Goal: Task Accomplishment & Management: Use online tool/utility

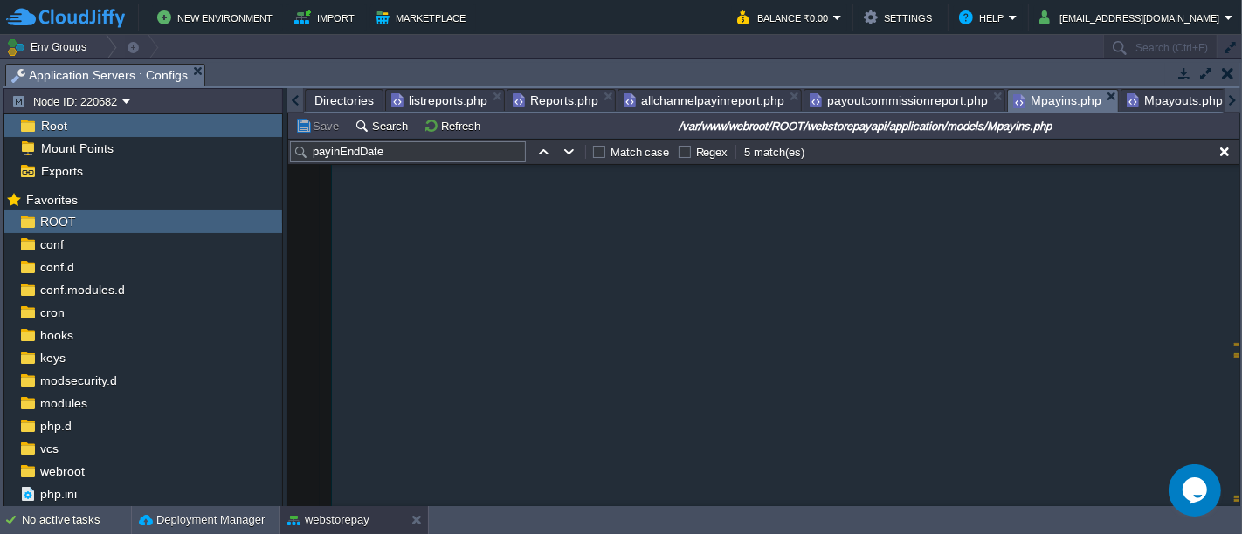
scroll to position [14375, 0]
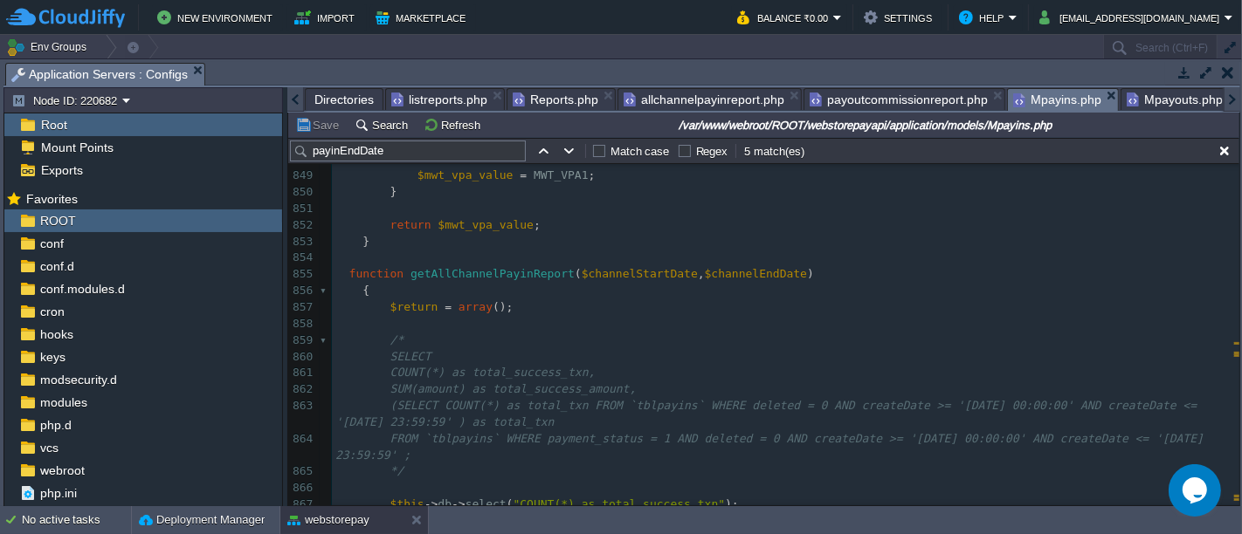
click at [458, 110] on div "Directories listreports.php Reports.php allchannelpayinreport.php payoutcommiss…" at bounding box center [763, 99] width 953 height 25
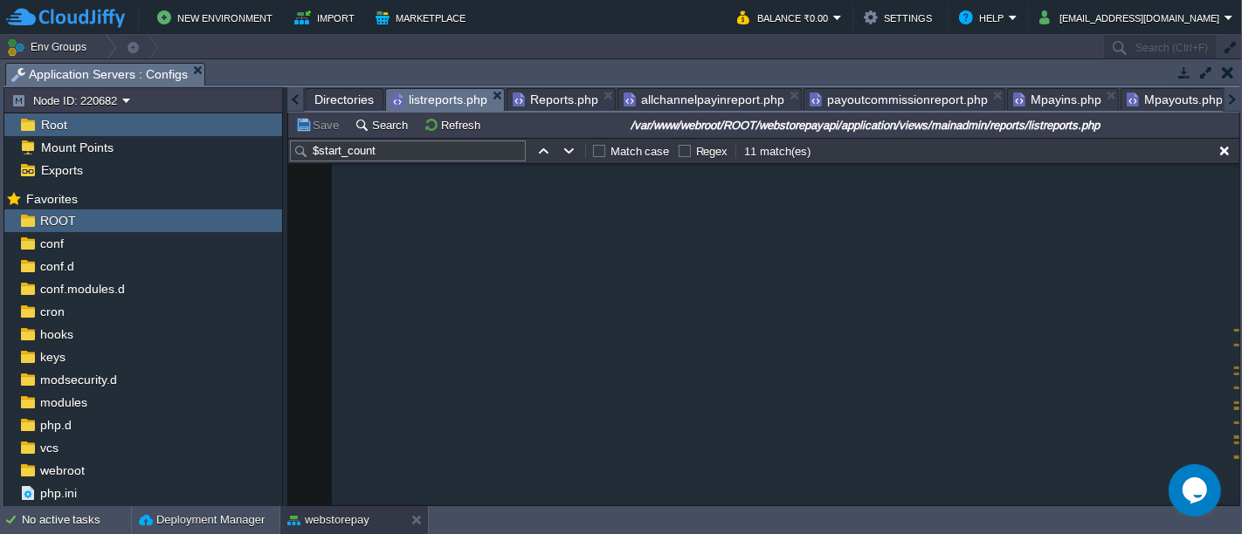
click at [456, 107] on span "listreports.php" at bounding box center [439, 100] width 96 height 22
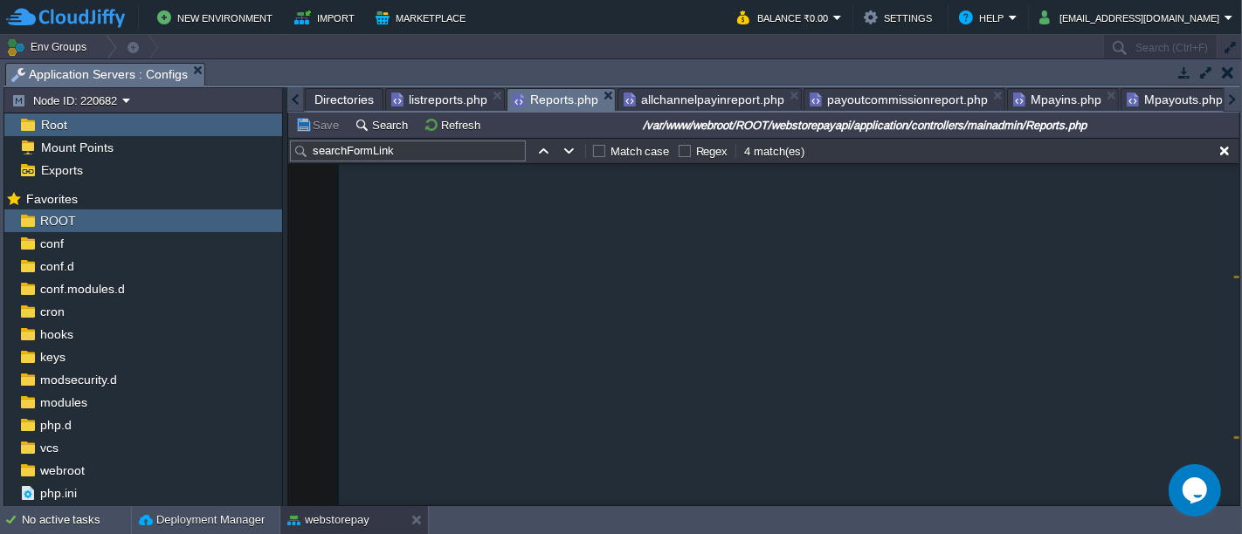
click at [536, 93] on span "Reports.php" at bounding box center [556, 100] width 86 height 22
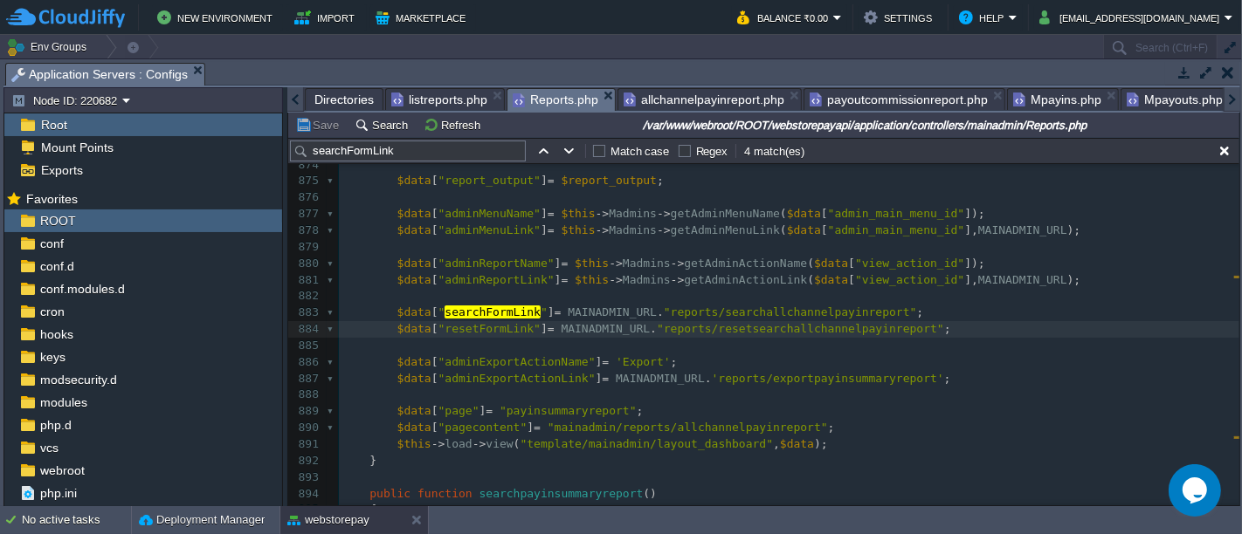
scroll to position [1840, 0]
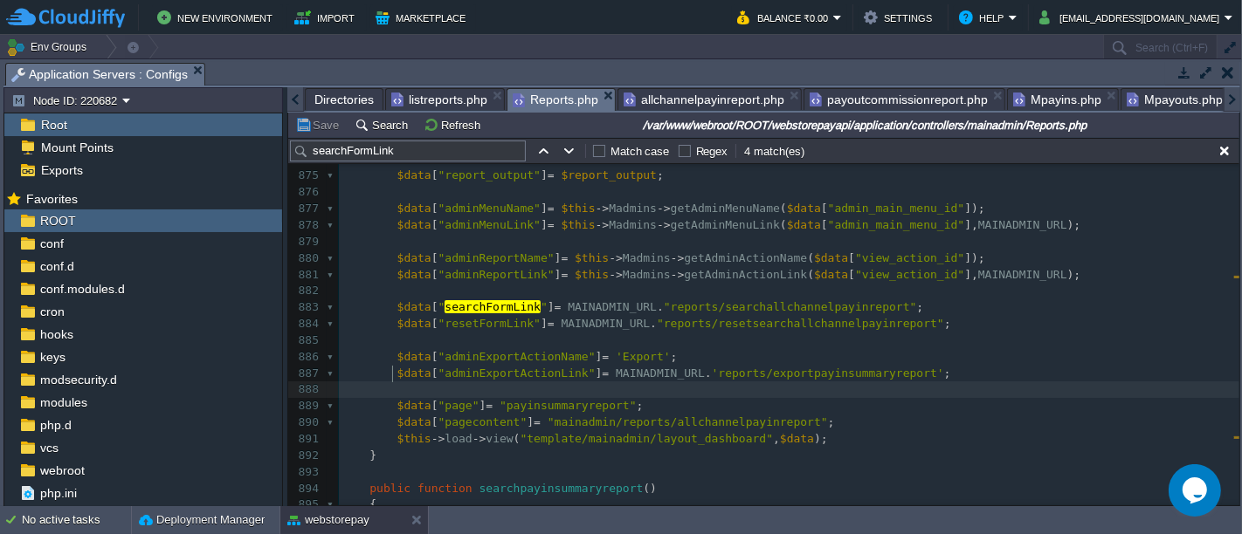
click at [789, 382] on pre at bounding box center [789, 390] width 900 height 17
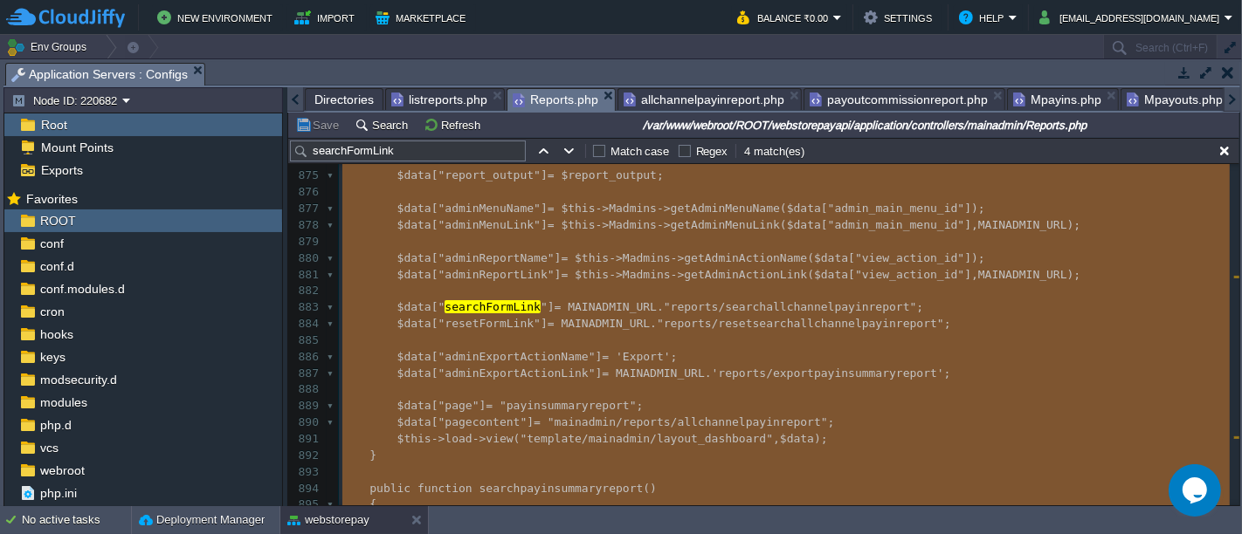
type textarea "-"
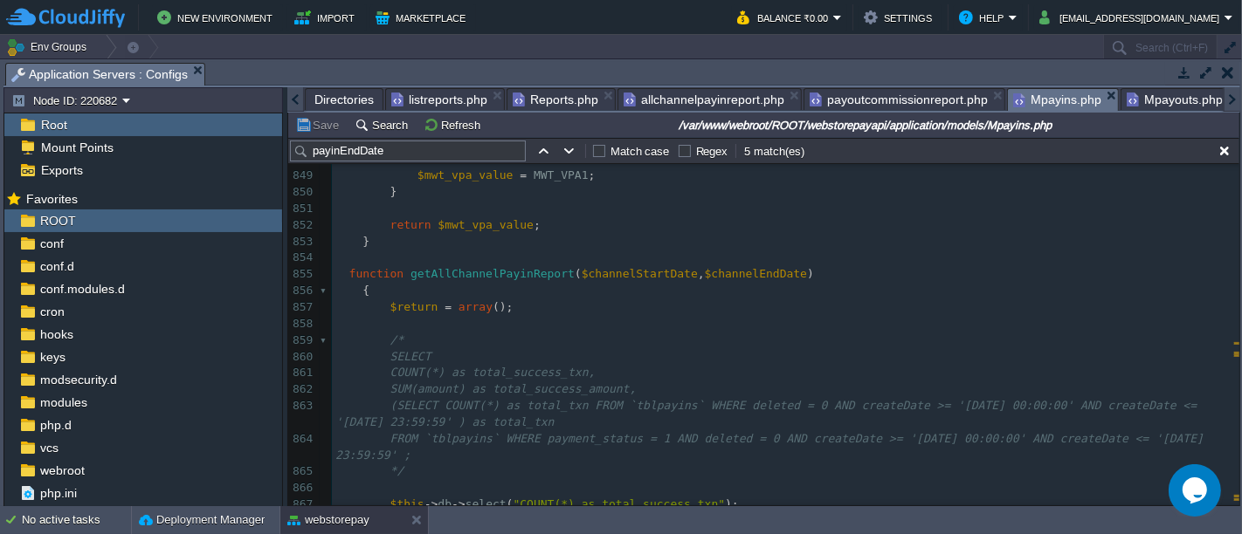
click at [1037, 94] on span "Mpayins.php" at bounding box center [1057, 100] width 88 height 22
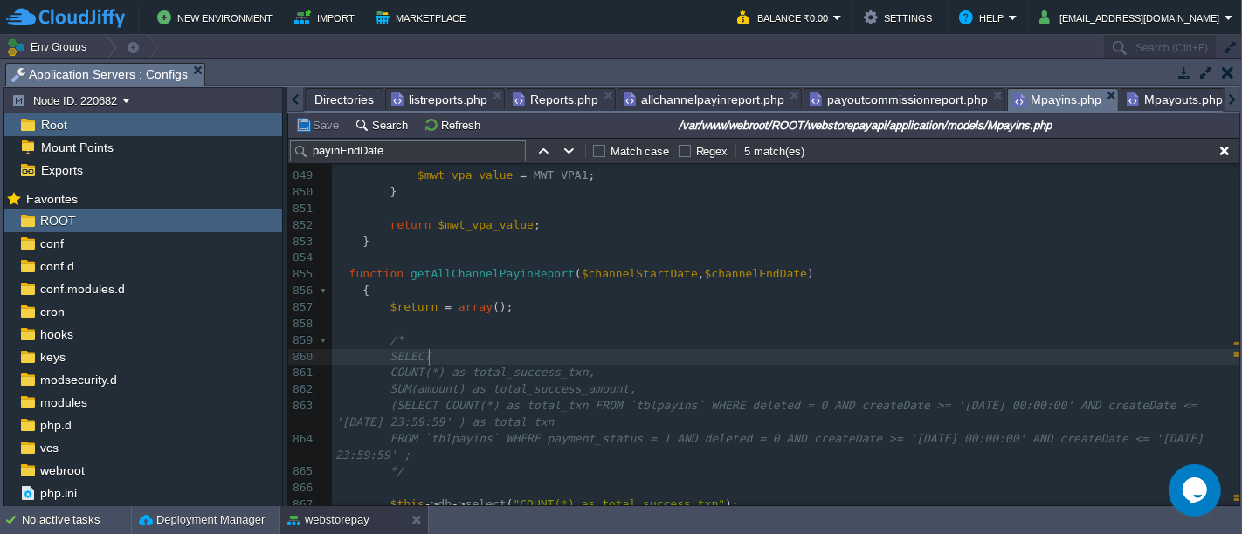
click at [666, 365] on pre "COUNT(*) as total_success_txn," at bounding box center [785, 373] width 907 height 17
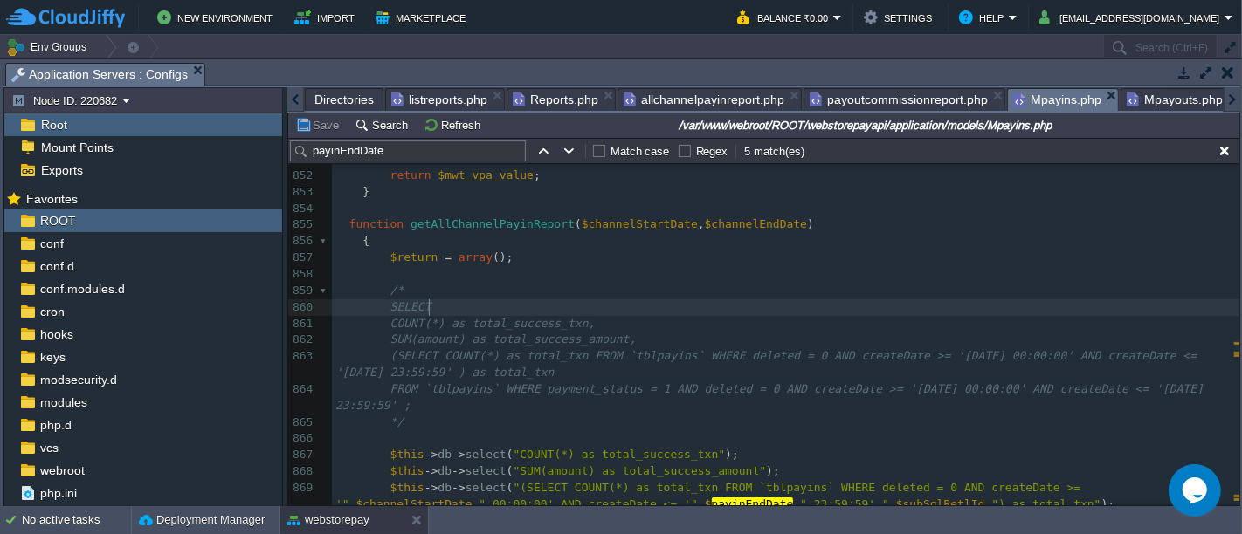
scroll to position [14396, 0]
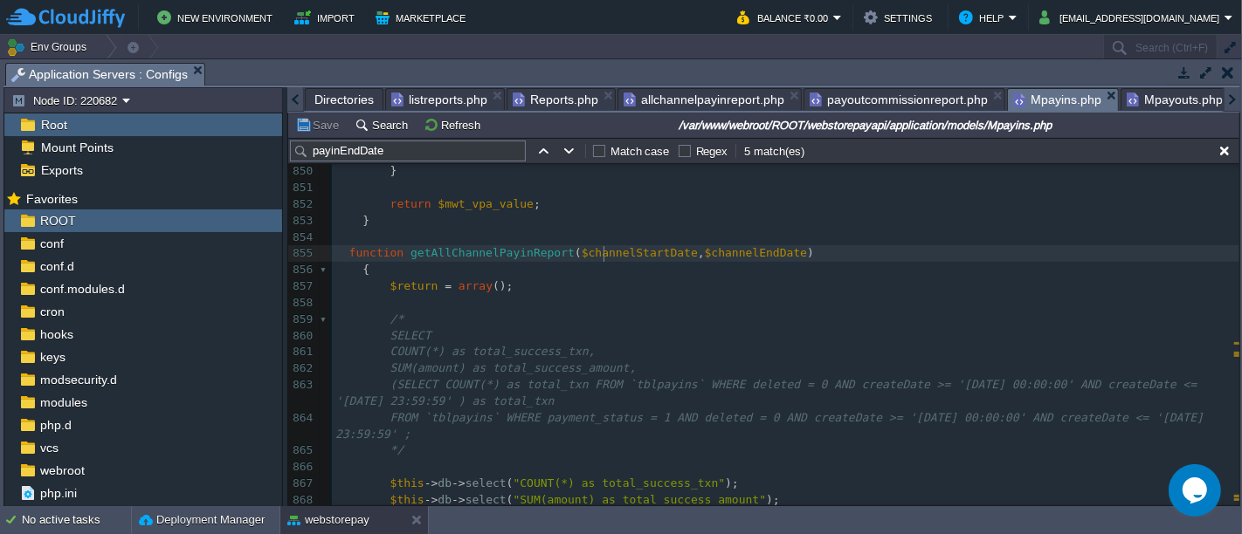
click at [606, 256] on div "xxxxxxxxxx $this -> db -> select ( "(SELECT COUNT(*) as total_txn FROM `tblpayi…" at bounding box center [785, 336] width 907 height 675
type textarea "$channelStartDate"
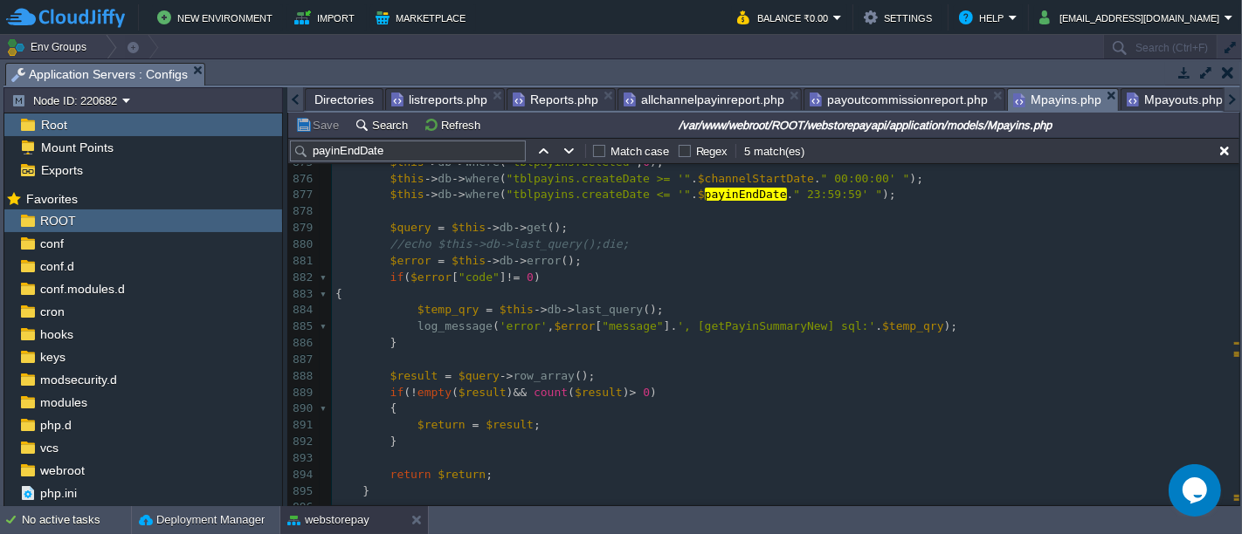
scroll to position [14882, 0]
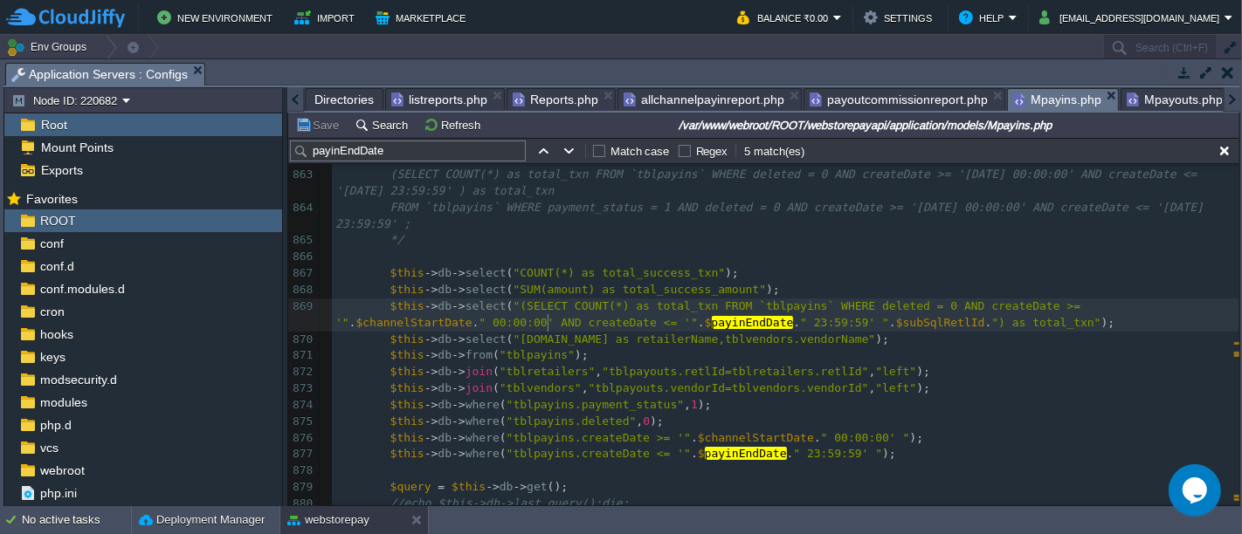
click at [546, 322] on div "xxxxxxxxxx $this -> db -> select ( "(SELECT COUNT(*) as total_txn FROM `tblpayi…" at bounding box center [785, 290] width 907 height 1003
type textarea "$payinEndDate"
paste textarea
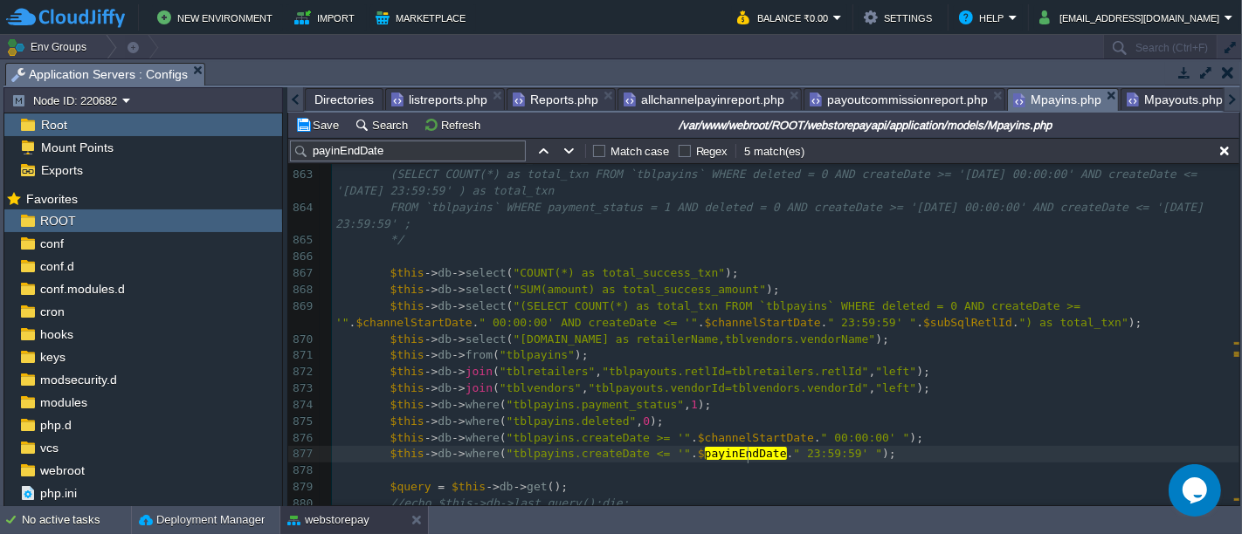
click at [744, 457] on span "payinEndDate" at bounding box center [746, 453] width 82 height 13
type textarea "$payinEndDate"
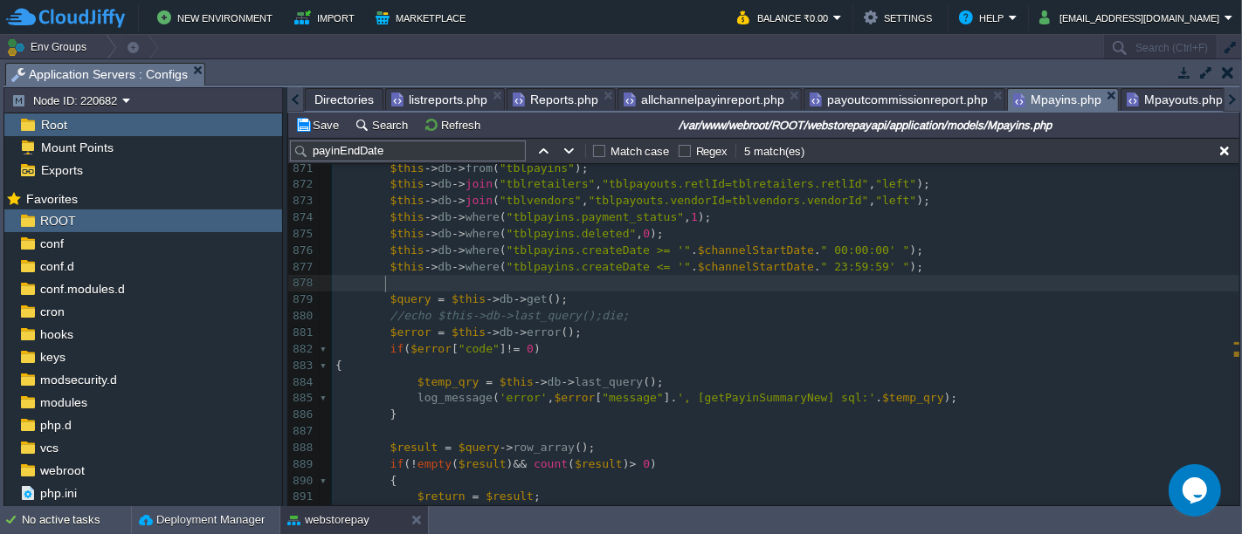
click at [586, 280] on pre at bounding box center [785, 283] width 907 height 17
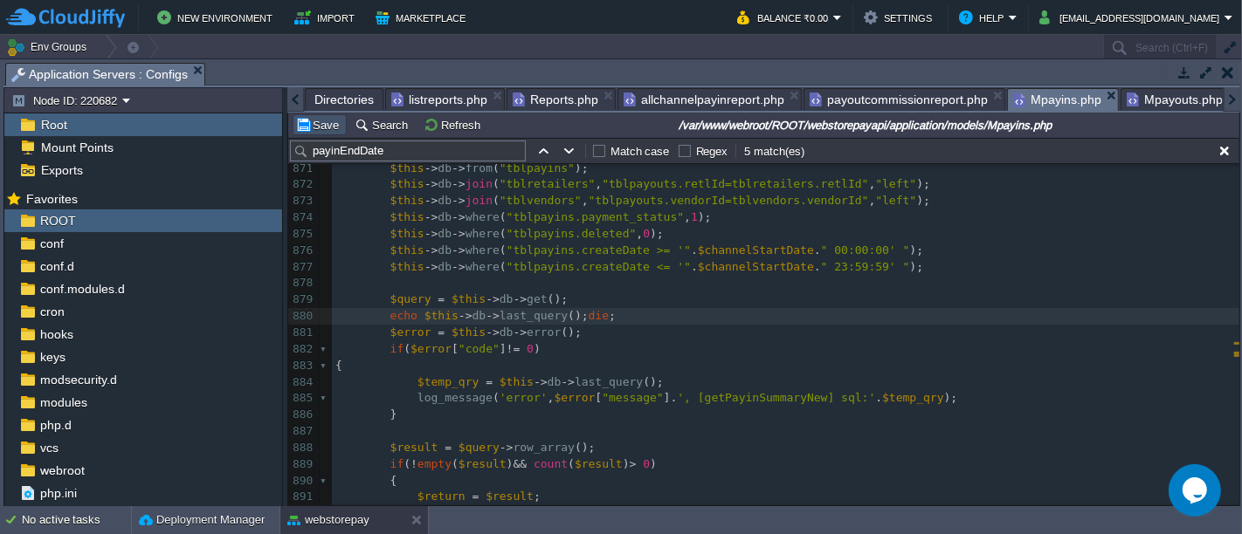
click at [307, 126] on button "Save" at bounding box center [319, 125] width 49 height 16
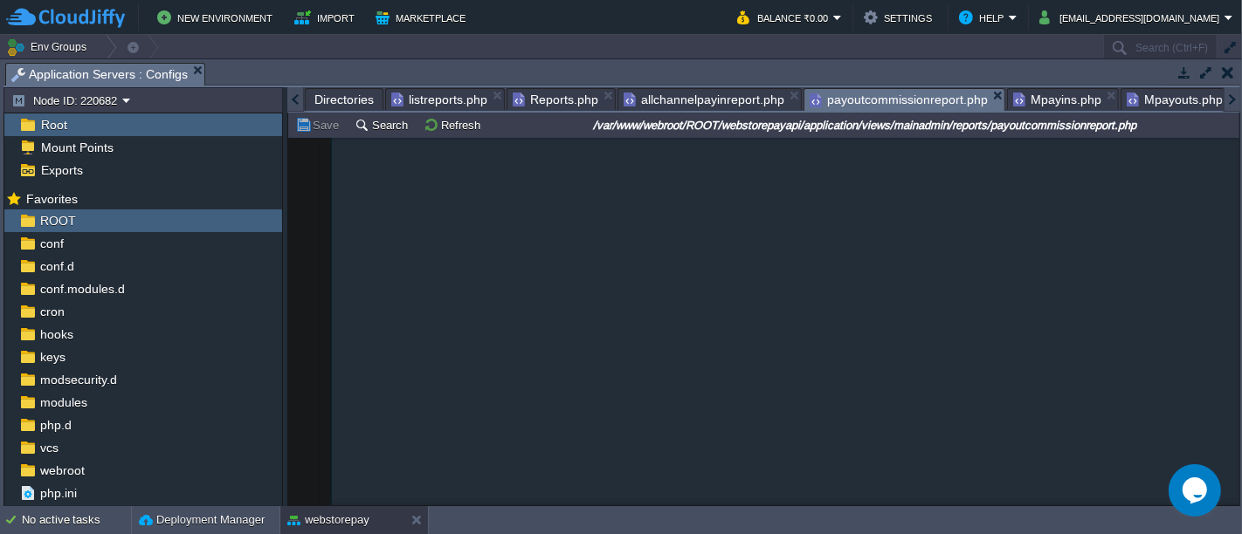
click at [915, 100] on span "payoutcommissionreport.php" at bounding box center [899, 100] width 178 height 22
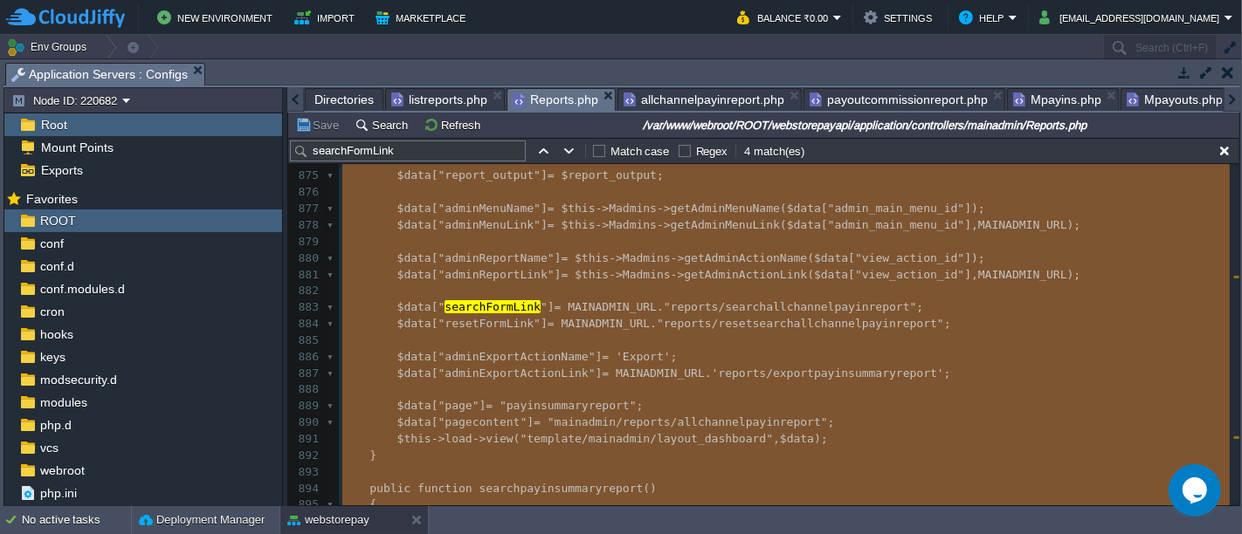
click at [550, 100] on span "Reports.php" at bounding box center [556, 100] width 86 height 22
click at [532, 367] on span ""adminExportActionLink"" at bounding box center [516, 373] width 157 height 13
click at [616, 367] on span "MAINADMIN_URL" at bounding box center [660, 373] width 89 height 13
click at [623, 268] on span "Madmins" at bounding box center [647, 274] width 48 height 13
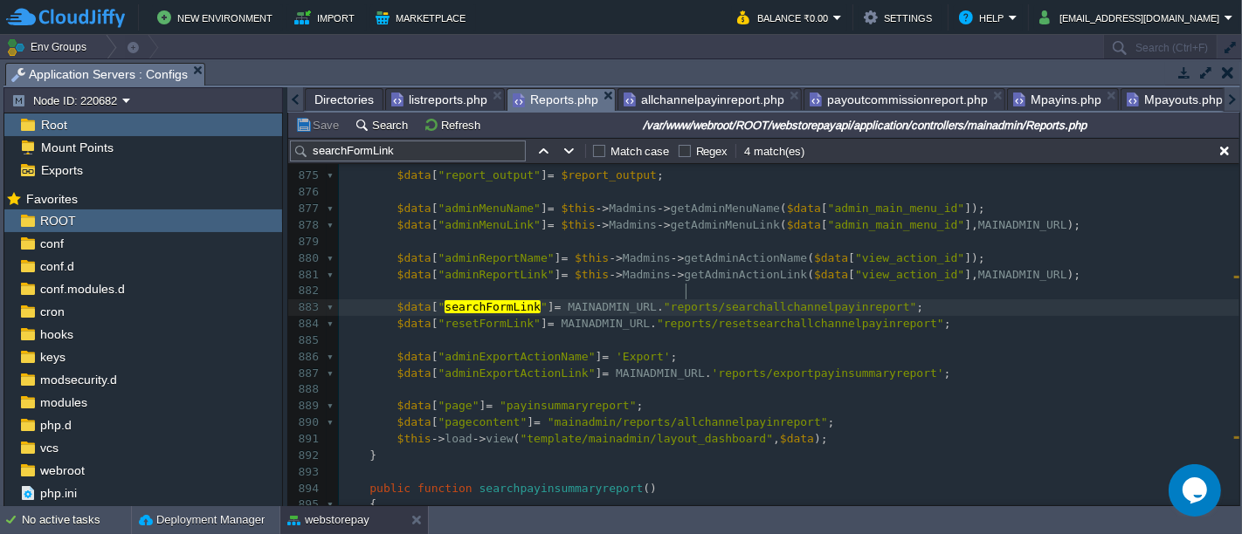
type textarea "reports"
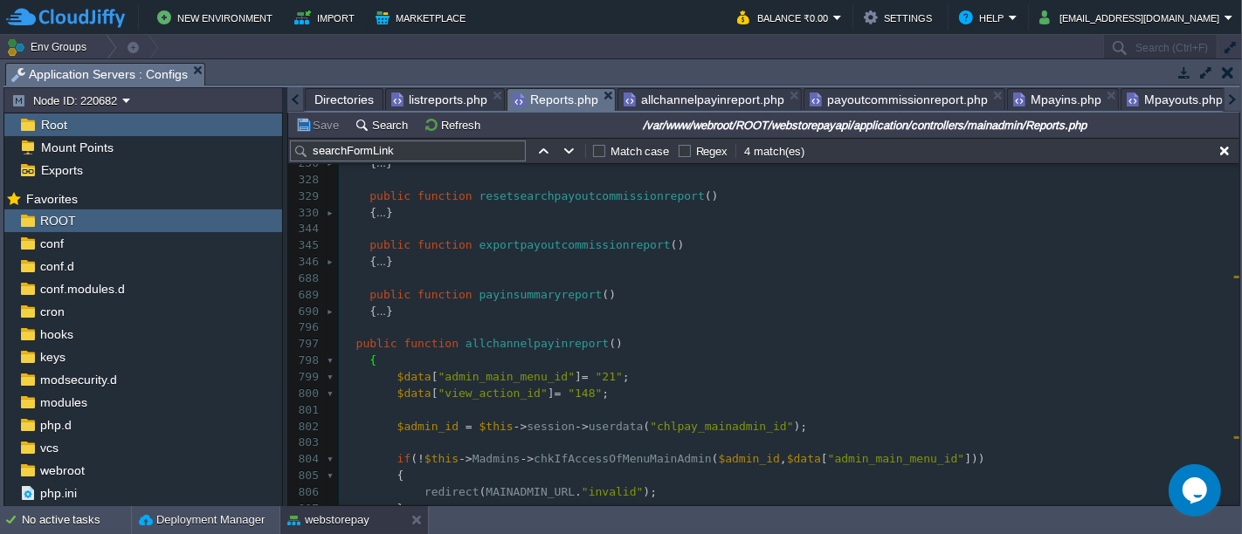
type textarea "-"
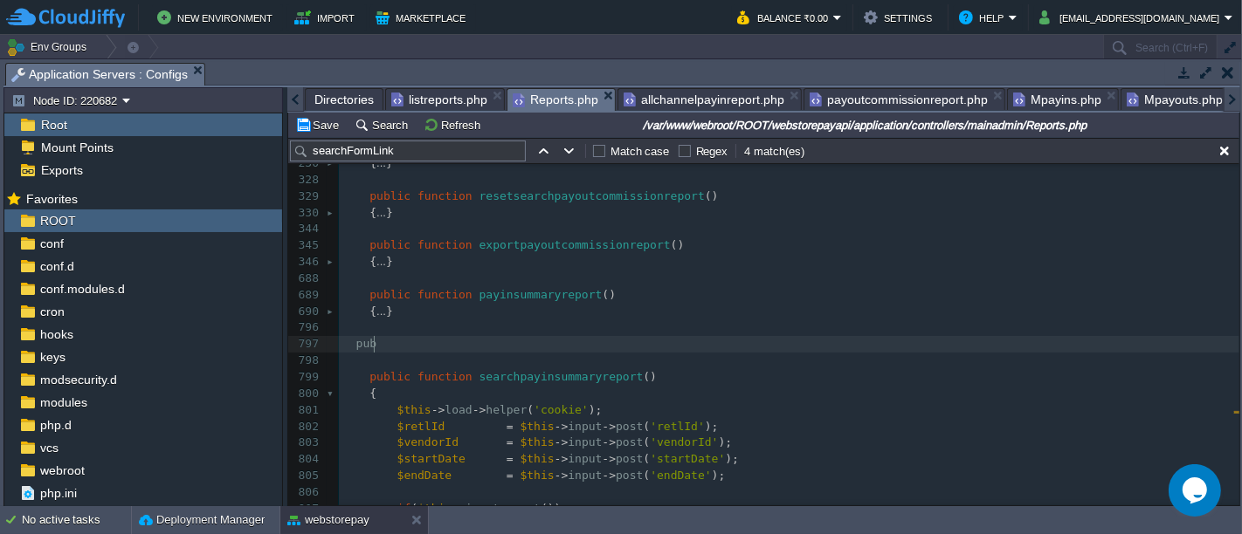
type textarea "-"
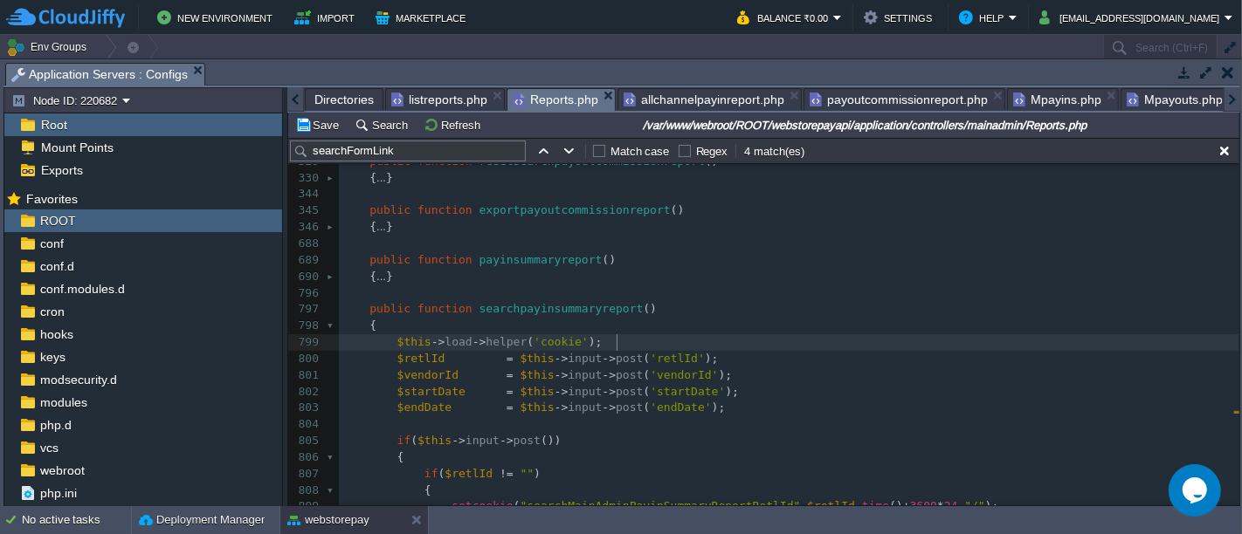
click at [672, 338] on pre "$this -> load -> helper ( 'cookie' );" at bounding box center [789, 342] width 900 height 17
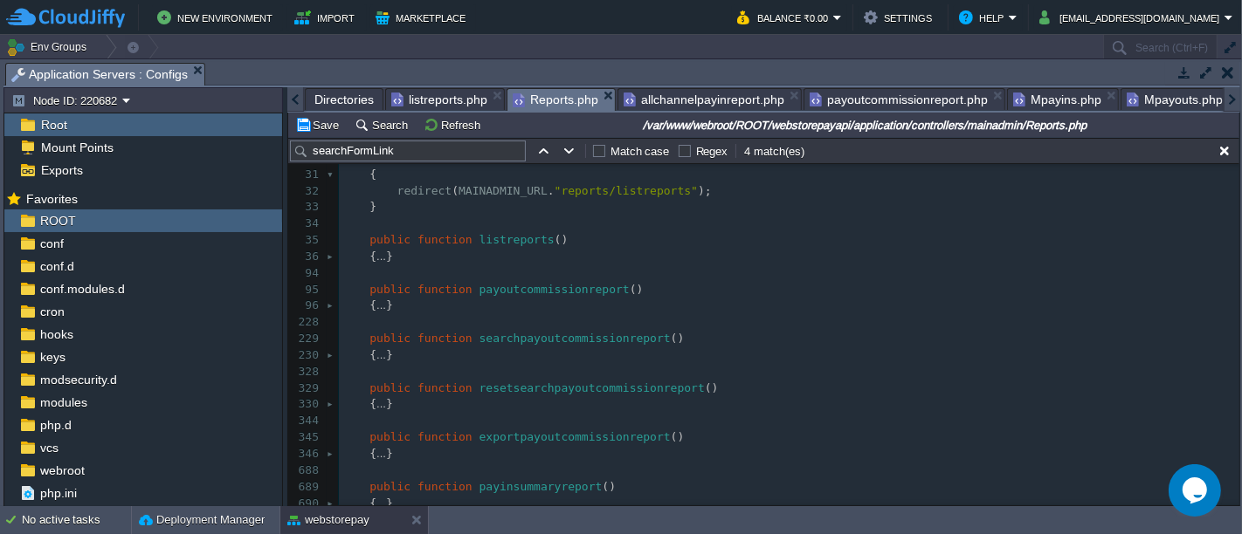
scroll to position [148, 0]
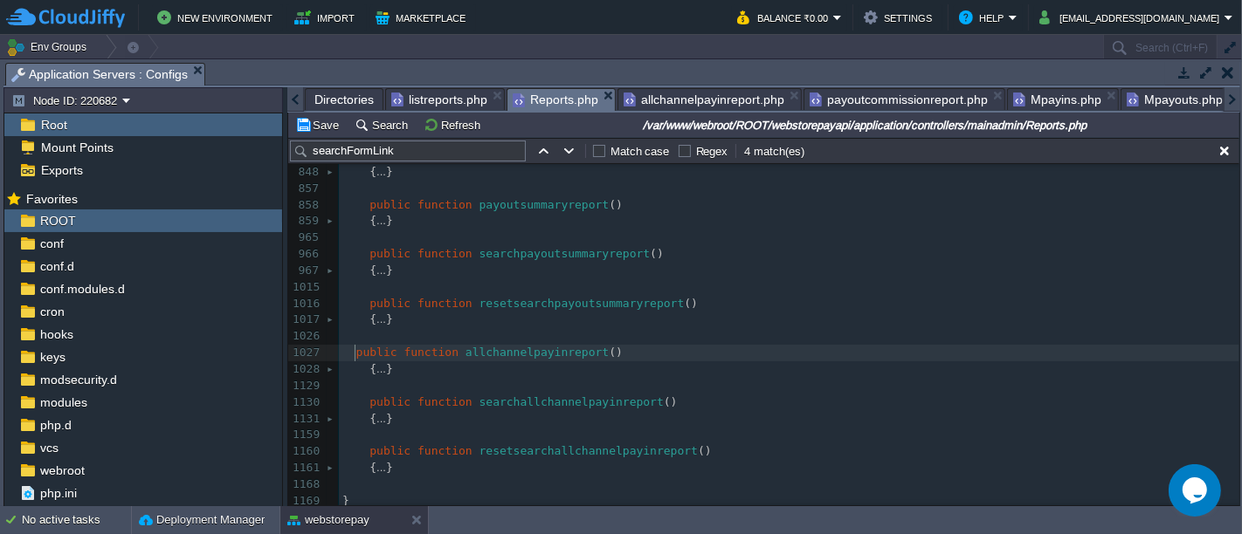
click at [355, 342] on div "xxxxxxxxxx 798 { ... } 846 847 public function resetsearchpayinsummaryreport ()…" at bounding box center [789, 311] width 900 height 395
click at [332, 117] on button "Save" at bounding box center [319, 125] width 49 height 16
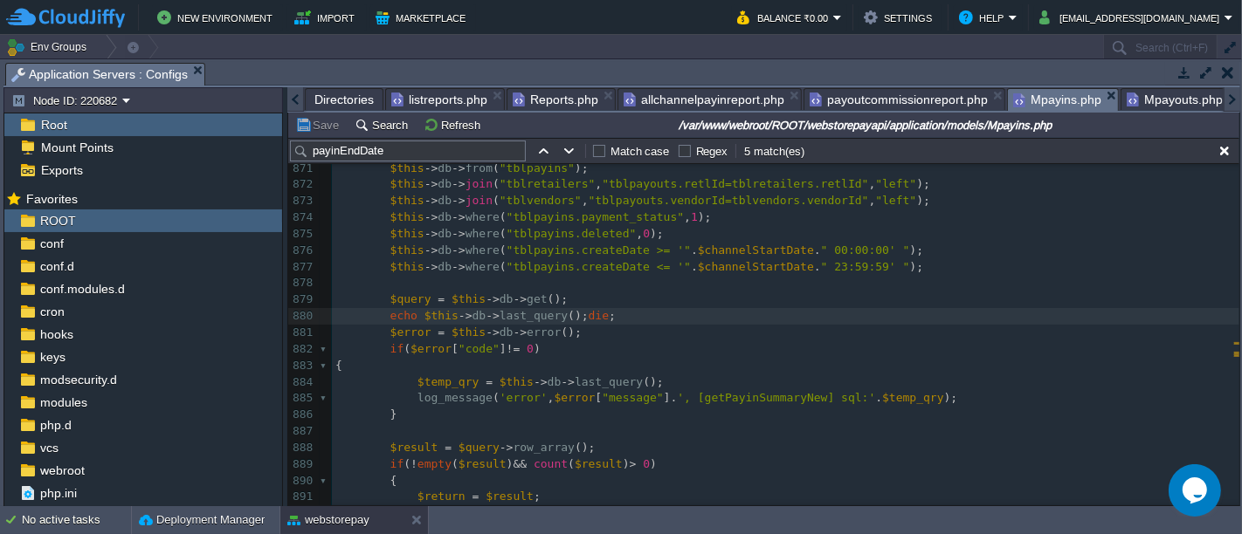
click at [1056, 98] on span "Mpayins.php" at bounding box center [1057, 100] width 88 height 22
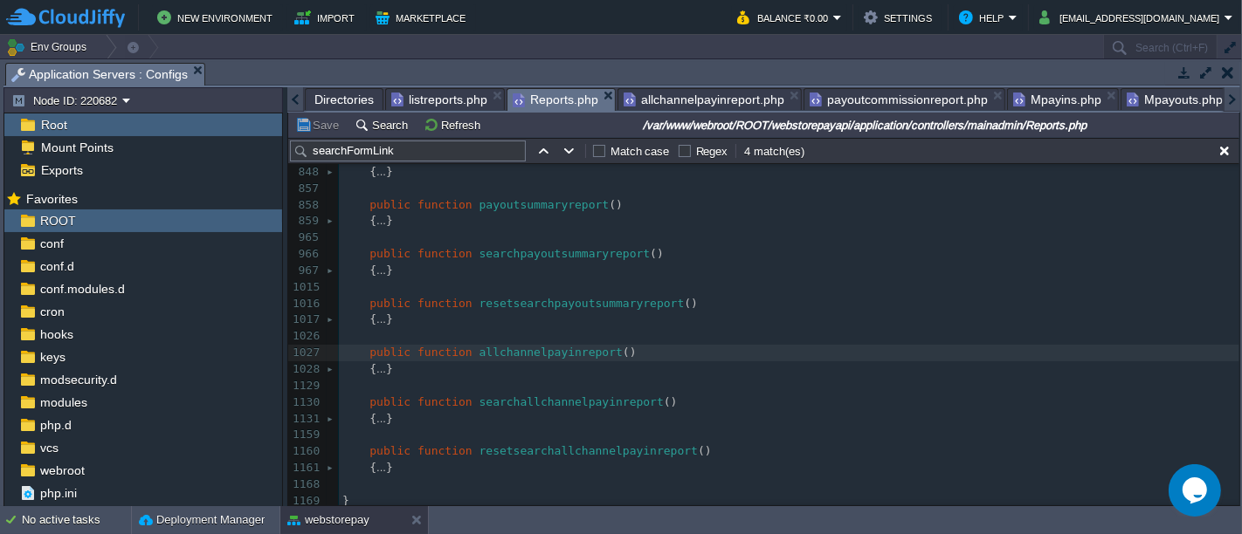
click at [528, 97] on span "Reports.php" at bounding box center [556, 100] width 86 height 22
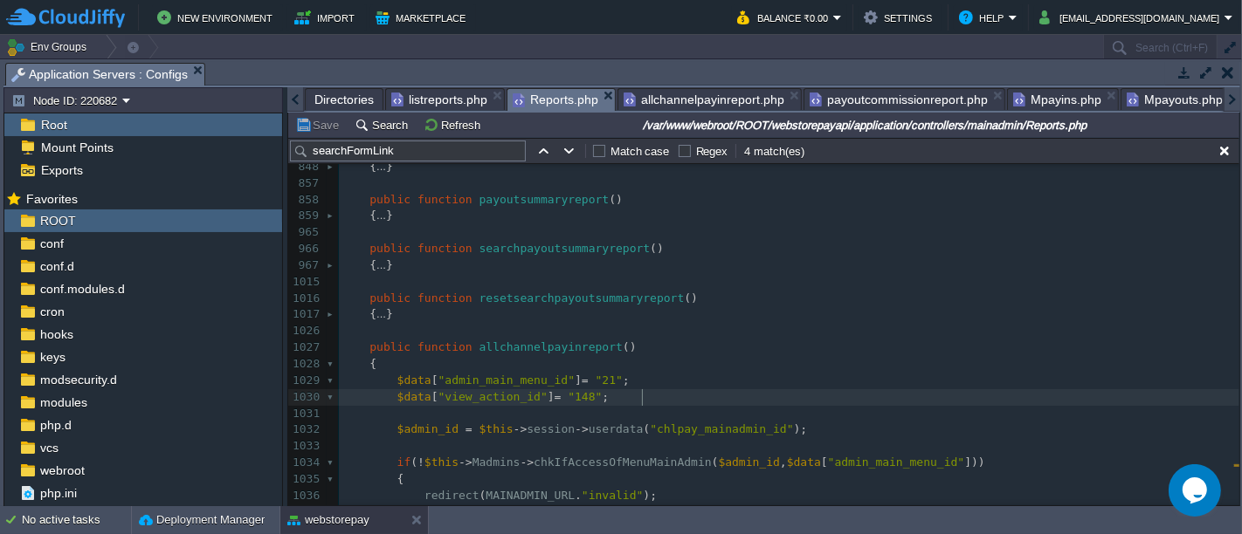
click at [647, 393] on div "xxxxxxxxxx 798 { ... } 846 847 public function resetsearchpayinsummaryreport ()…" at bounding box center [789, 389] width 900 height 560
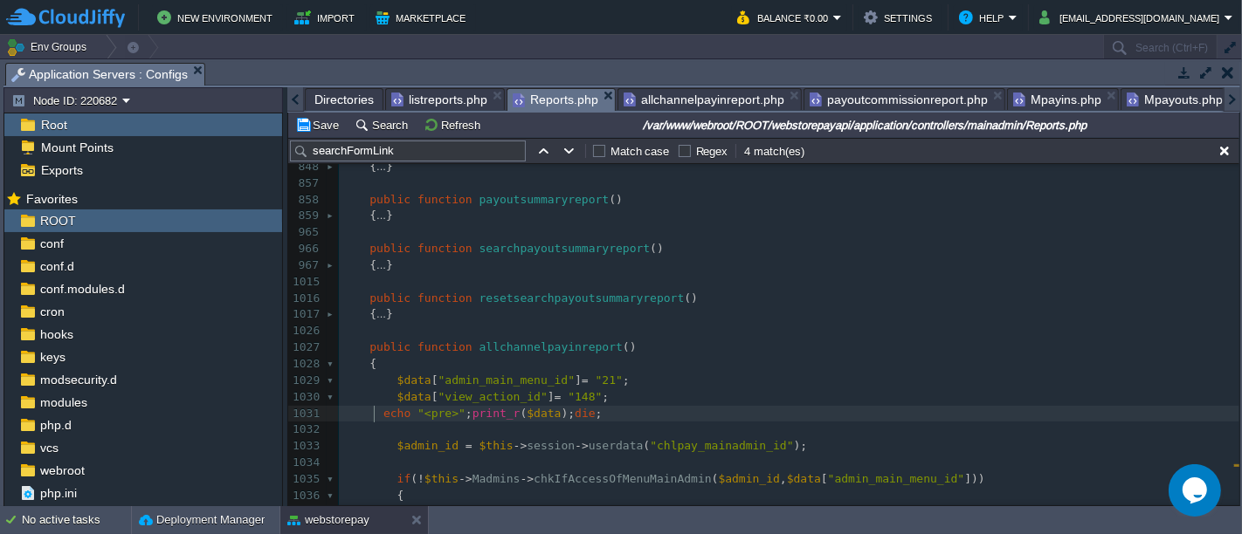
click at [376, 415] on div "xxxxxxxxxx 798 { ... } 846 847 public function resetsearchpayinsummaryreport ()…" at bounding box center [789, 397] width 900 height 576
click at [546, 411] on span "$data" at bounding box center [558, 413] width 34 height 13
type textarea "$data"
type textarea "''"
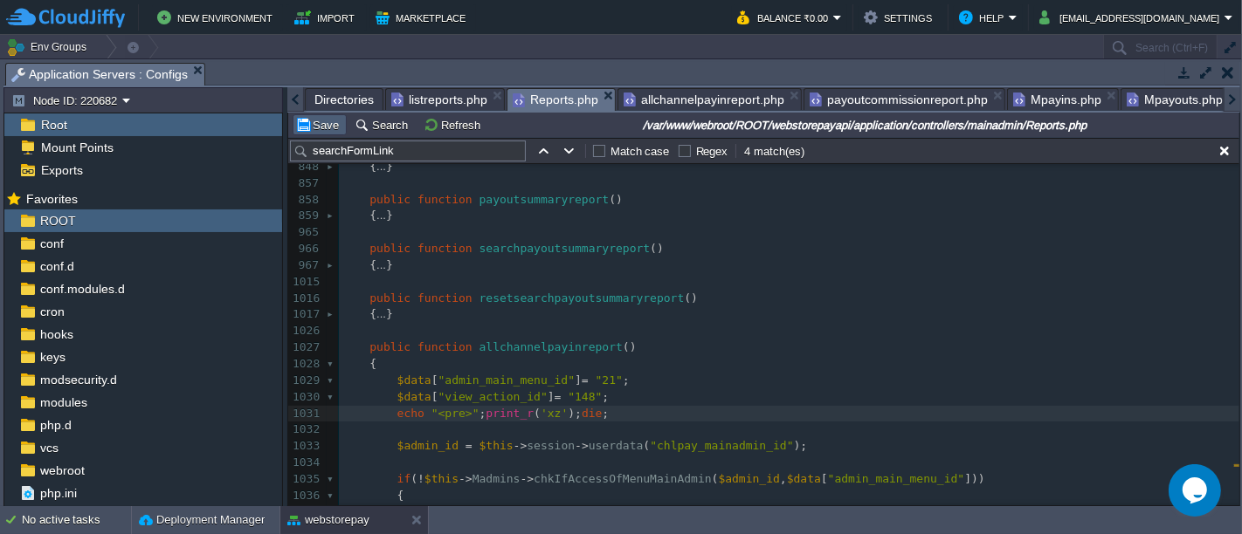
type textarea "xz"
click at [312, 121] on button "Save" at bounding box center [319, 125] width 49 height 16
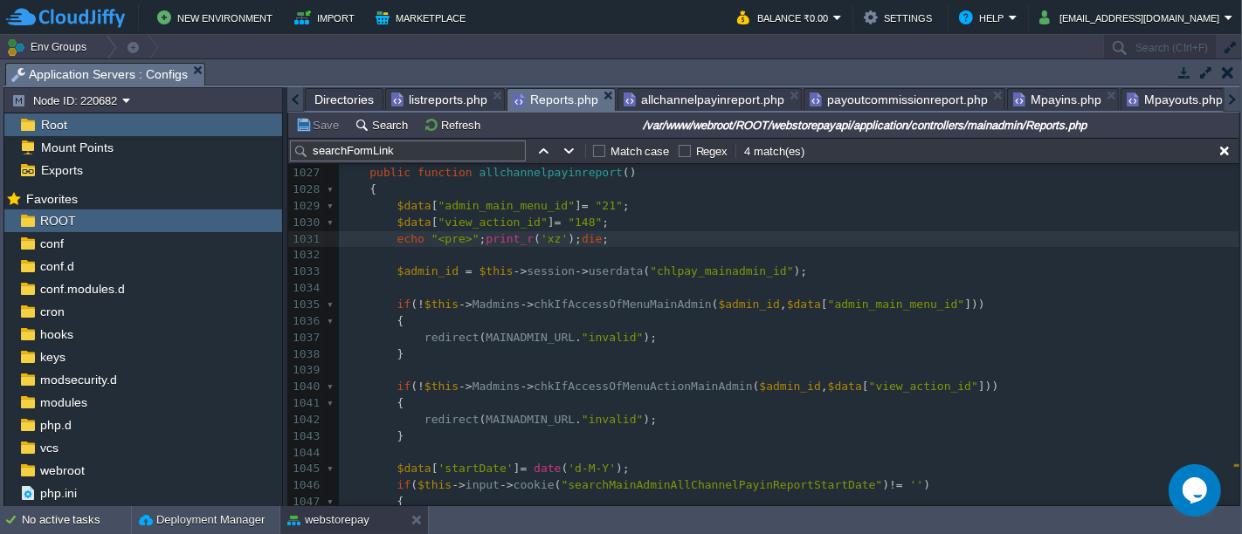
scroll to position [803, 0]
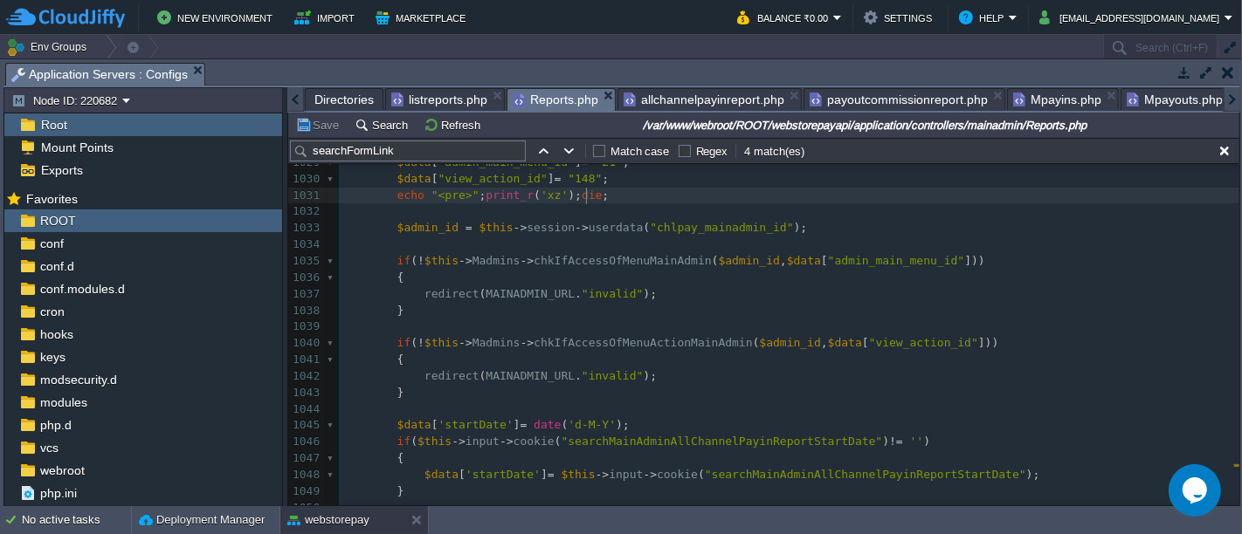
click at [599, 194] on pre "echo "<pre>" ; print_r ( 'xz' ); die ;" at bounding box center [789, 196] width 900 height 17
type textarea "echo "<pre>";print_r('xz');die;"
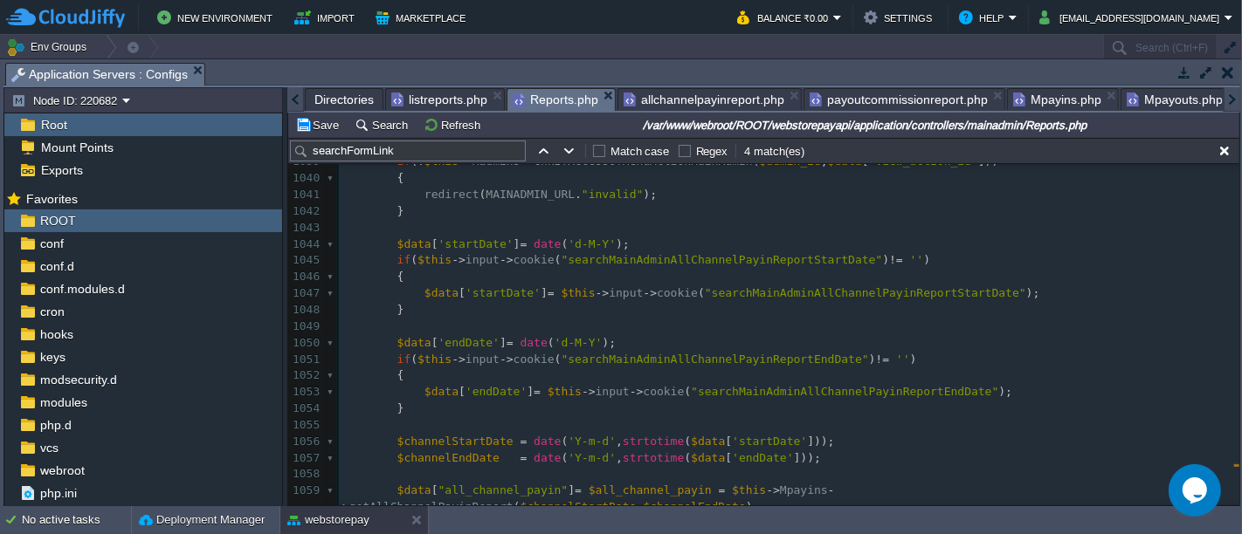
scroll to position [978, 0]
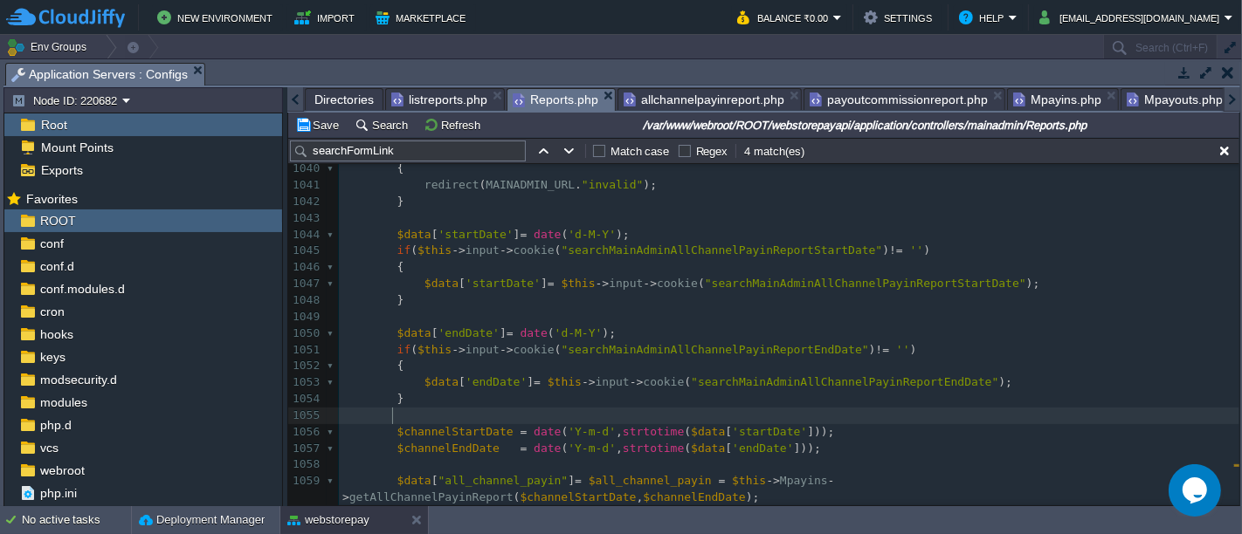
click at [438, 415] on pre at bounding box center [789, 416] width 900 height 17
click at [309, 129] on button "Save" at bounding box center [319, 125] width 49 height 16
click at [605, 417] on pre "echo "<pre>" ; print_r ( 'xz' ); die ;" at bounding box center [789, 416] width 900 height 17
type textarea "echo "<pre>";print_r('xz');die;"
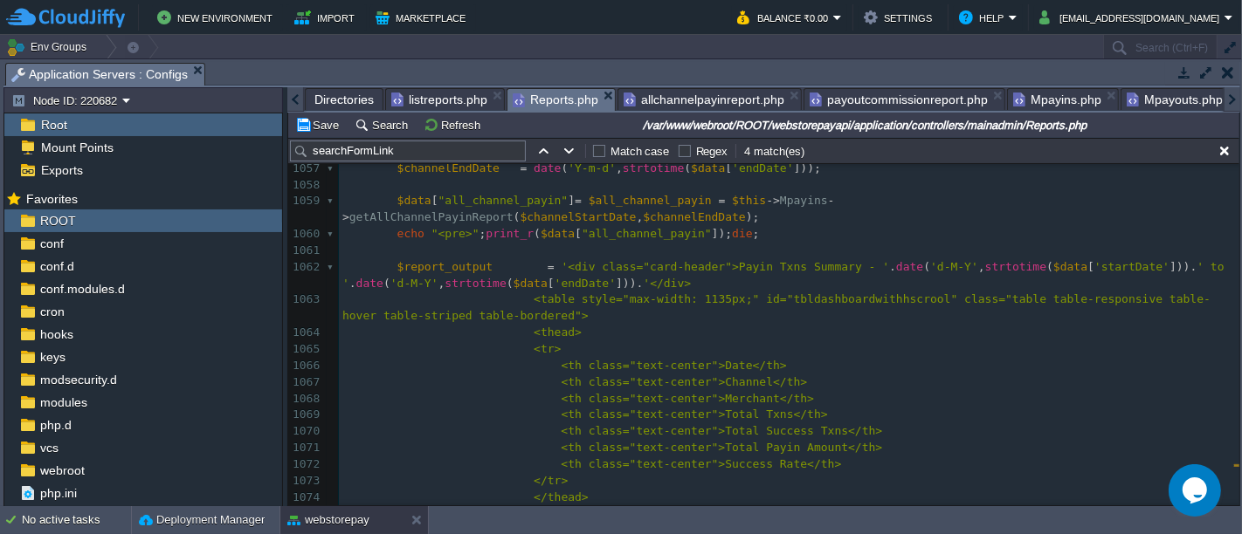
scroll to position [1258, 0]
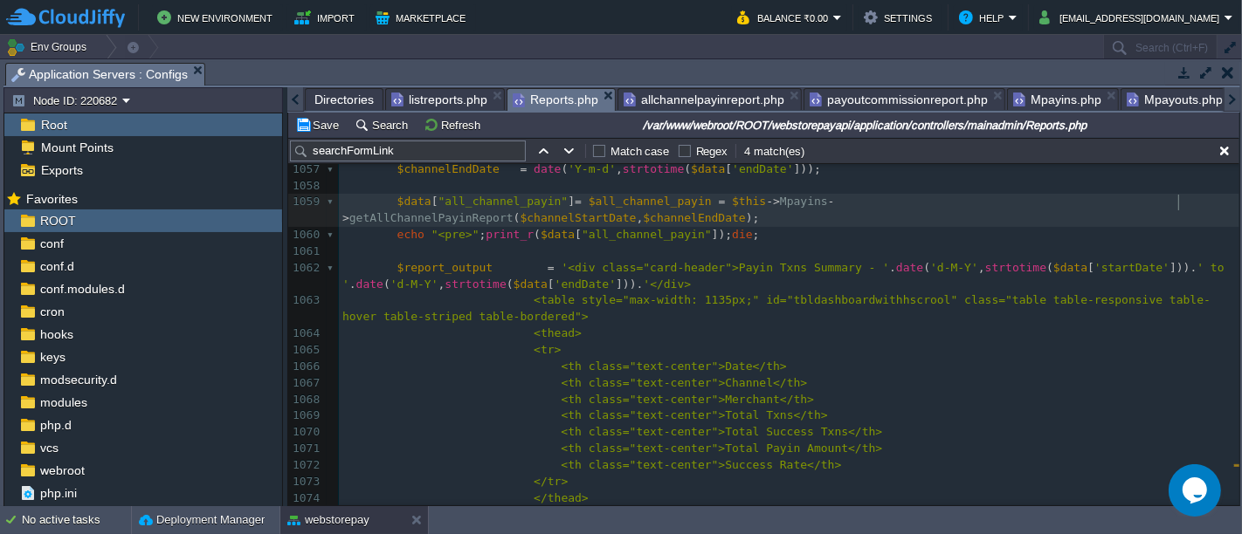
click at [1189, 199] on pre "$data [ "all_channel_payin" ] = $all_channel_payin = $this -> Mpayins -> getAll…" at bounding box center [789, 210] width 900 height 33
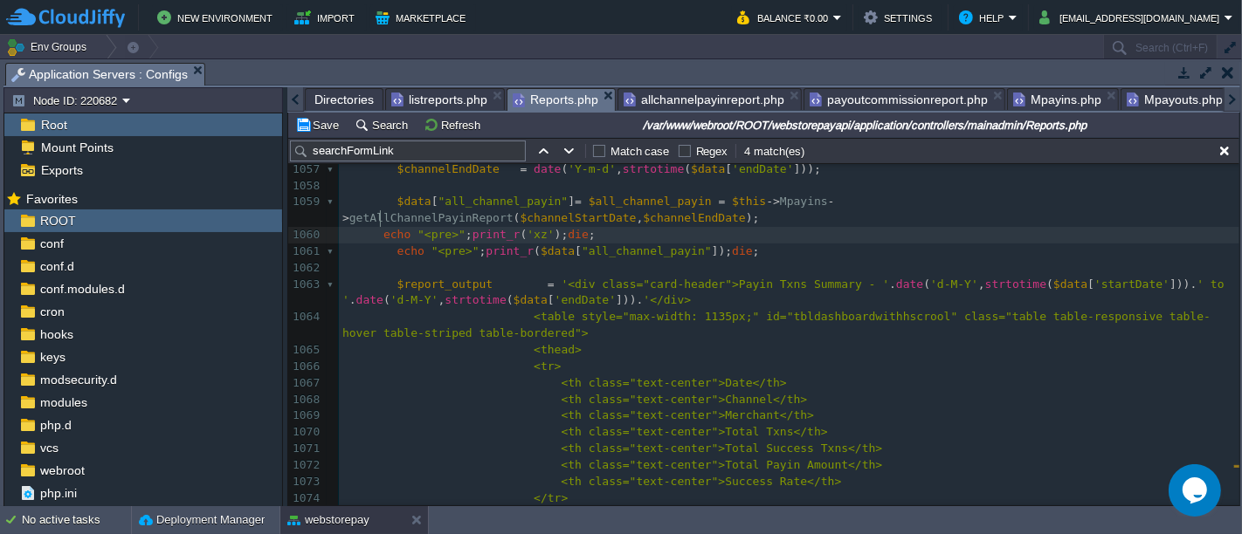
click at [380, 217] on div "xxxxxxxxxx 1040 { 1041 redirect ( MAINADMIN_URL . "invalid" ); 1042 } 1043 1044…" at bounding box center [789, 284] width 900 height 806
click at [327, 117] on button "Save" at bounding box center [319, 125] width 49 height 16
click at [653, 227] on pre "echo "<pre>" ; print_r ( 'xz' ); die ;" at bounding box center [789, 235] width 900 height 17
type textarea "echo "<pre>";print_r('xz');die;"
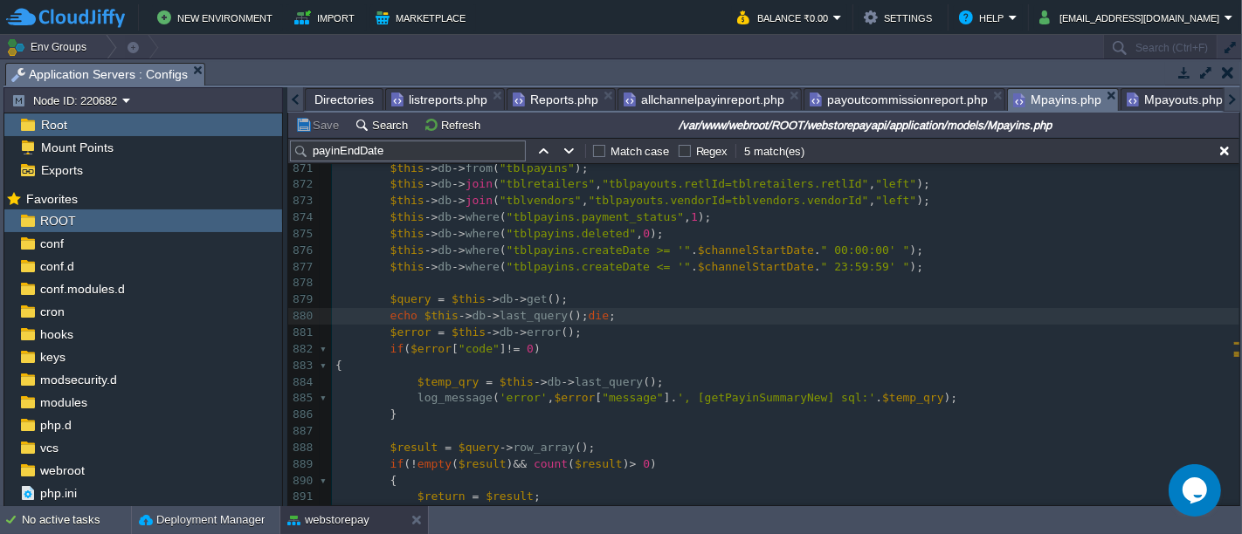
click at [1043, 108] on span "Mpayins.php" at bounding box center [1057, 100] width 88 height 22
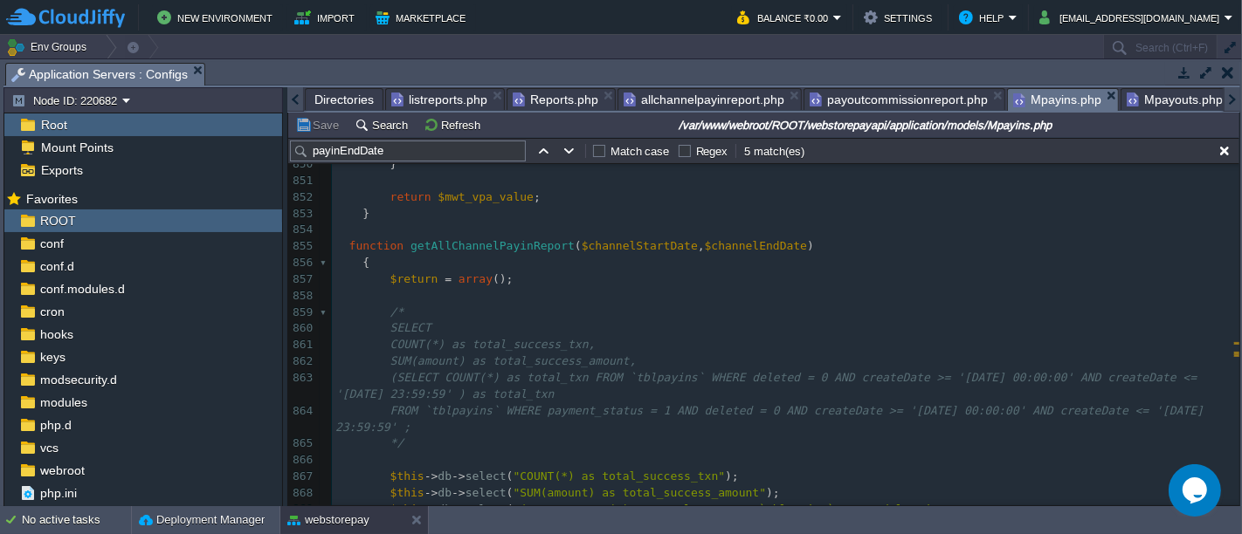
scroll to position [14401, 0]
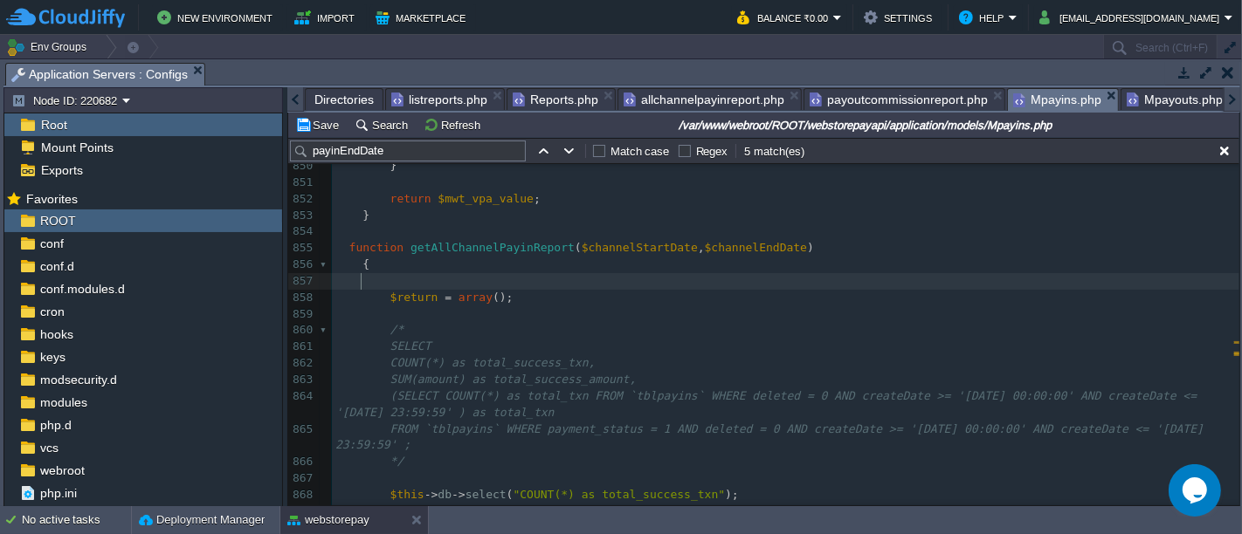
paste textarea "$channelStartDate"
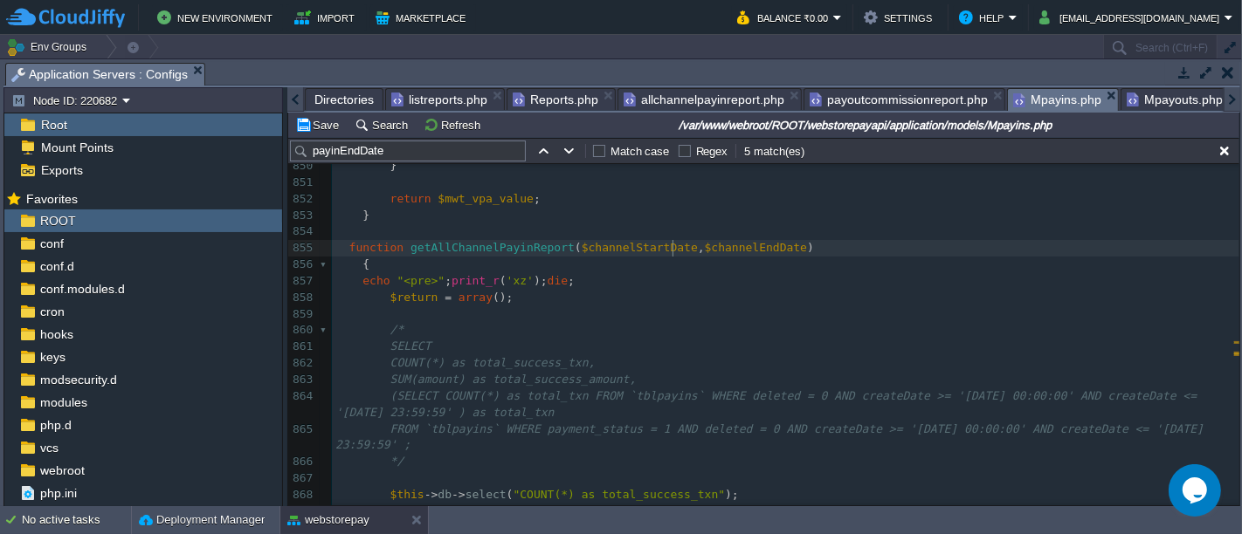
click at [698, 244] on span "," at bounding box center [701, 247] width 7 height 13
type textarea "$channelStartDate"
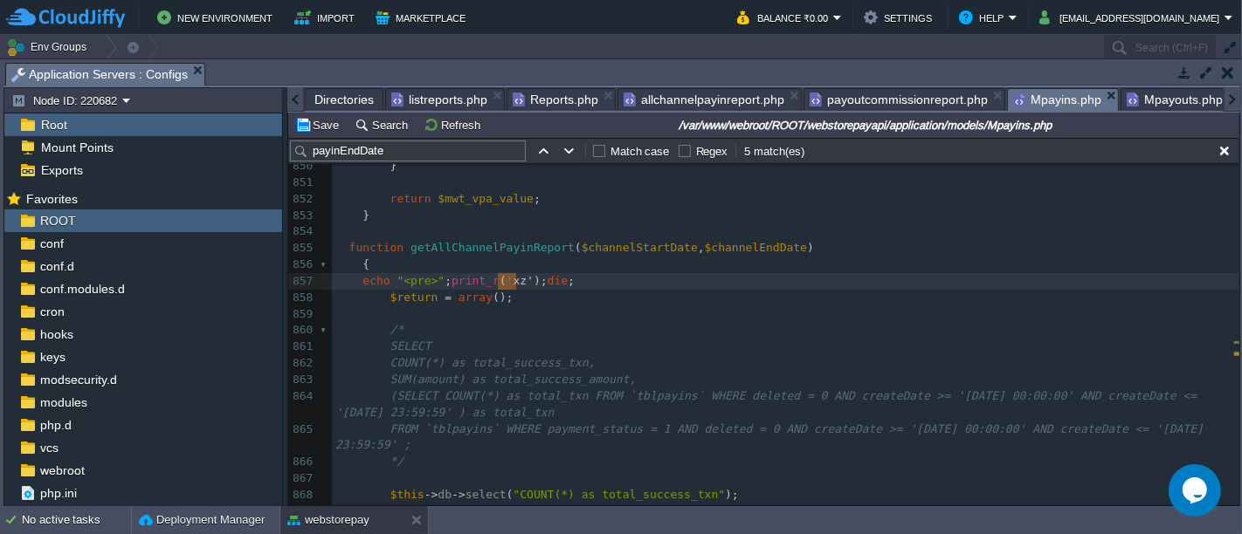
type textarea "'xz'"
click at [333, 118] on button "Save" at bounding box center [319, 125] width 49 height 16
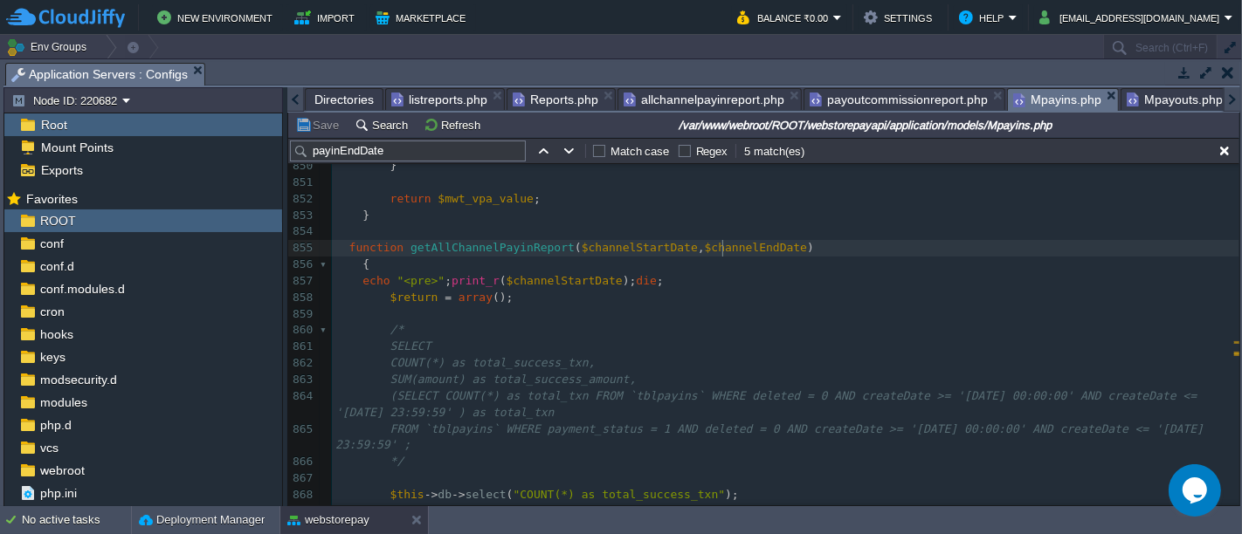
click at [723, 251] on div "xxxxxxxxxx $this -> db -> select ( "(SELECT COUNT(*) as total_txn FROM `tblpayi…" at bounding box center [785, 306] width 907 height 790
type textarea "$channelEndDate"
click at [534, 279] on div "xxxxxxxxxx $this -> db -> select ( "(SELECT COUNT(*) as total_txn FROM `tblpayi…" at bounding box center [785, 306] width 907 height 790
type textarea "$channelStartDate"
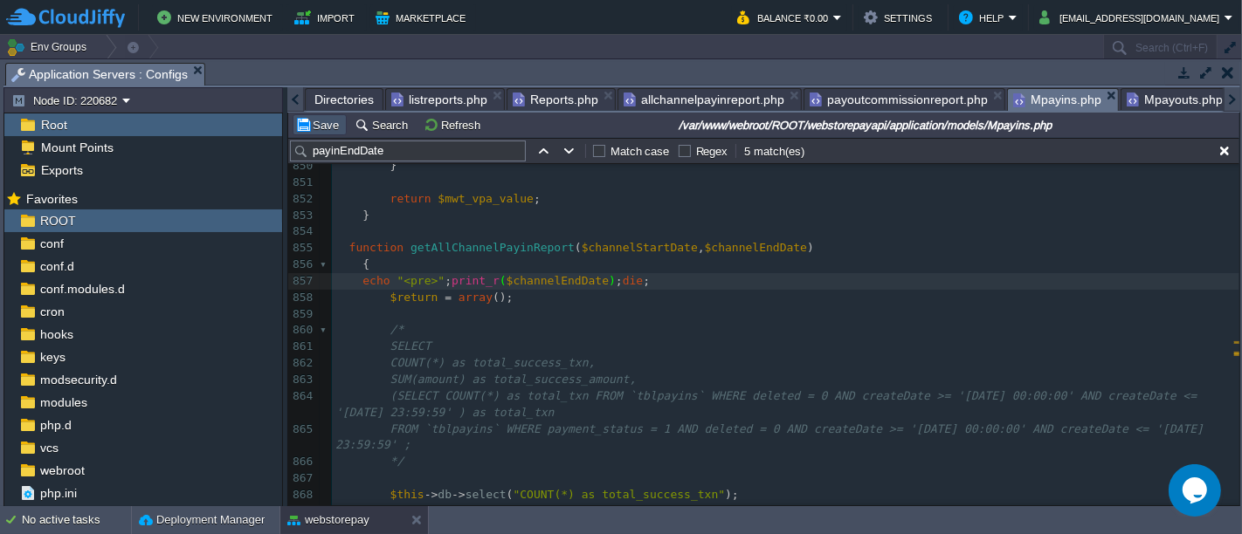
click at [311, 126] on button "Save" at bounding box center [319, 125] width 49 height 16
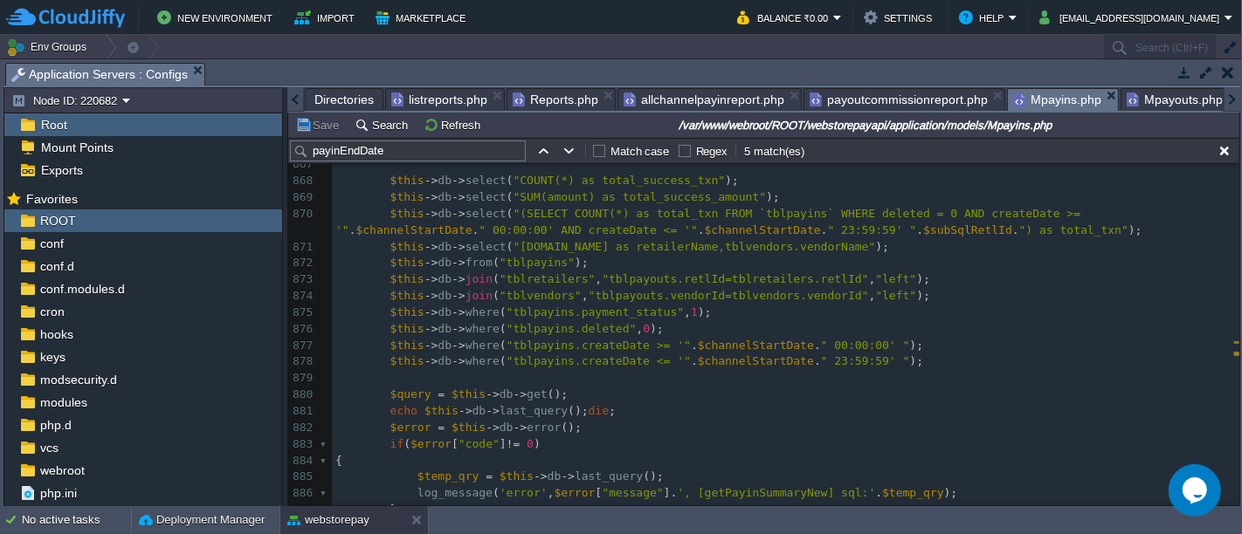
scroll to position [14720, 0]
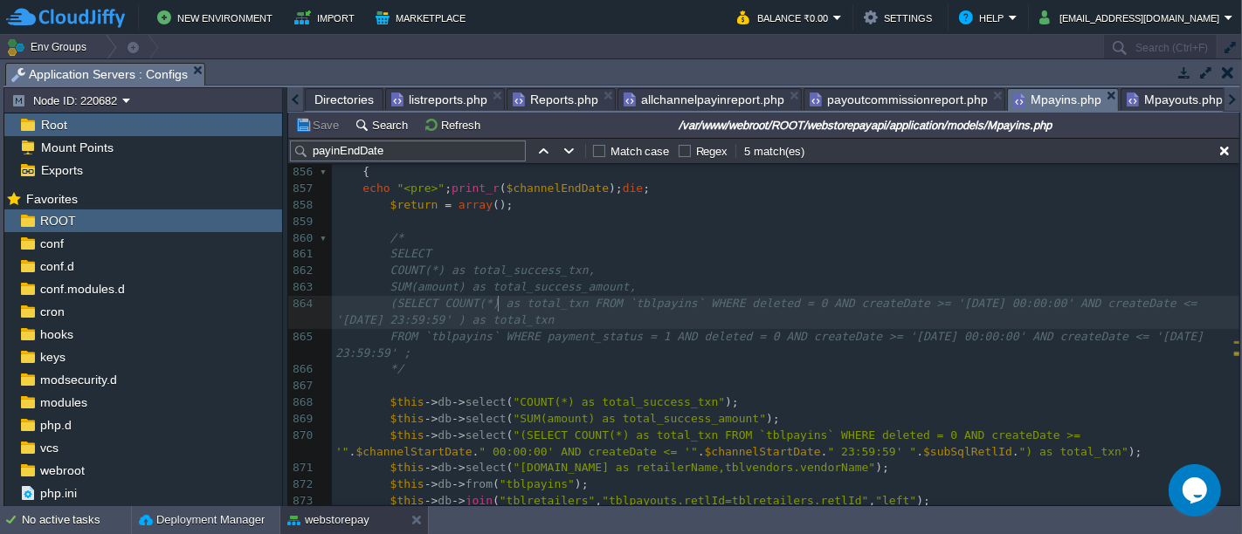
click at [496, 295] on div "xxxxxxxxxx $this -> db -> select ( "(SELECT COUNT(*) as total_txn FROM `tblpayi…" at bounding box center [785, 403] width 907 height 872
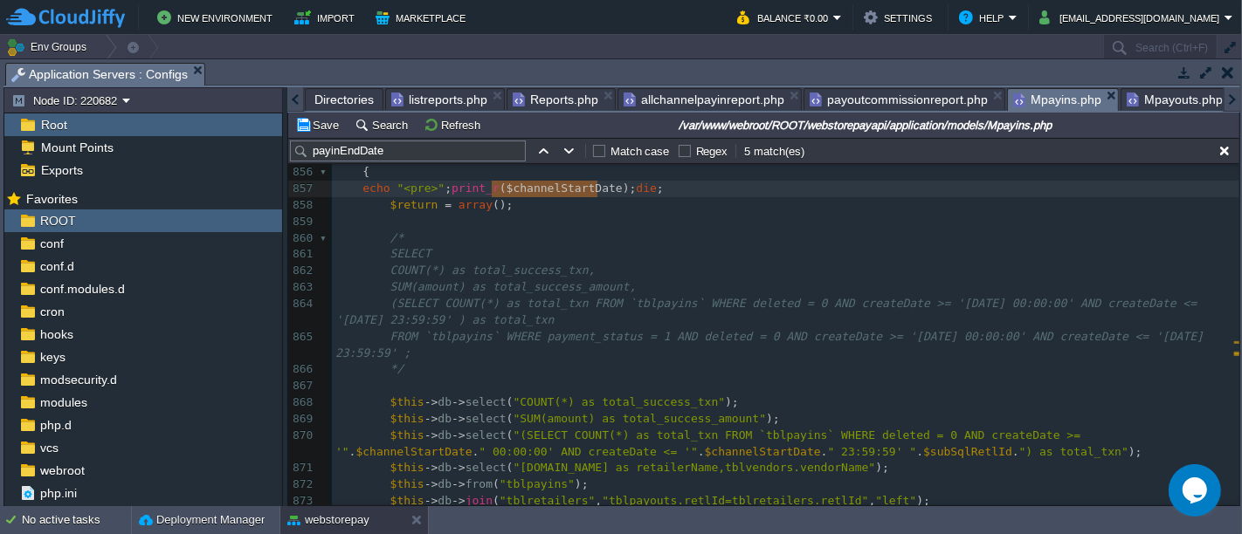
type textarea "'xz'"
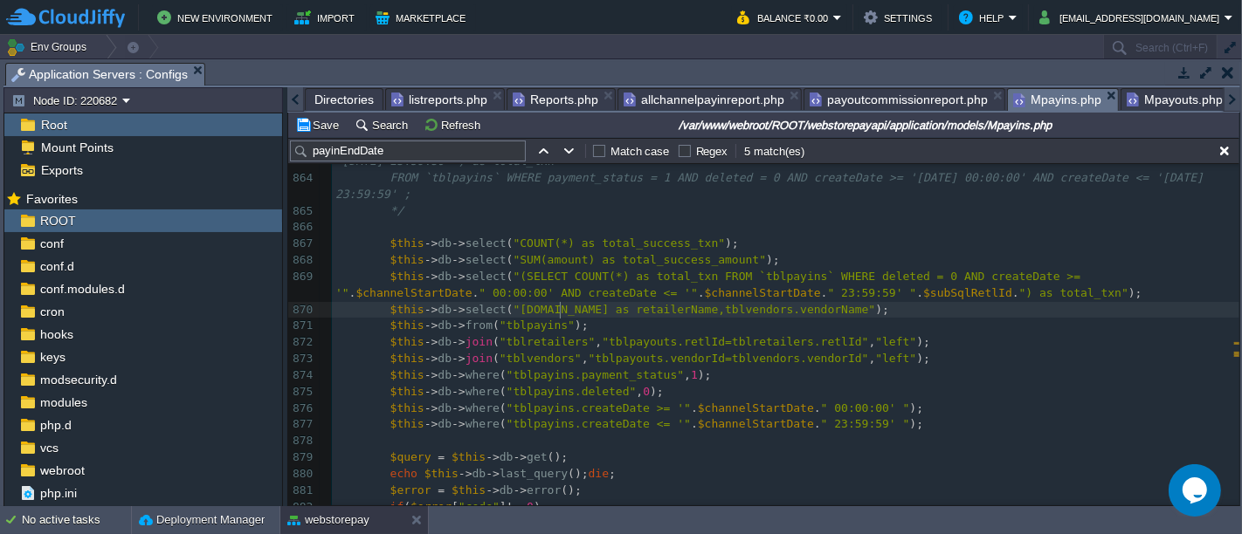
click at [561, 309] on div "xxxxxxxxxx $this -> db -> select ( "(SELECT COUNT(*) as total_txn FROM `tblpayi…" at bounding box center [785, 252] width 907 height 856
type textarea "tblretailers"
type input "tblretailers"
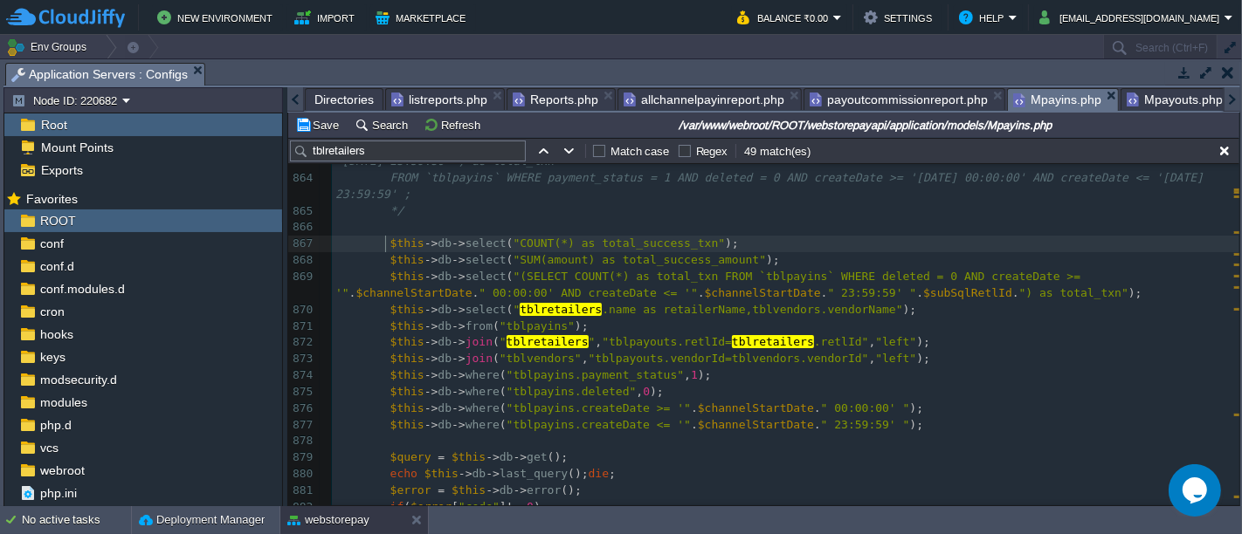
click at [386, 243] on div "xxxxxxxxxx $this -> db -> select ( " tblretailers .name as retailerName, tblret…" at bounding box center [785, 318] width 907 height 691
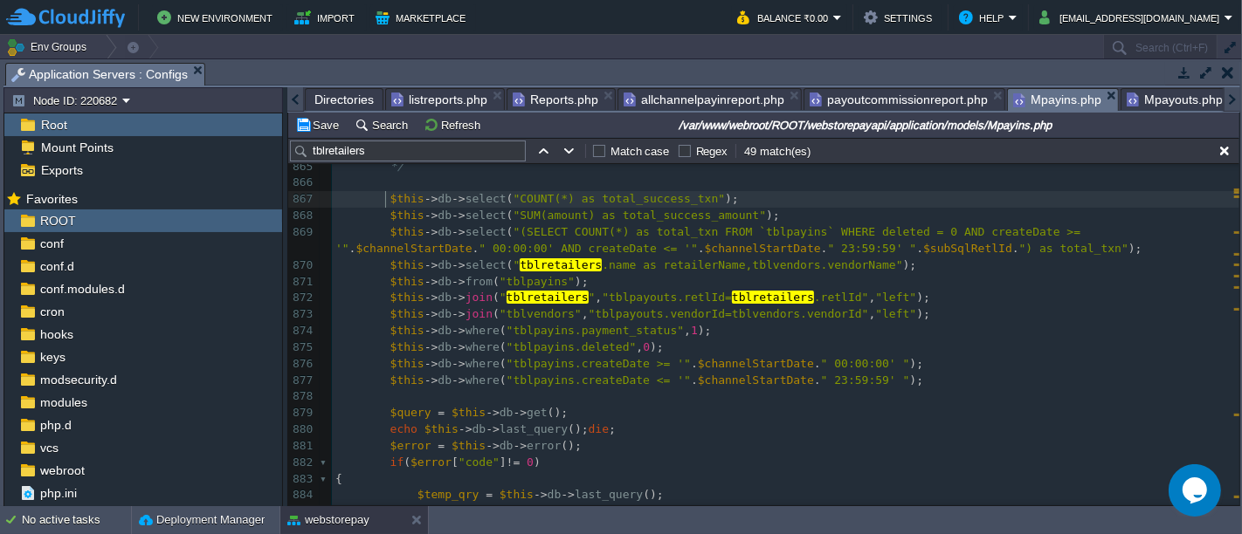
type textarea "$this->db->select("COUNT(*) as total_success_txn"); $this->db->select("SUM(amou…"
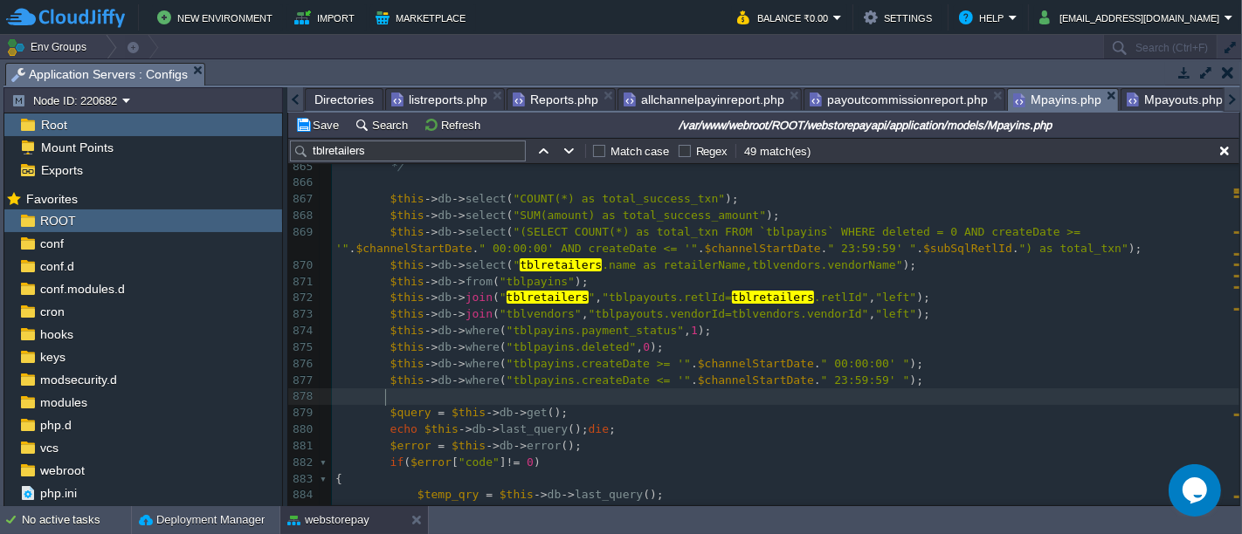
click at [908, 400] on pre at bounding box center [785, 397] width 907 height 17
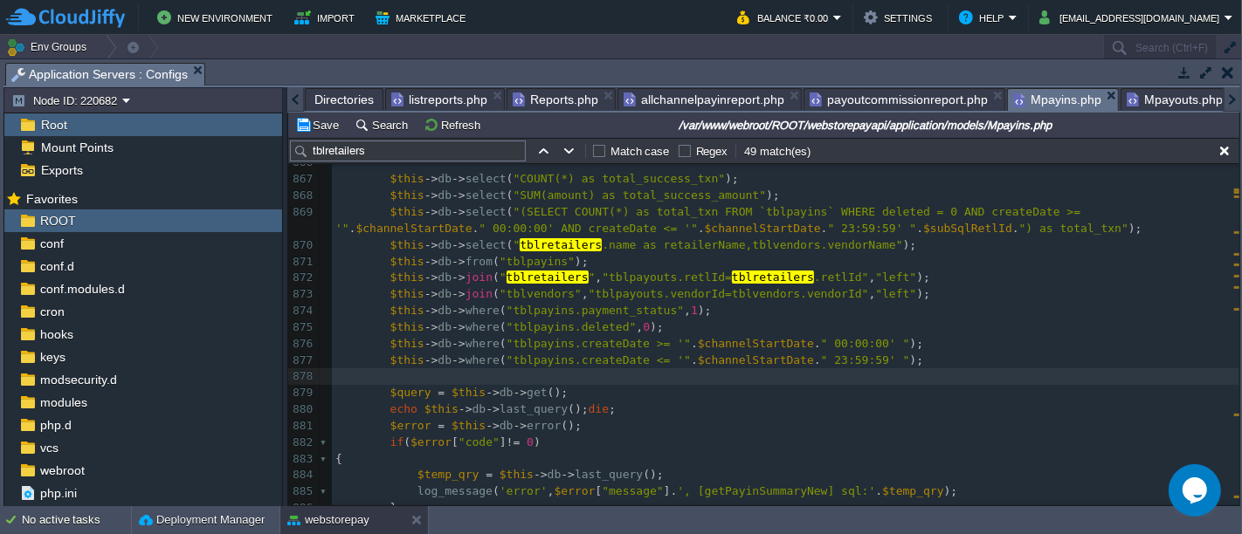
click at [314, 138] on div "tblretailers Match case Regex 49 match(es)" at bounding box center [763, 151] width 951 height 26
click at [318, 134] on td "Save" at bounding box center [320, 124] width 54 height 21
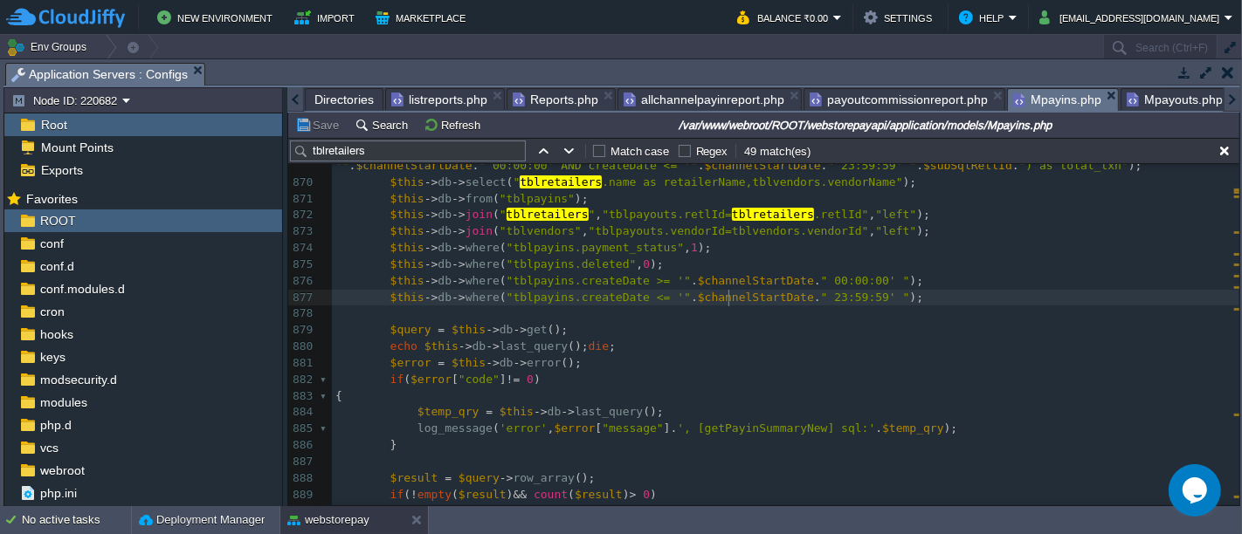
scroll to position [14768, 0]
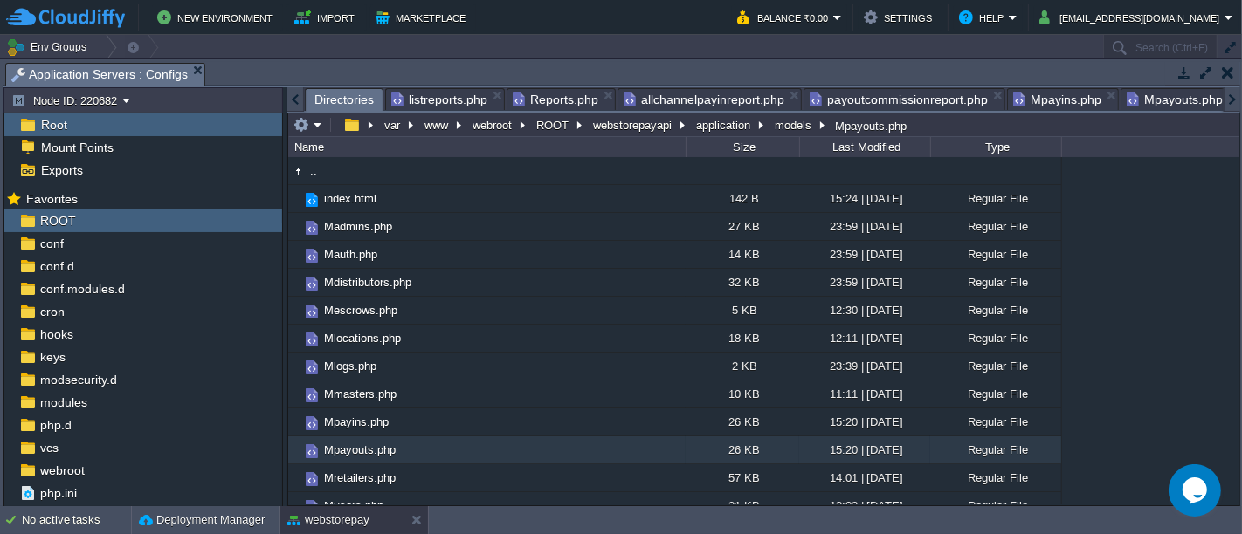
click at [342, 97] on span "Directories" at bounding box center [343, 100] width 59 height 22
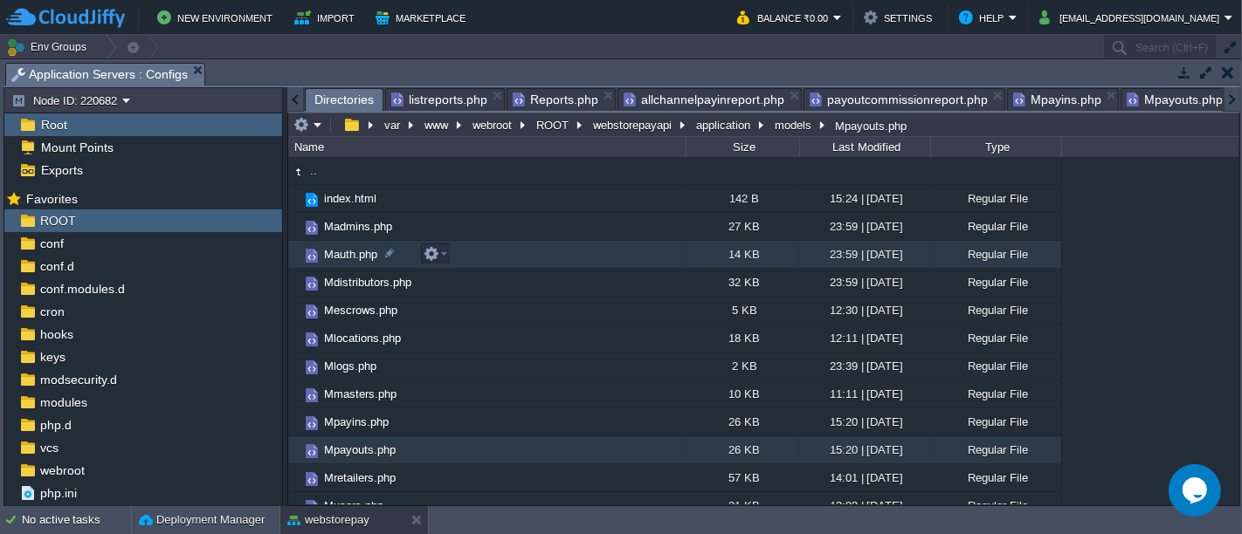
scroll to position [0, 0]
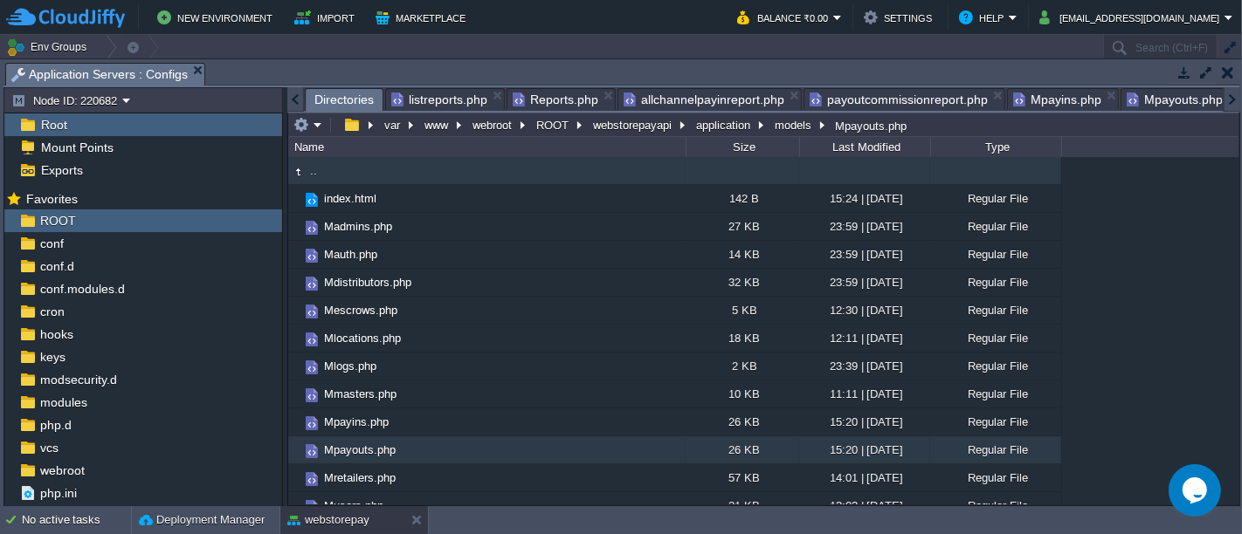
click at [346, 172] on td ".." at bounding box center [486, 171] width 397 height 28
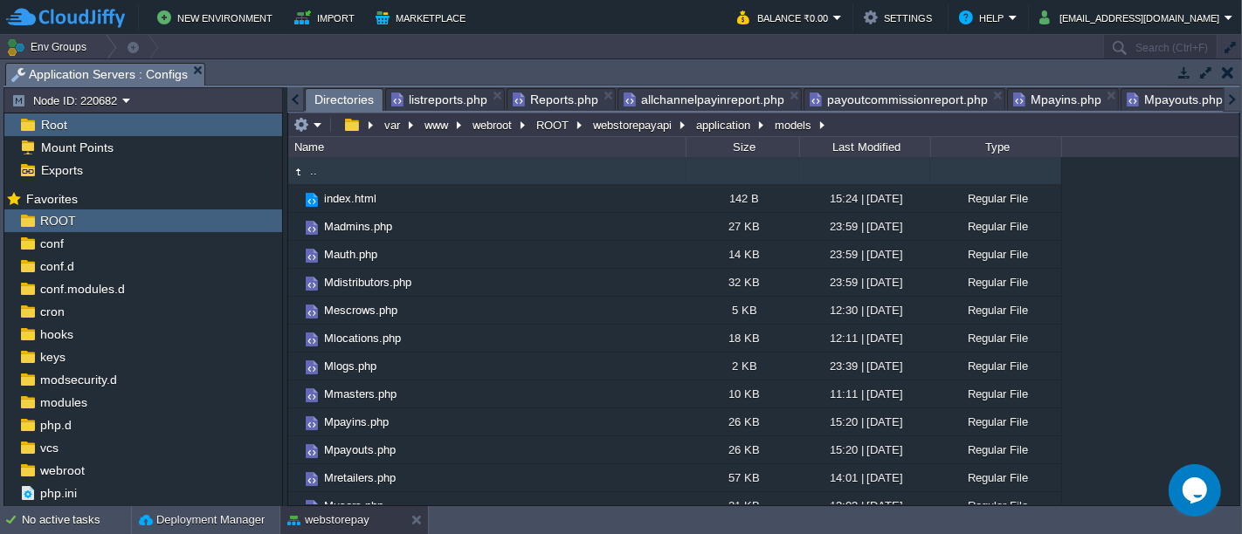
click at [346, 172] on td ".." at bounding box center [486, 171] width 397 height 28
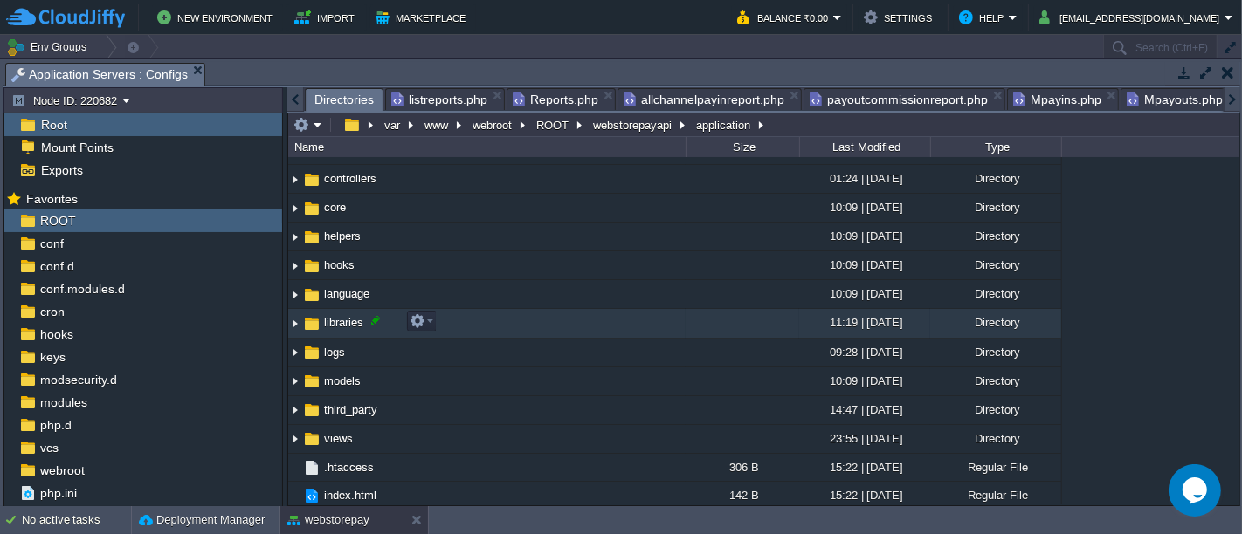
scroll to position [77, 0]
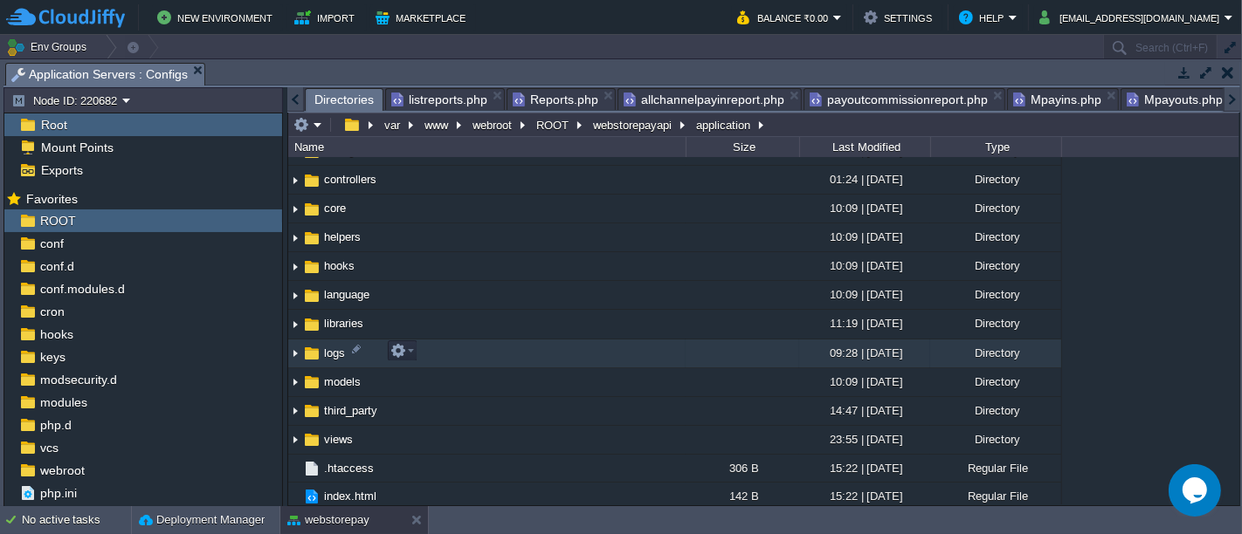
click at [444, 350] on td "logs" at bounding box center [486, 354] width 397 height 29
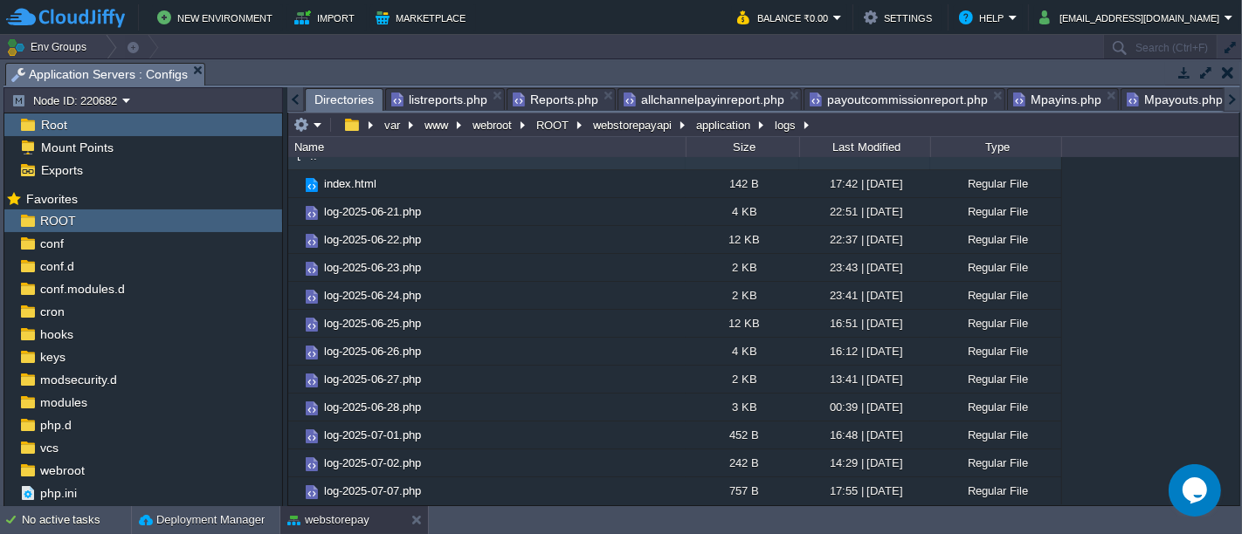
scroll to position [678, 0]
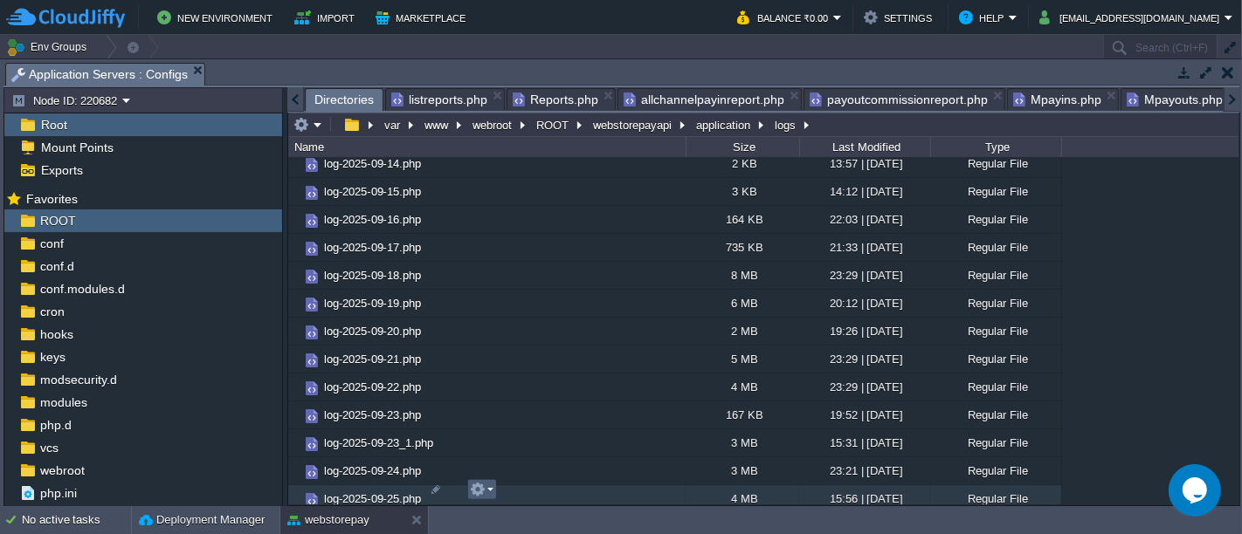
click at [489, 493] on em at bounding box center [482, 490] width 24 height 16
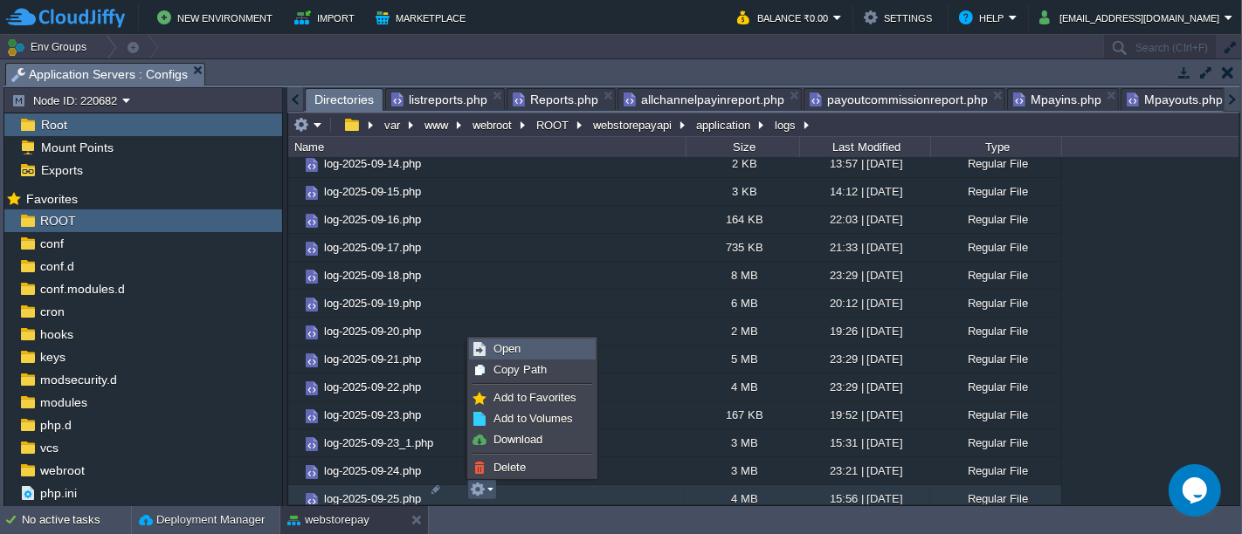
click at [538, 350] on link "Open" at bounding box center [532, 349] width 125 height 19
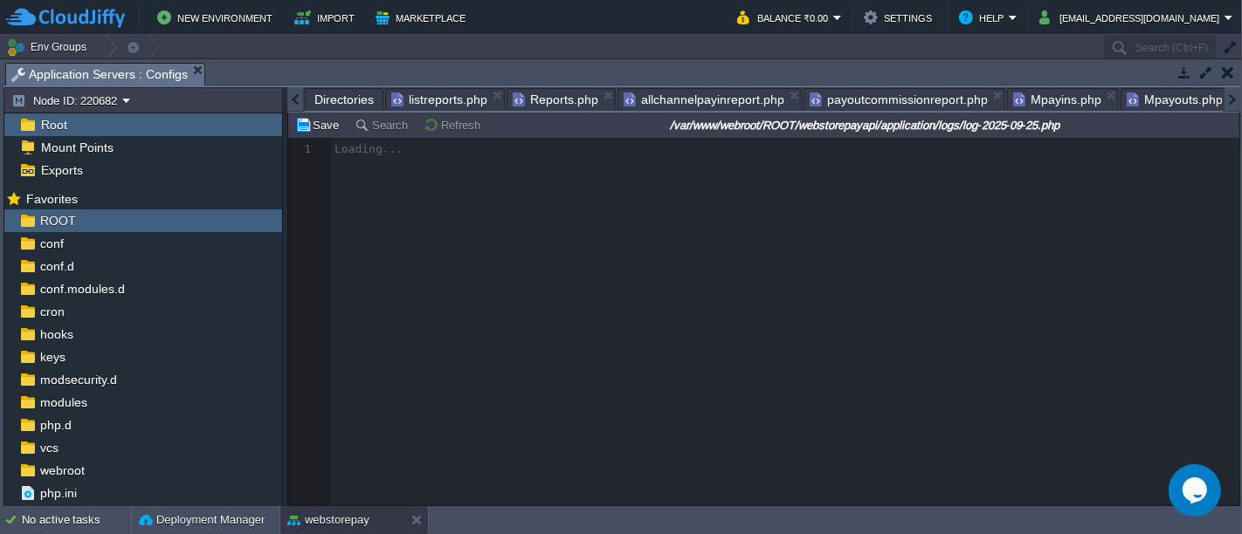
scroll to position [0, 140]
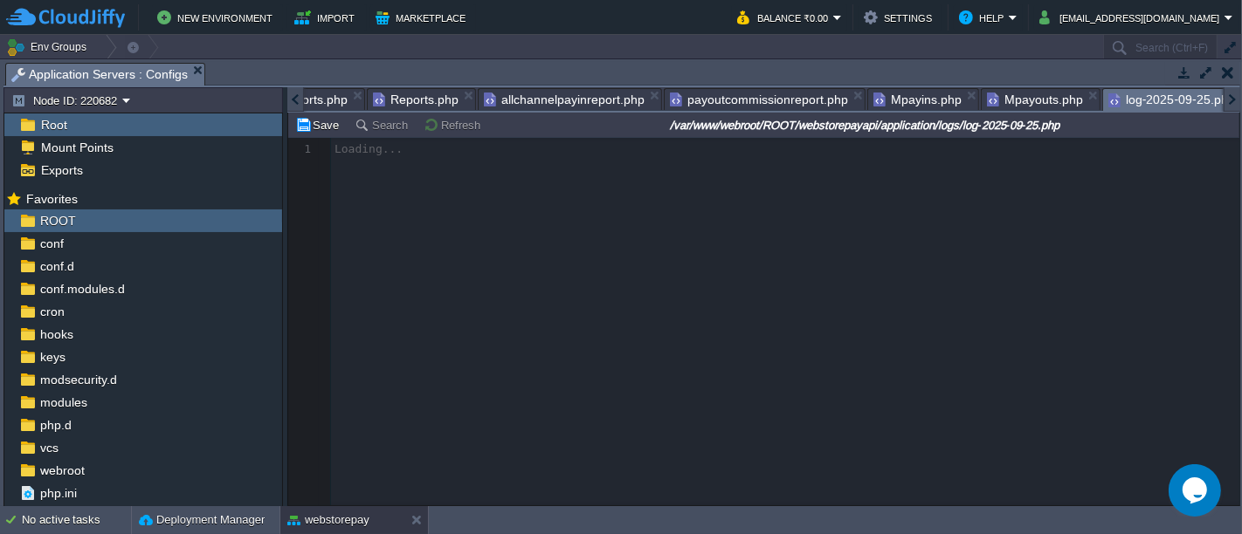
click at [703, 342] on div at bounding box center [763, 322] width 951 height 368
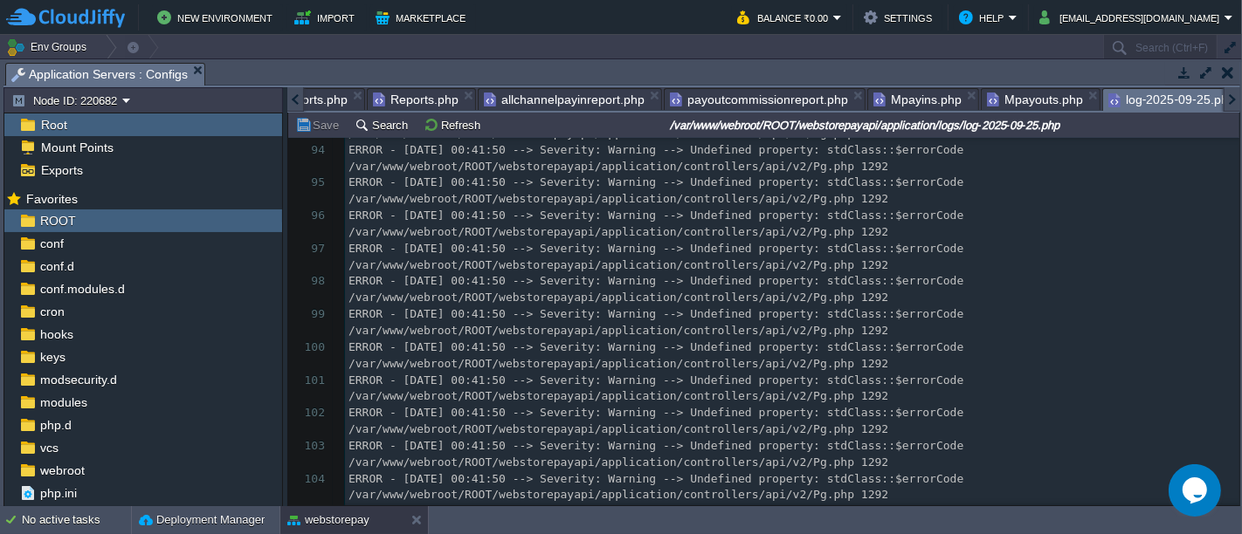
scroll to position [3332, 0]
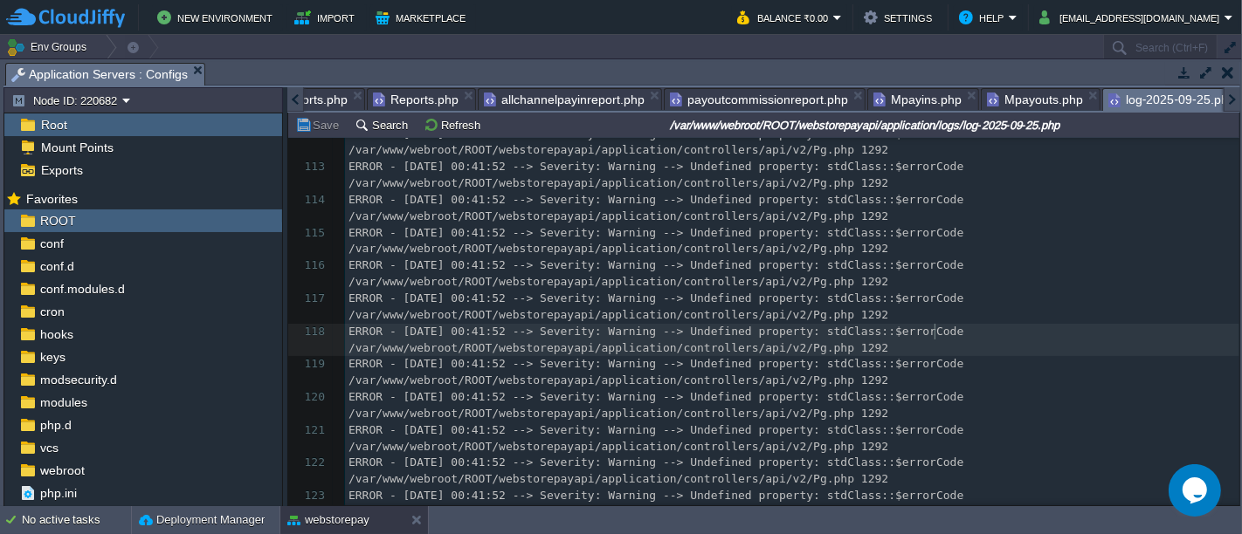
click at [1072, 330] on pre "ERROR - [DATE] 00:41:52 --> Severity: Warning --> Undefined property: stdClass:…" at bounding box center [792, 340] width 894 height 33
type textarea "-"
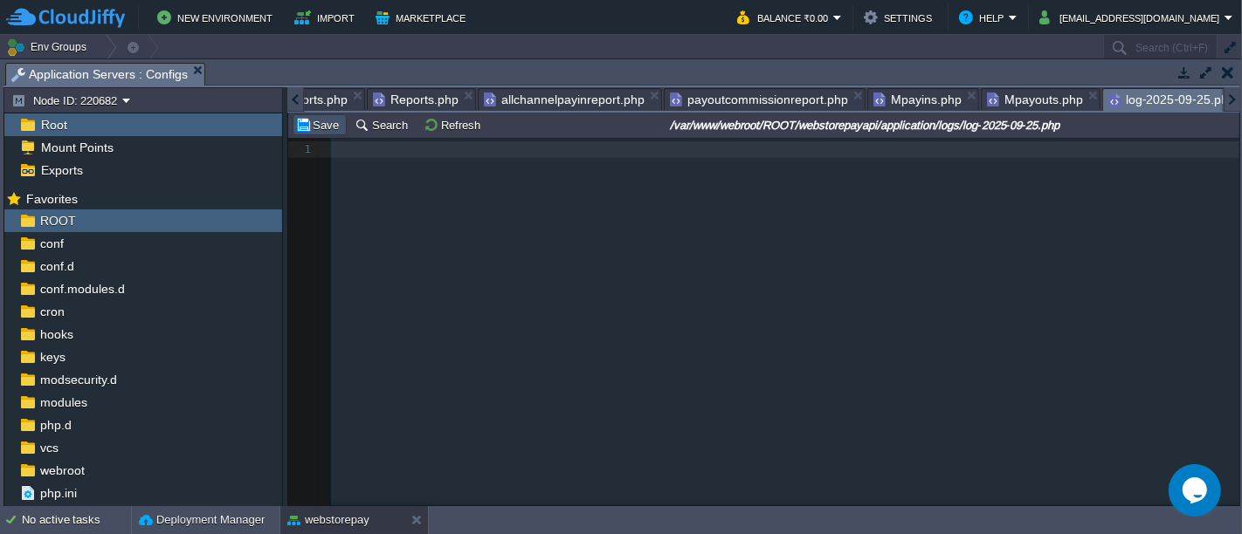
click at [321, 117] on button "Save" at bounding box center [319, 125] width 49 height 16
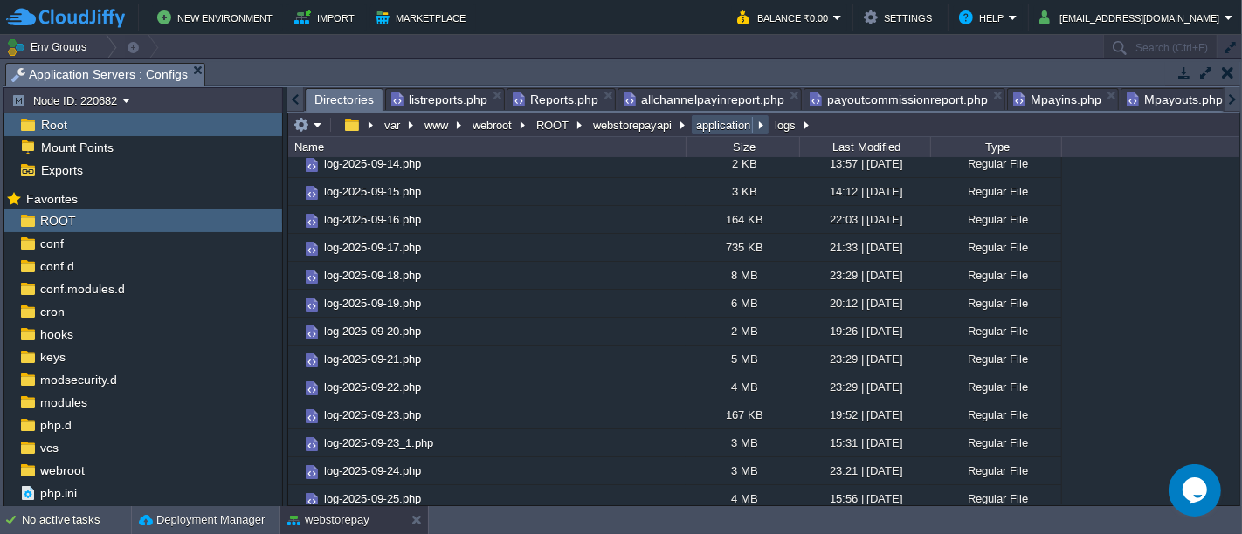
click at [717, 126] on button "application" at bounding box center [723, 125] width 61 height 16
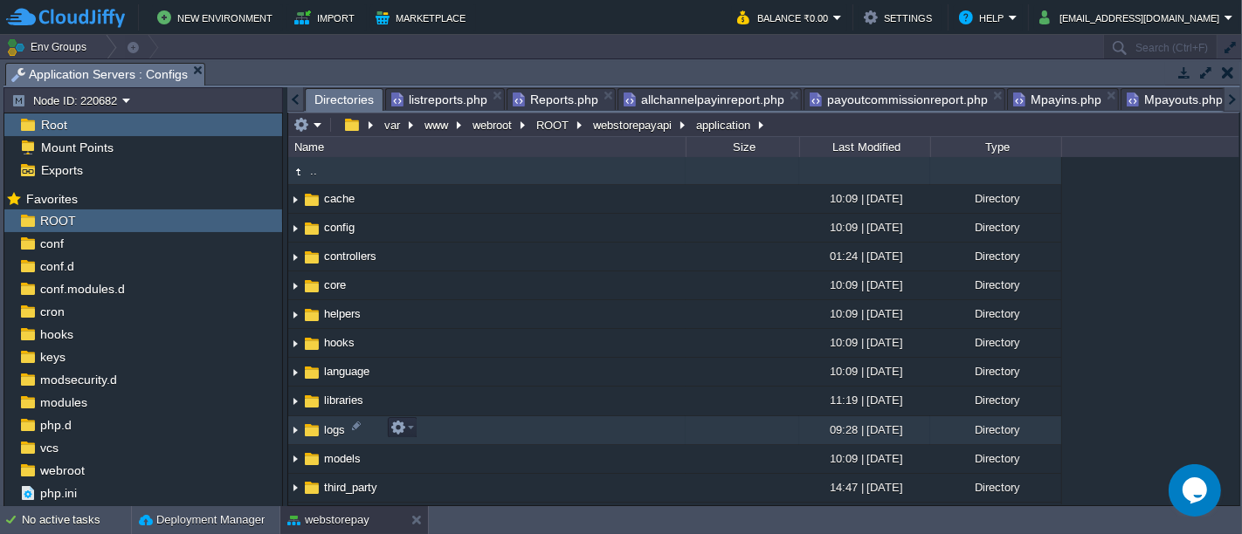
click at [461, 435] on td "logs" at bounding box center [486, 431] width 397 height 29
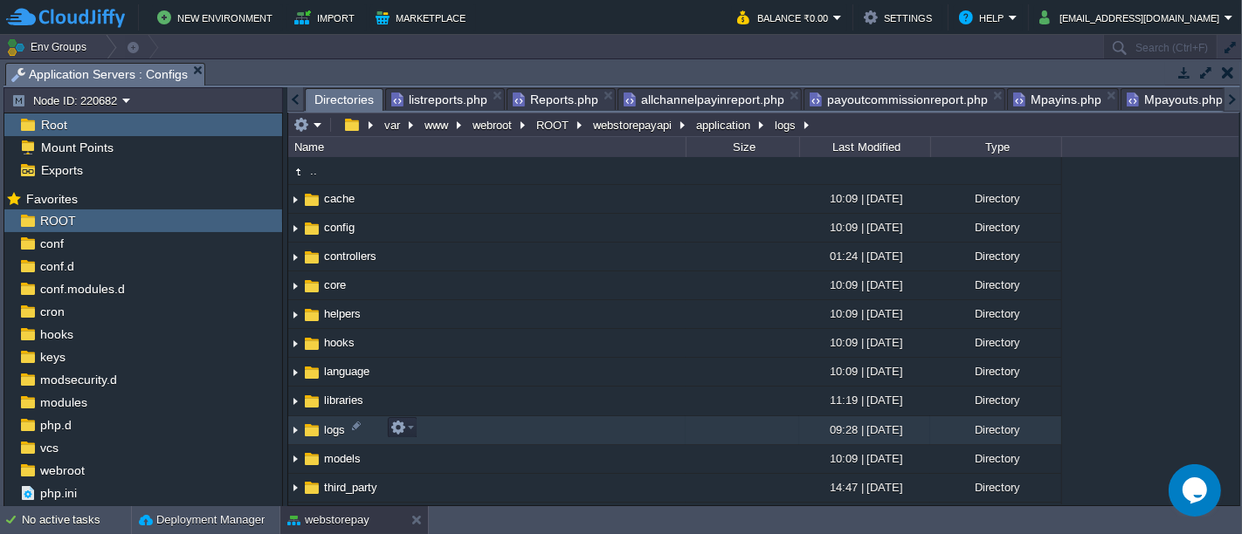
click at [461, 435] on td "logs" at bounding box center [486, 431] width 397 height 29
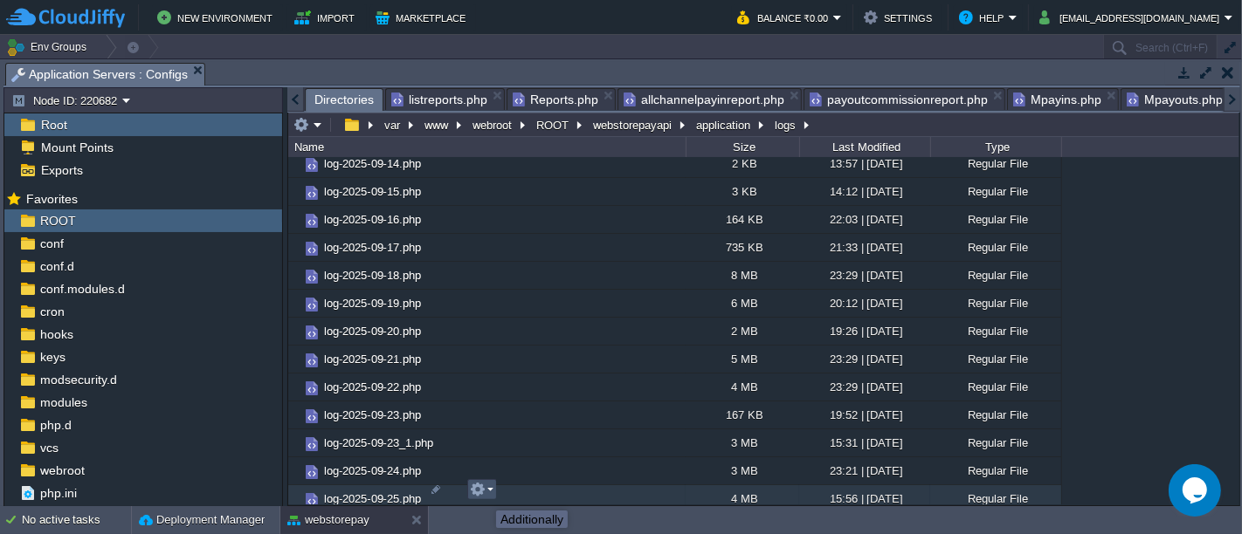
click at [483, 494] on button "button" at bounding box center [478, 490] width 16 height 16
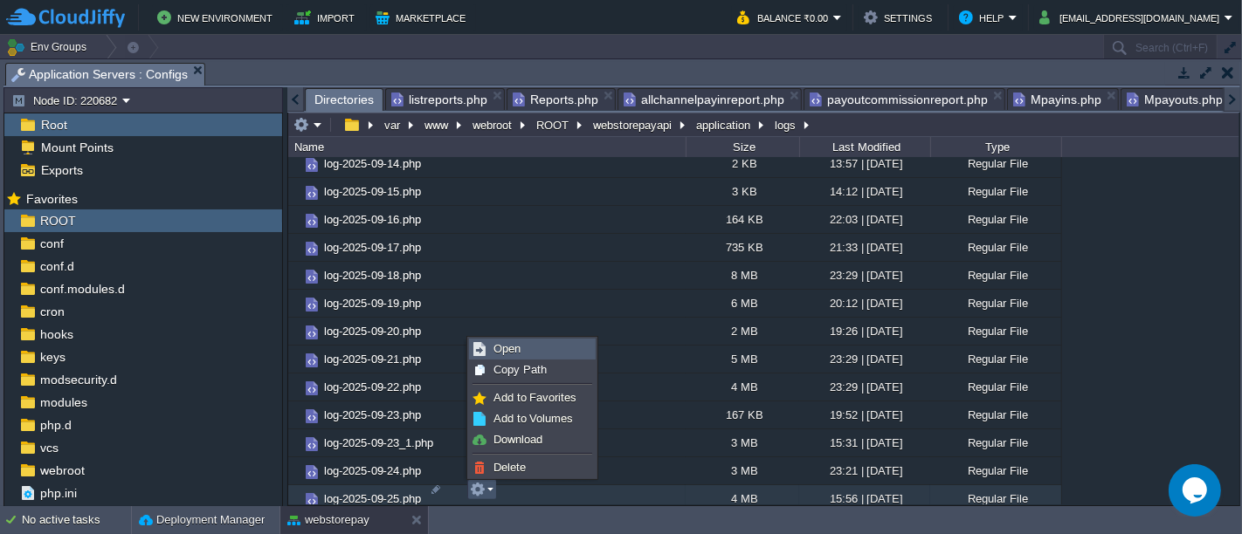
click at [511, 347] on span "Open" at bounding box center [506, 348] width 27 height 13
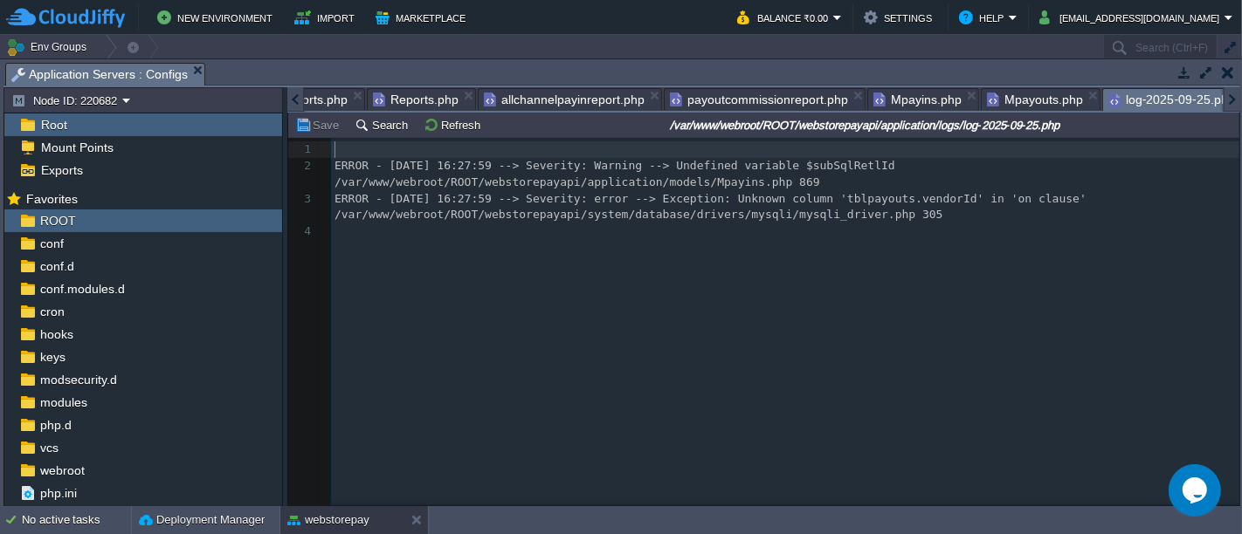
scroll to position [5, 0]
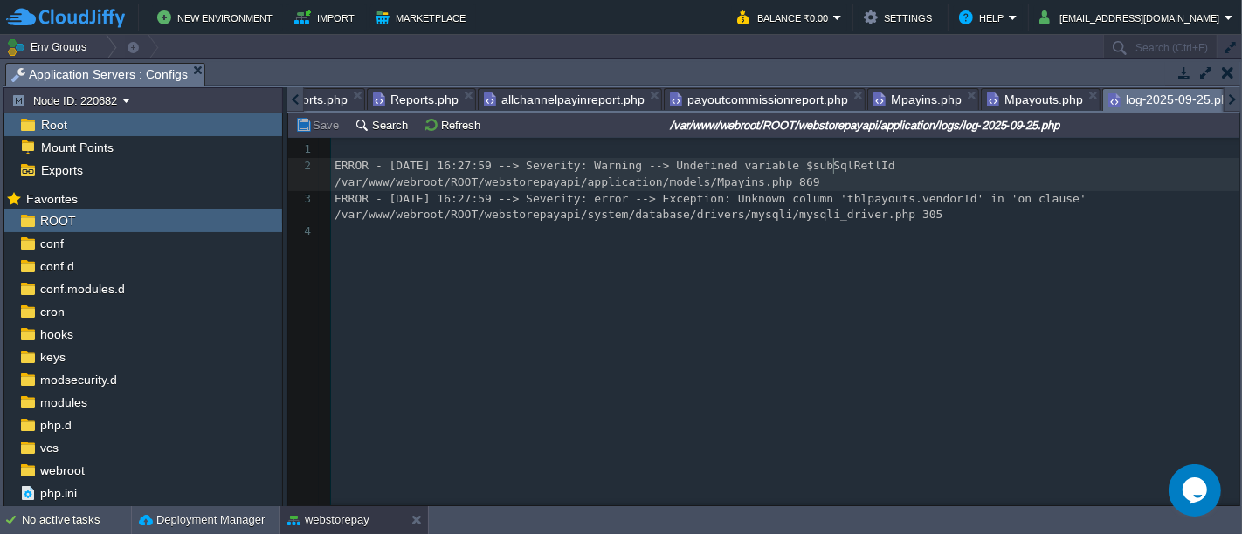
click at [831, 166] on span "ERROR - [DATE] 16:27:59 --> Severity: Warning --> Undefined variable $subSqlRet…" at bounding box center [618, 174] width 568 height 30
type textarea "subSqlRetlId"
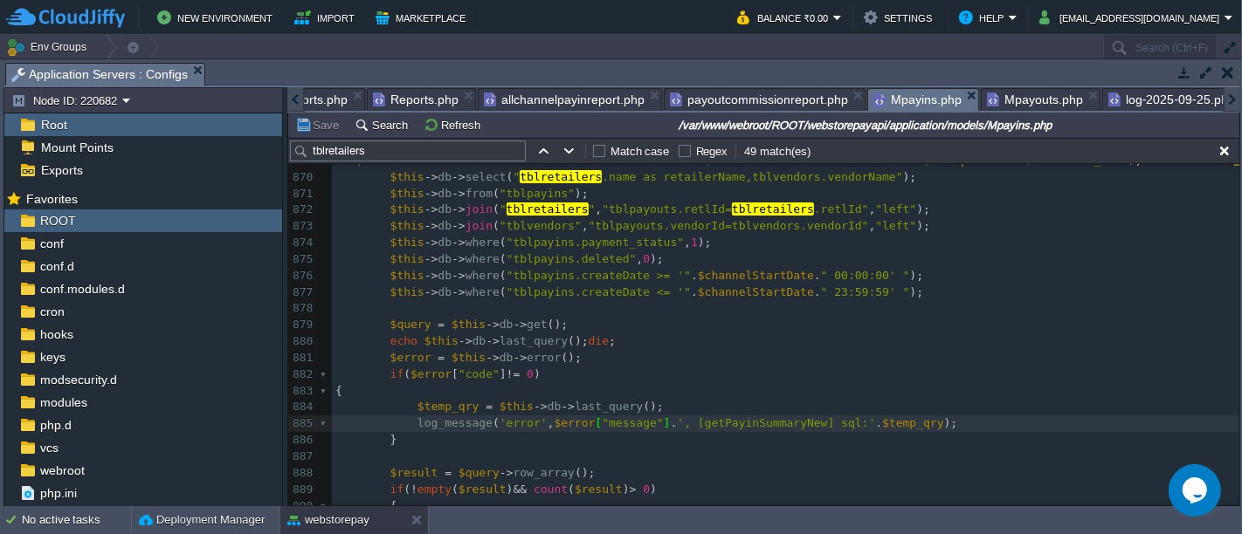
click at [905, 104] on span "Mpayins.php" at bounding box center [917, 100] width 88 height 22
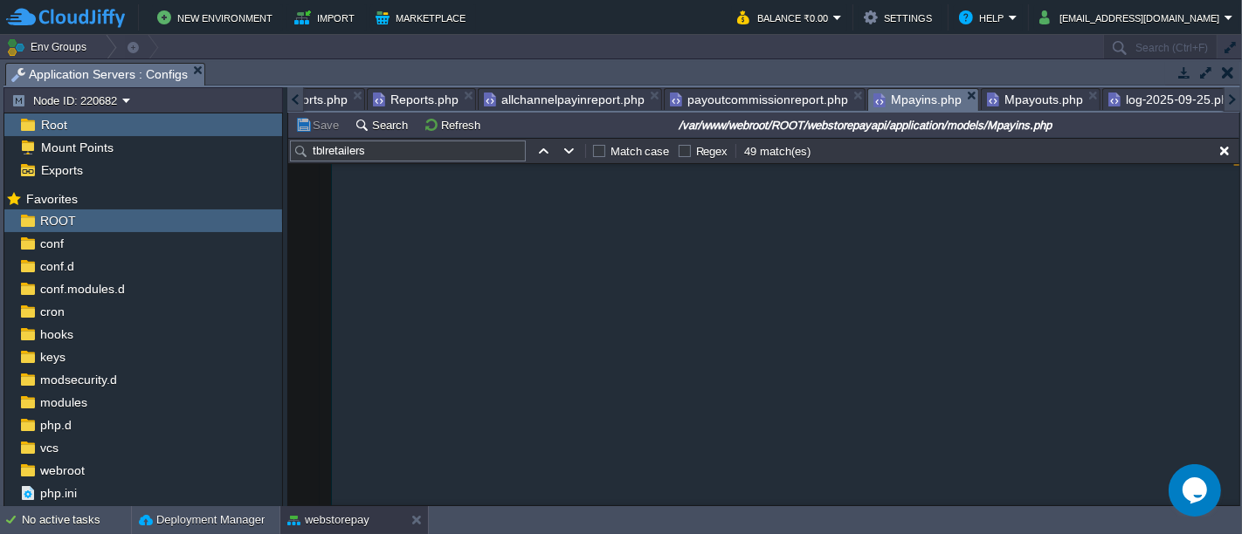
scroll to position [398, 0]
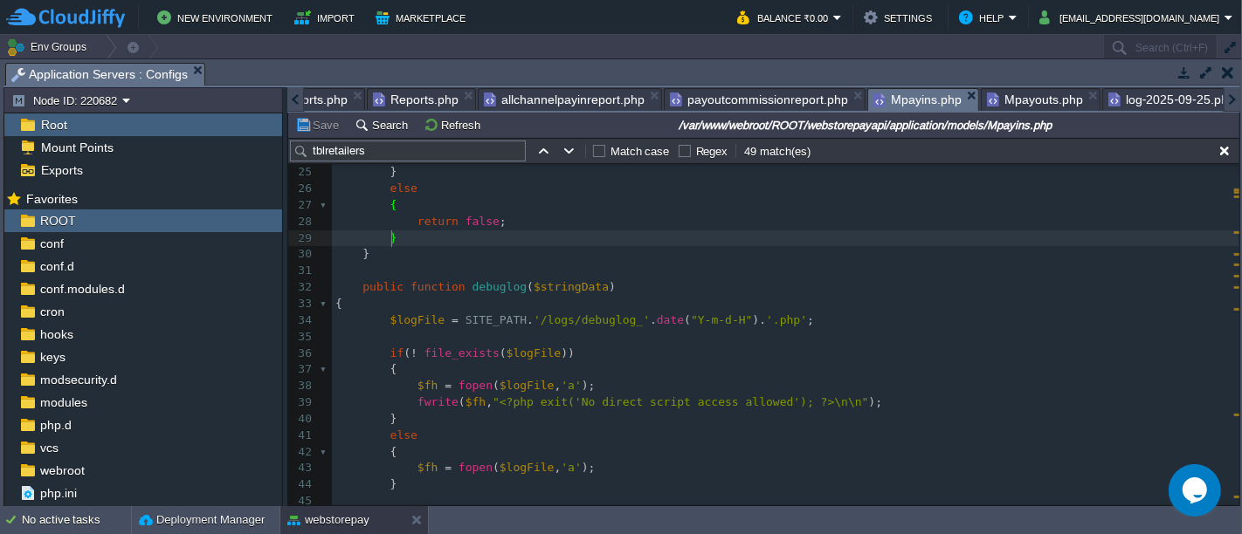
type textarea "-"
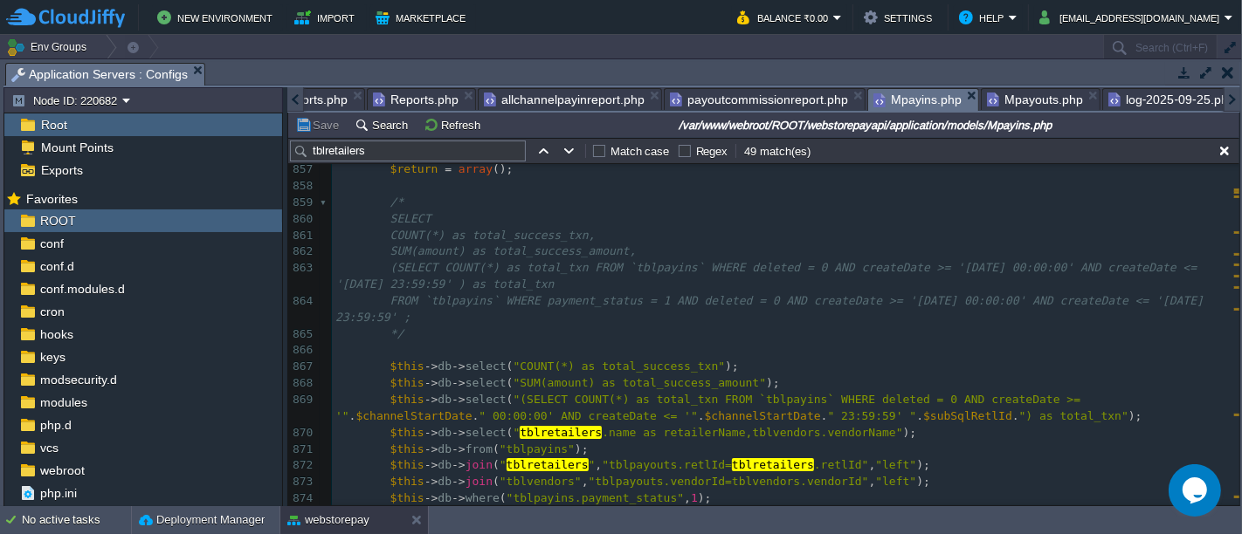
scroll to position [14320, 0]
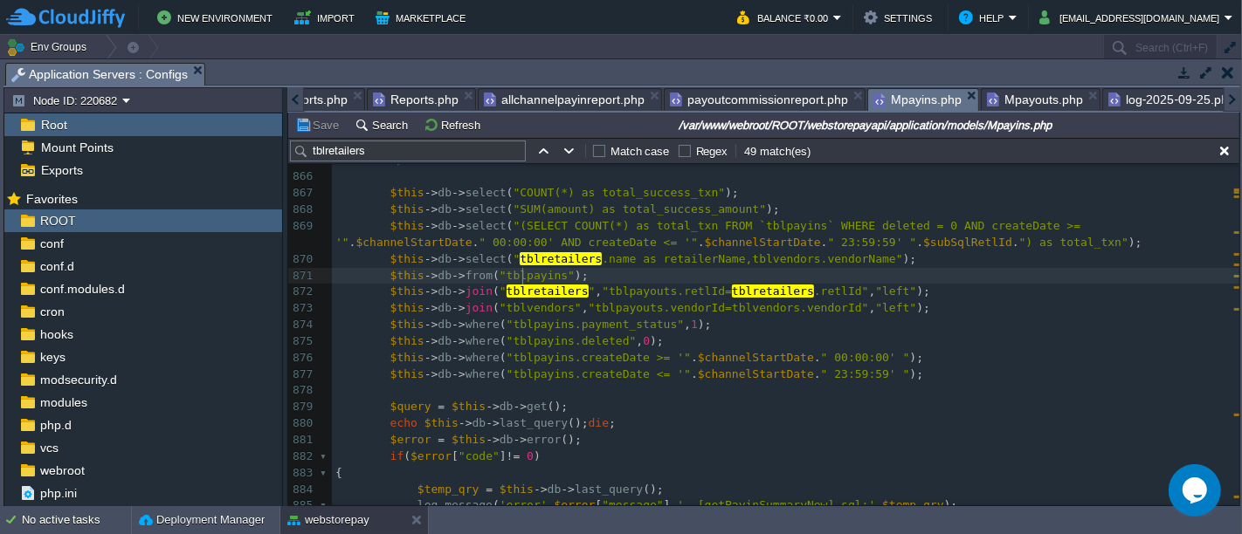
click at [523, 274] on div "xxxxxxxxxx $this -> db -> select ( " tblretailers .name as retailerName, tblret…" at bounding box center [785, 333] width 907 height 757
type textarea "tblpayins"
click at [624, 293] on div "xxxxxxxxxx $this -> db -> select ( " tblretailers .name as retailerName, tblret…" at bounding box center [785, 333] width 907 height 757
type textarea "tblpayouts"
paste textarea
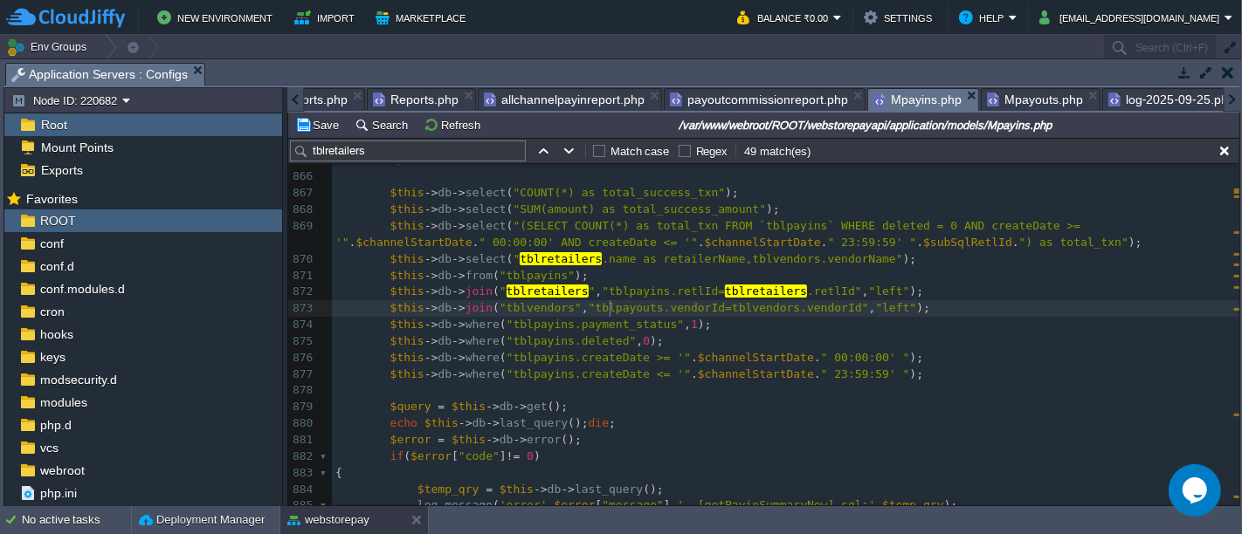
click at [612, 307] on div "xxxxxxxxxx $this -> db -> select ( " tblretailers .name as retailerName, tblret…" at bounding box center [785, 333] width 907 height 757
type textarea "tblpayouts"
type input "tblpayouts"
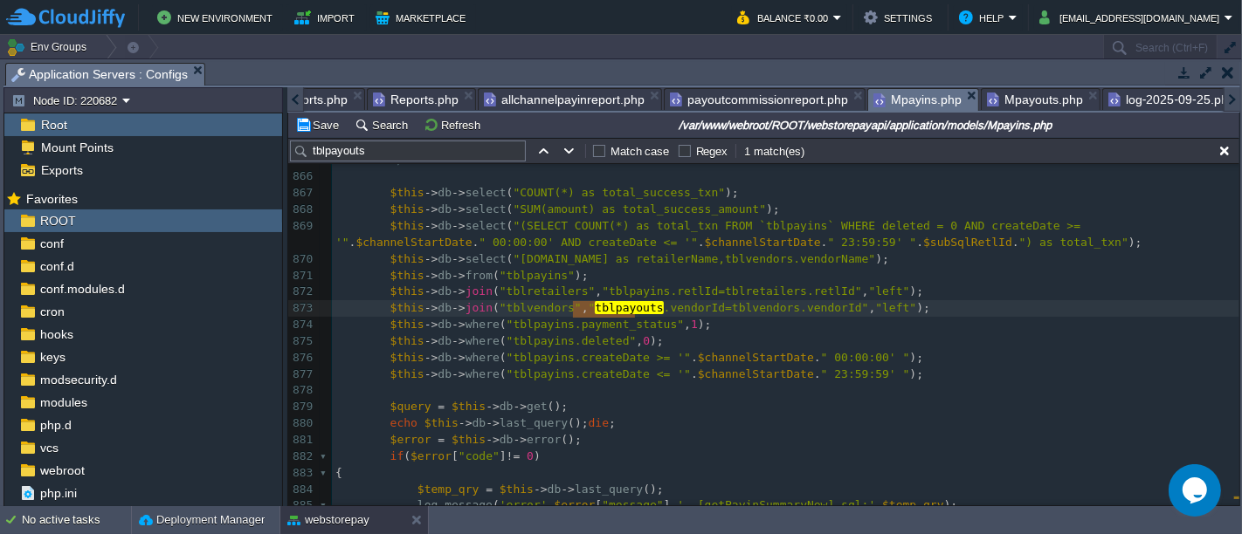
type textarea "$this->db->join("tblvendors","tblpayouts.vendorId=tblvendors.vendorId","left");"
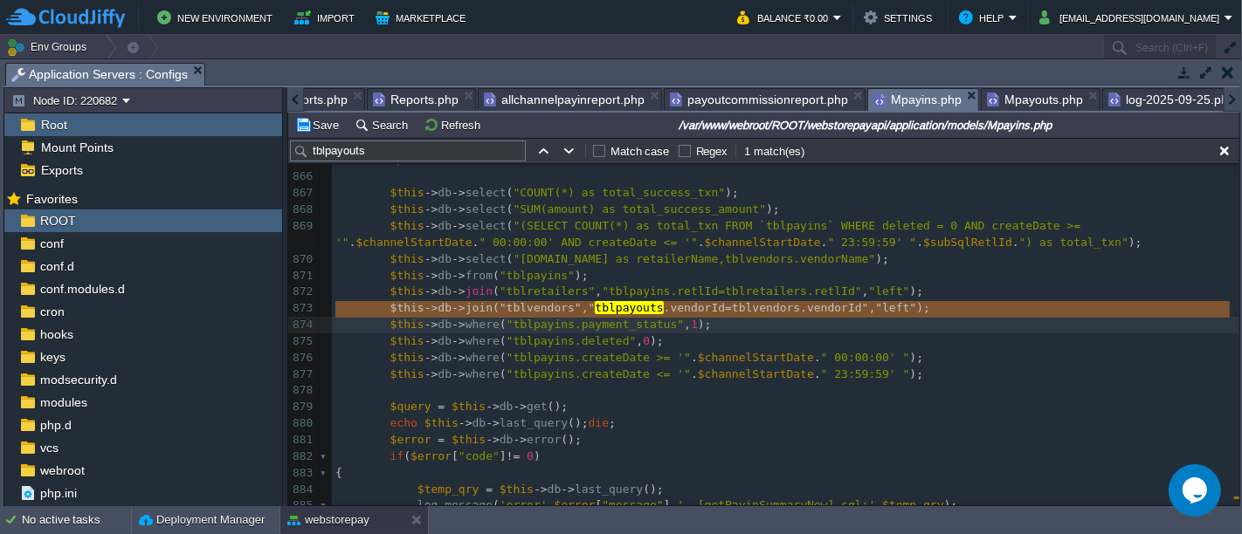
type textarea "tblpayouts"
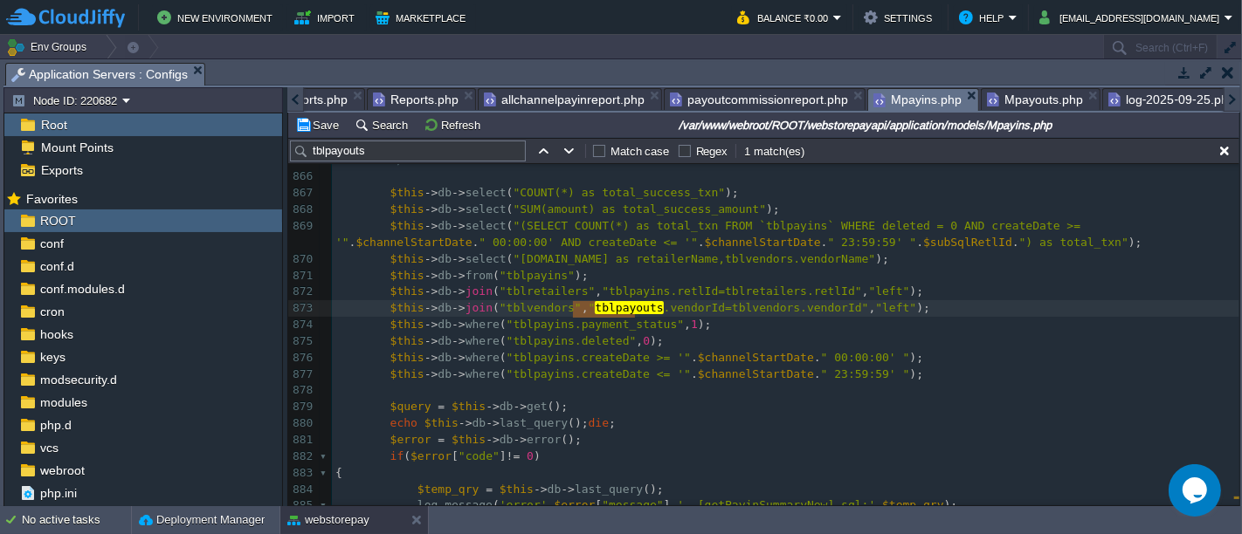
paste textarea
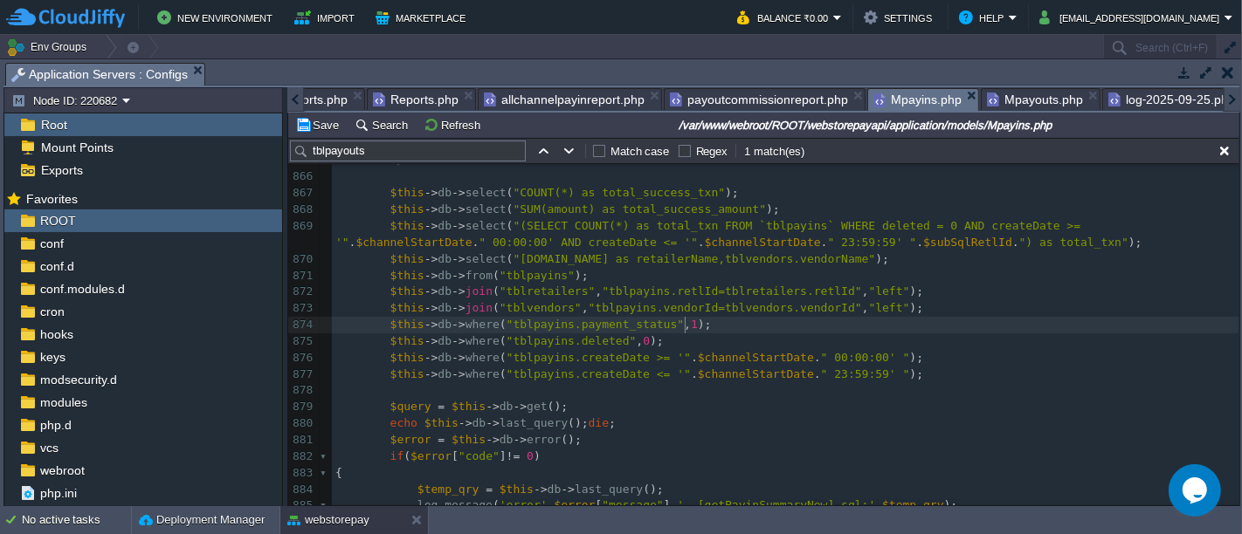
click at [723, 325] on pre "$this -> db -> where ( "tblpayins.payment_status" , 1 );" at bounding box center [785, 325] width 907 height 17
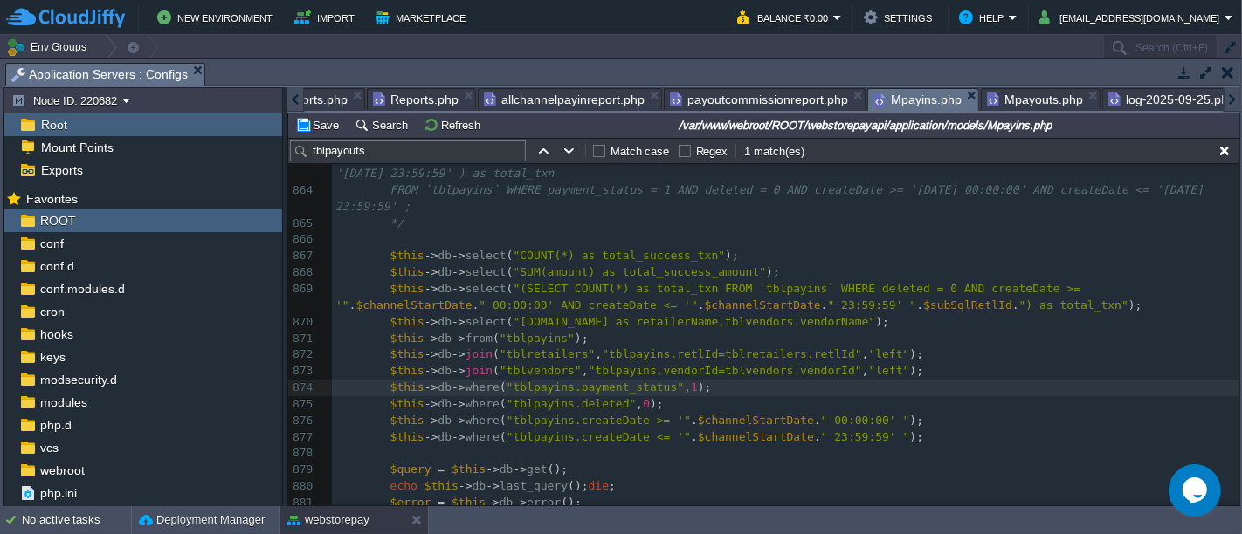
click at [711, 306] on div "xxxxxxxxxx $this -> db -> select ( " tblretailers .name as retailerName, tblret…" at bounding box center [785, 371] width 907 height 707
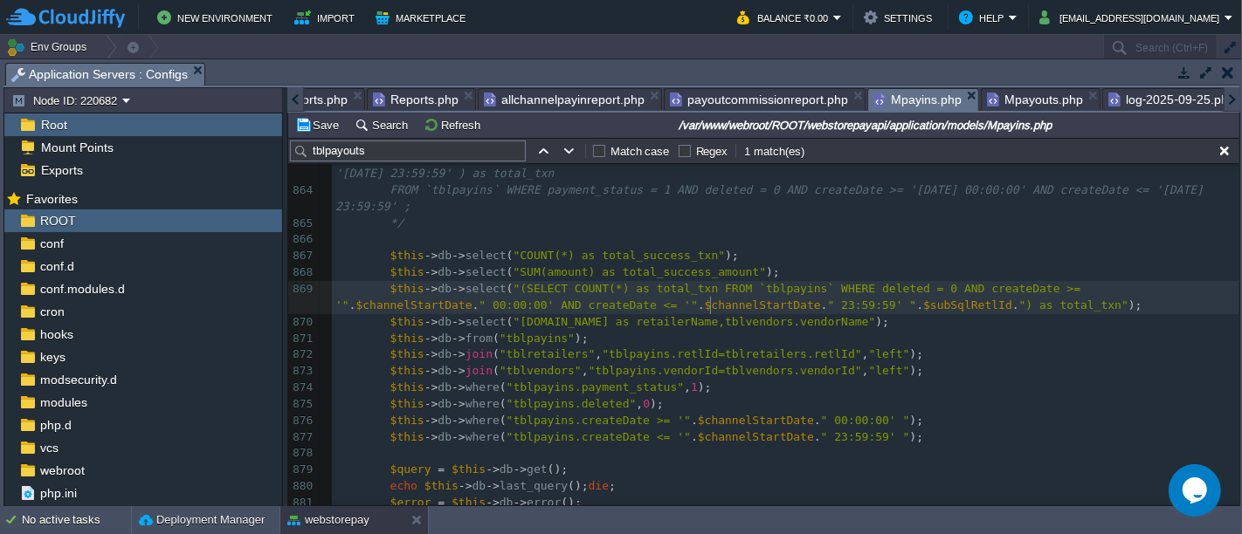
type textarea "$subSqlRetlId"
click at [314, 121] on button "Save" at bounding box center [319, 125] width 49 height 16
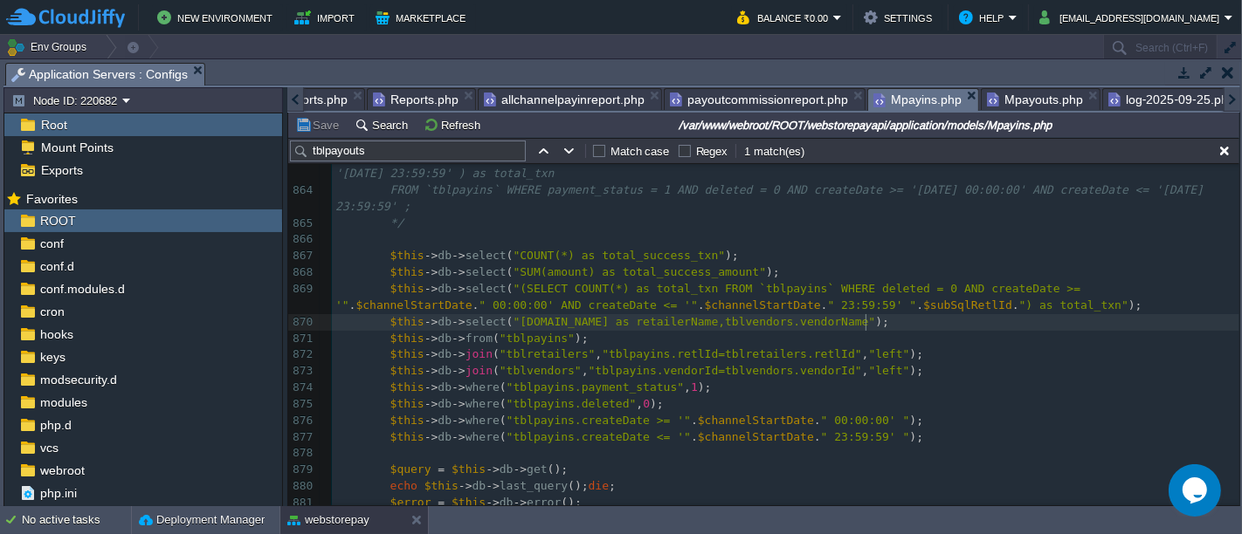
click at [871, 327] on pre "$this -> db -> select ( "[DOMAIN_NAME] as retailerName,tblvendors.vendorName" );" at bounding box center [785, 322] width 907 height 17
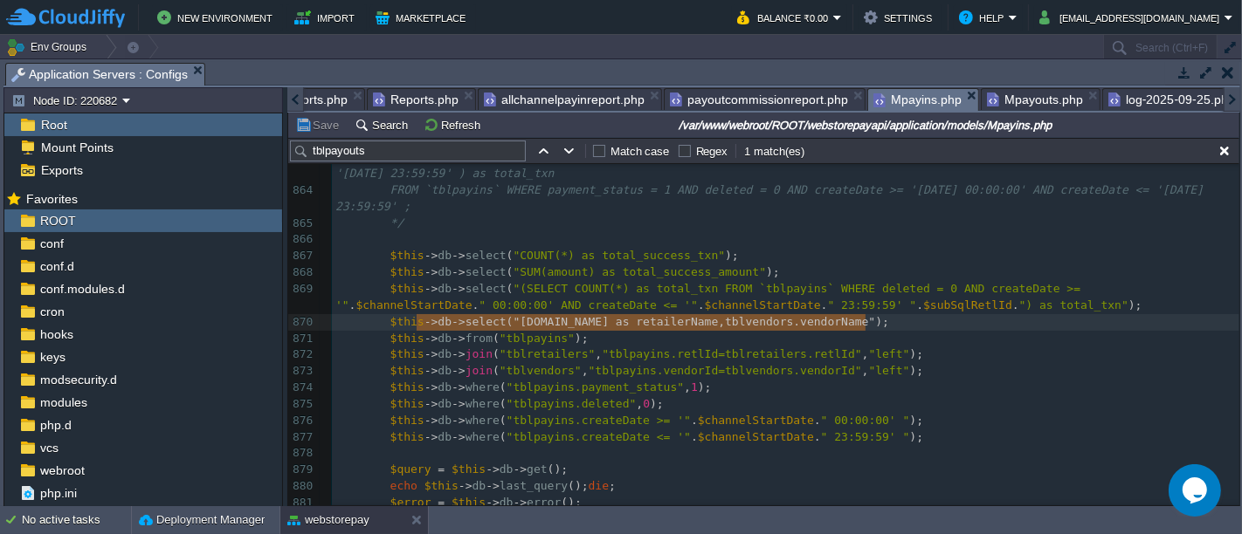
type textarea "$this->db->select("[DOMAIN_NAME] as retailerName,tblvendors.vendorName");"
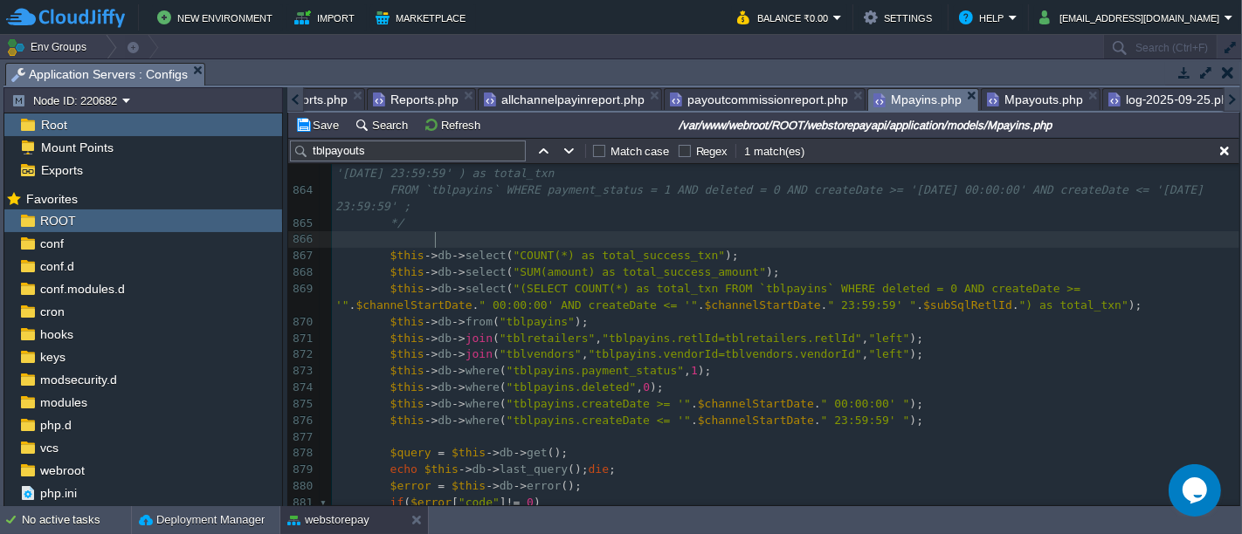
click at [507, 241] on pre at bounding box center [785, 239] width 907 height 17
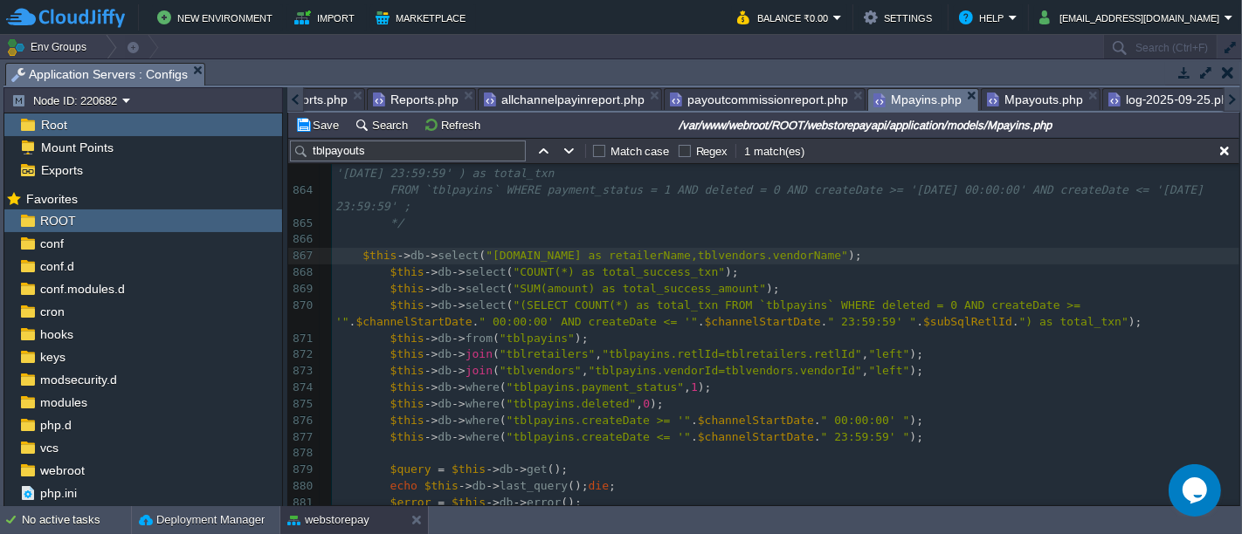
click at [358, 253] on span at bounding box center [348, 255] width 27 height 13
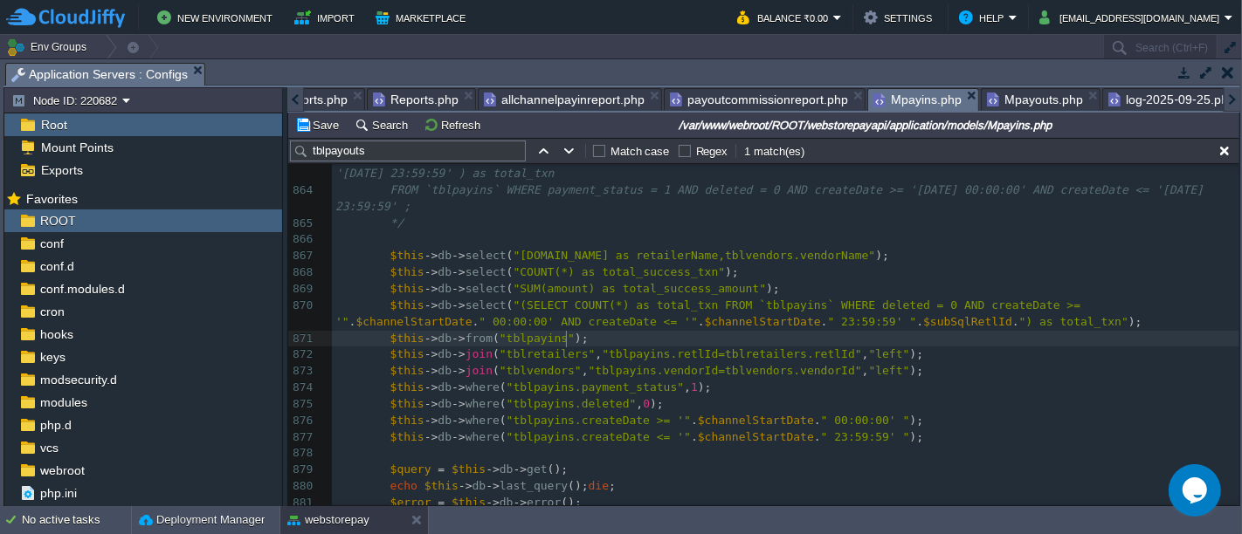
click at [878, 339] on pre "$this -> db -> from ( "tblpayins" );" at bounding box center [785, 339] width 907 height 17
click at [847, 254] on div "xxxxxxxxxx $this -> db -> select ( " tblretailers .name as retailerName, tblret…" at bounding box center [785, 355] width 907 height 741
type textarea ","
paste textarea
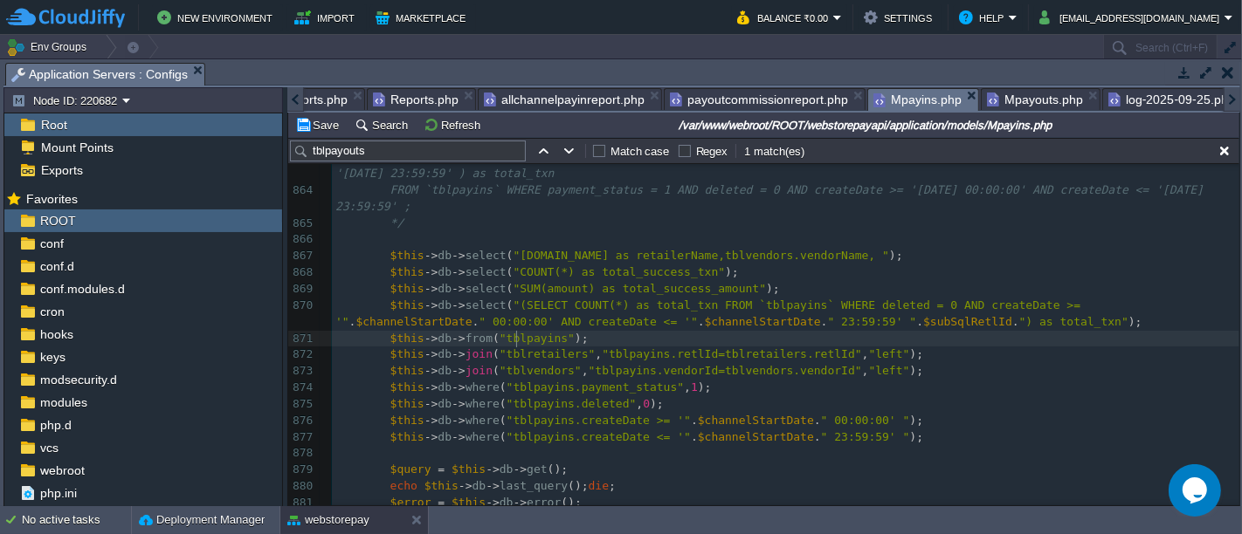
click at [519, 342] on div "xxxxxxxxxx $this -> db -> select ( " tblretailers .name as retailerName, tblret…" at bounding box center [785, 355] width 907 height 741
type textarea "tblpayins"
click at [856, 258] on span ""[DOMAIN_NAME] as retailerName,tblvendors.vendorName, "" at bounding box center [701, 255] width 376 height 13
paste textarea "."
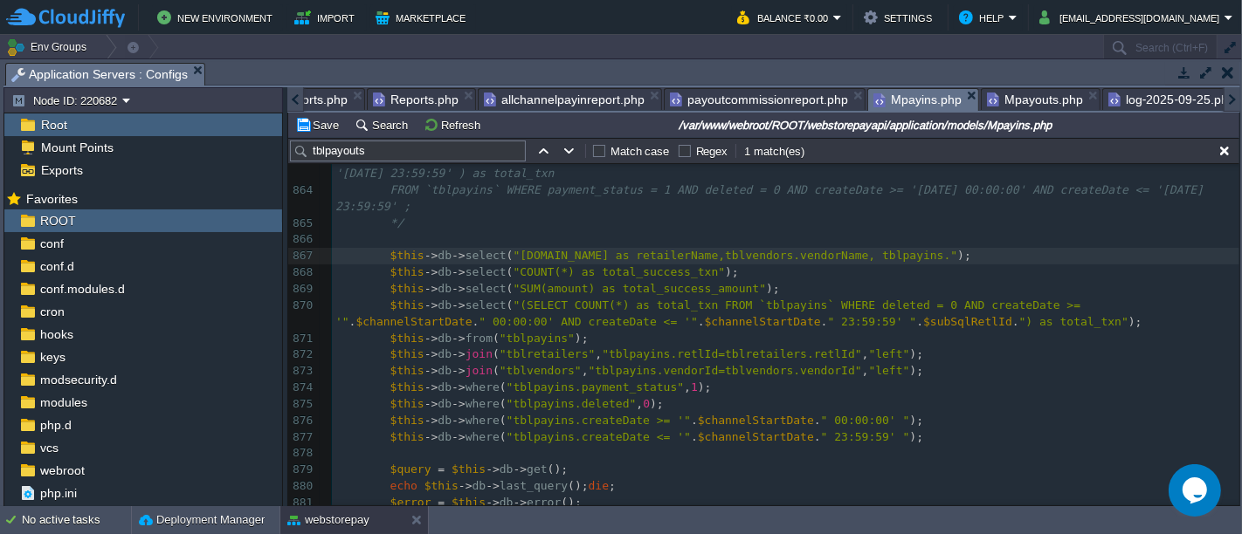
type textarea "."
type textarea ", tblpayins.createDate"
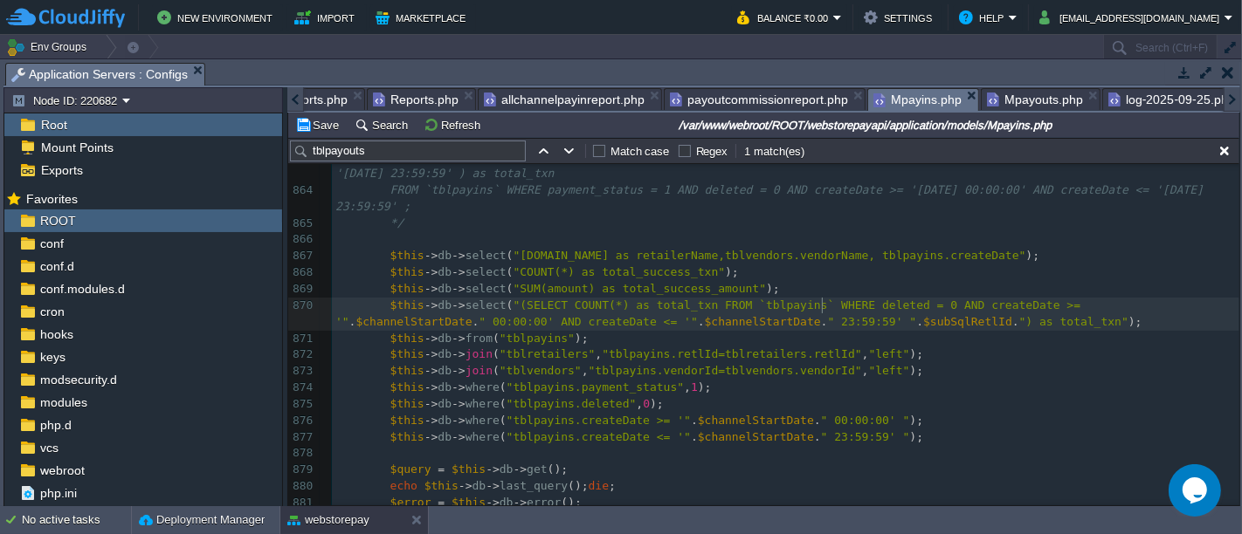
click at [823, 298] on div "xxxxxxxxxx $this -> db -> select ( " tblretailers .name as retailerName, tblret…" at bounding box center [785, 355] width 907 height 741
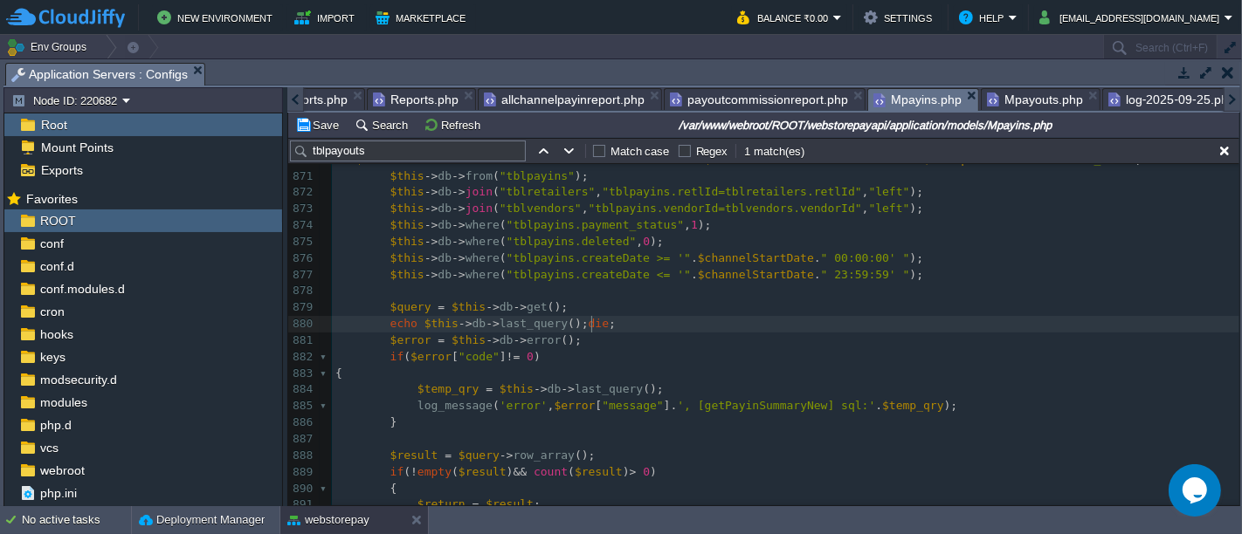
click at [603, 323] on pre "echo $this -> db -> last_query (); die ;" at bounding box center [785, 324] width 907 height 17
type textarea "echo $this->db->last_query();die;"
type textarea "//"
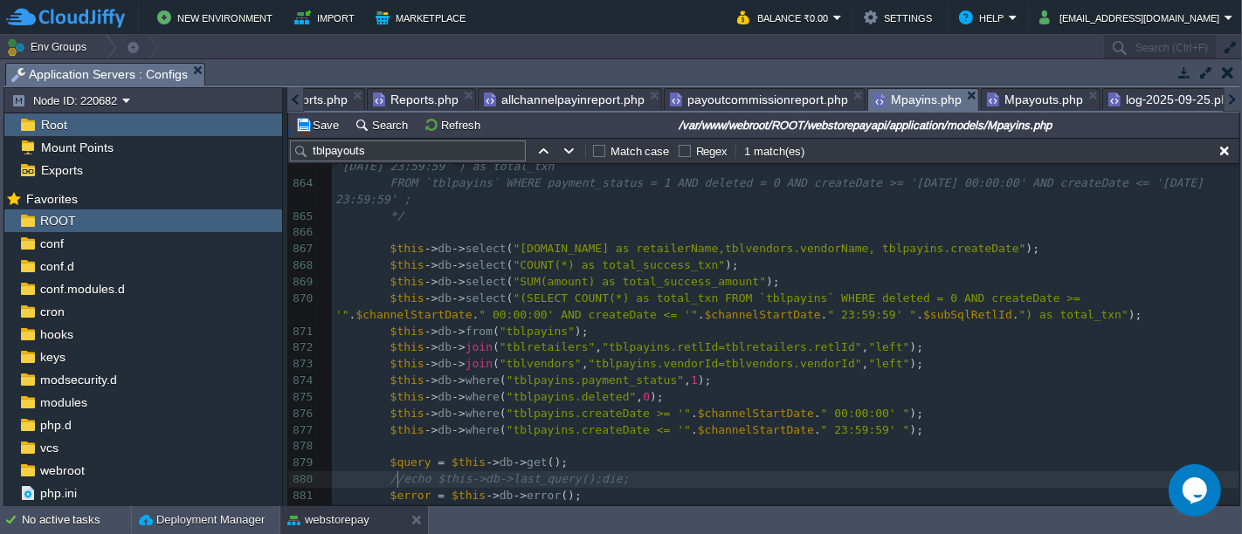
scroll to position [14628, 0]
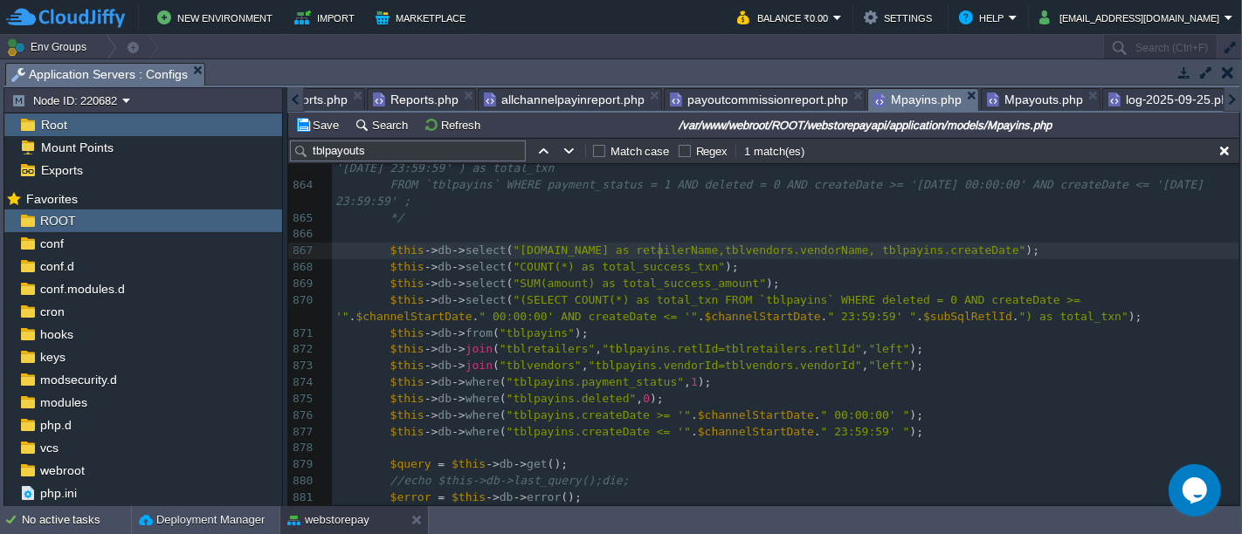
click at [661, 252] on div "xxxxxxxxxx $this -> db -> select ( " tblretailers .name as retailerName, tblret…" at bounding box center [785, 375] width 907 height 790
type textarea "retailerName"
click at [398, 101] on span "Reports.php" at bounding box center [416, 99] width 86 height 21
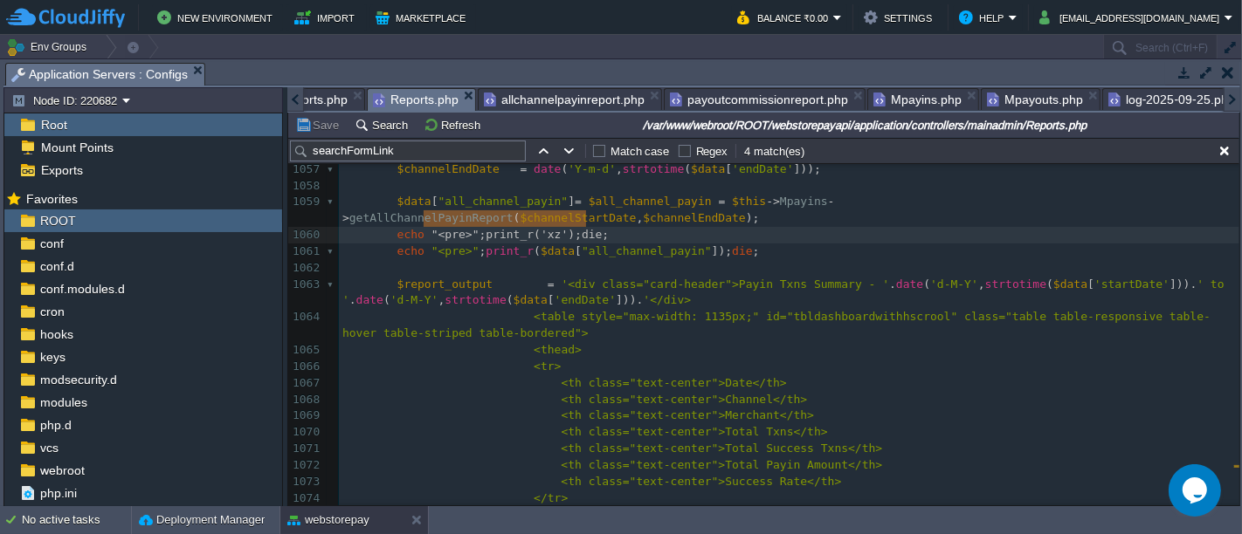
type textarea "echo "<pre>";print_r('xz');die;"
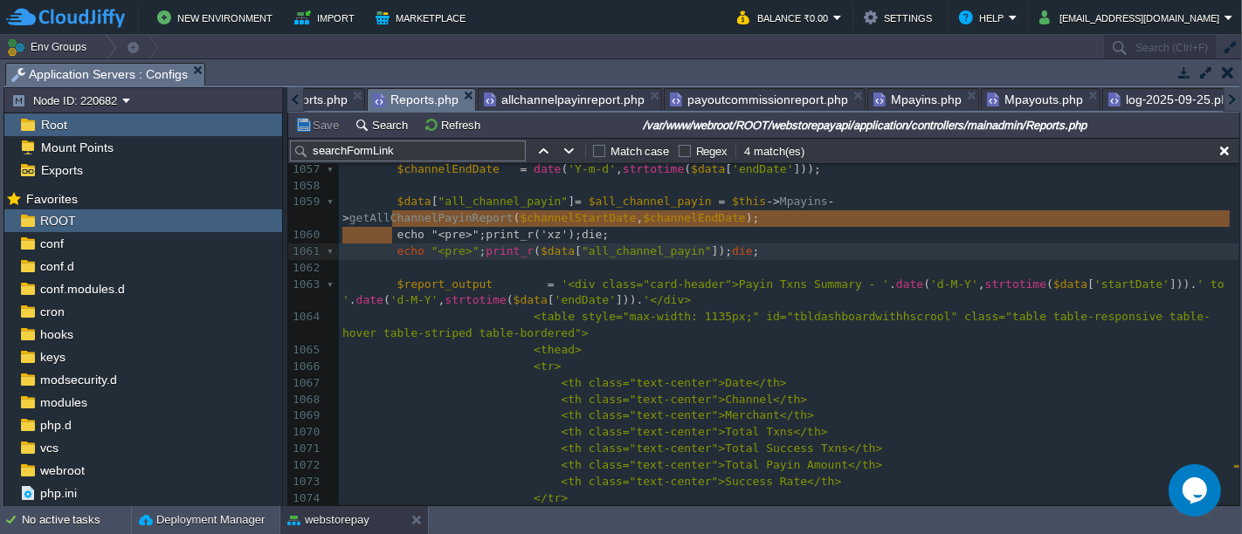
type textarea "echo "<pre>";print_r('xz');die; echo "<pre>";print_r($data["all_channel_payin"]…"
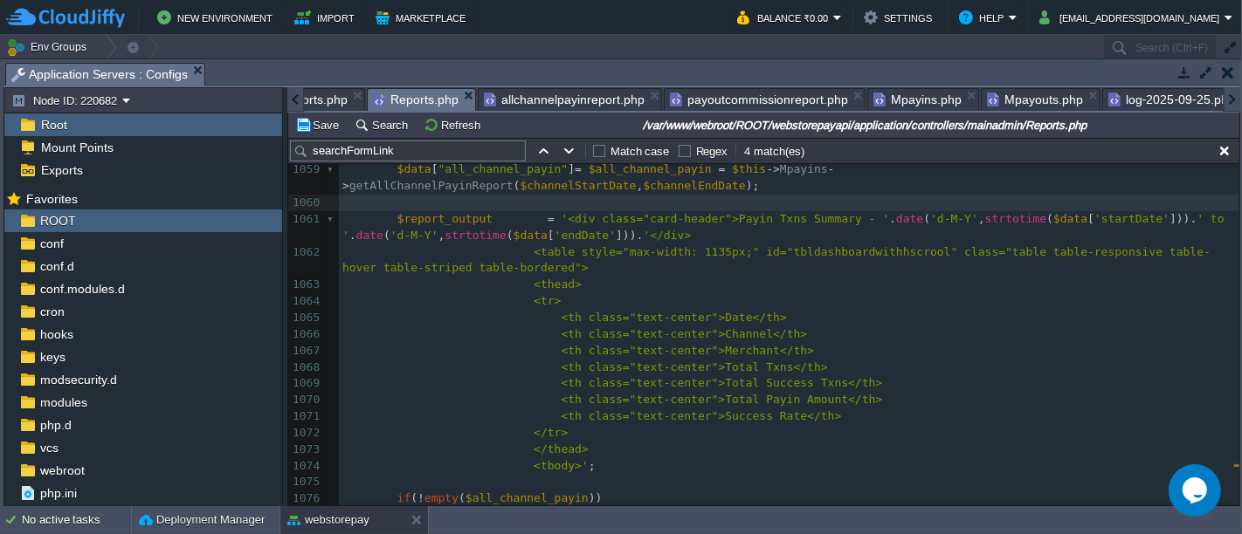
scroll to position [1291, 0]
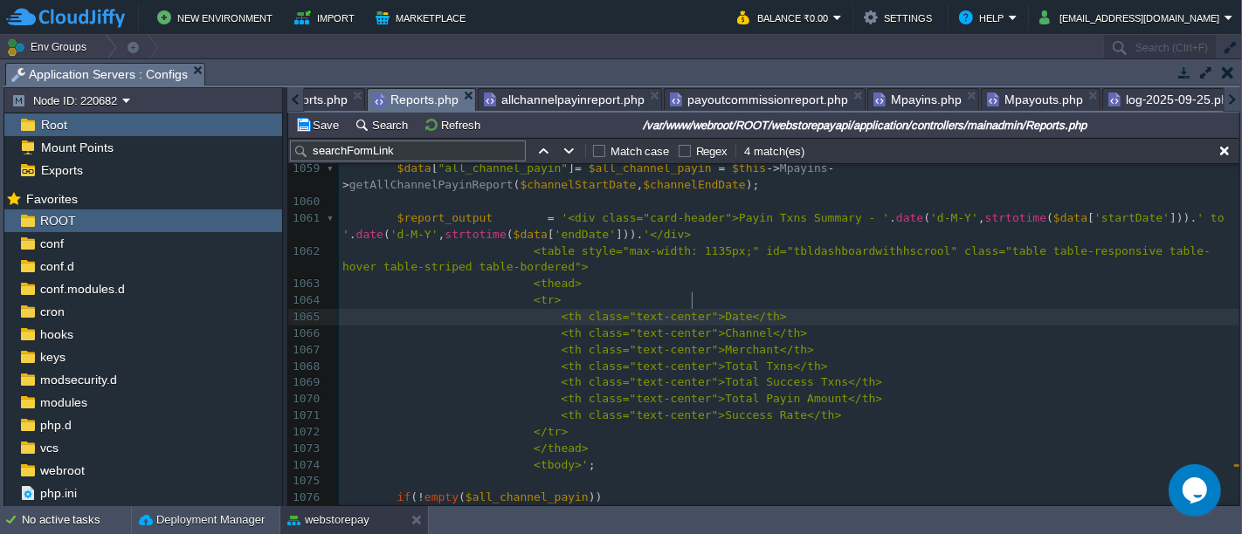
click at [693, 300] on div "xxxxxxxxxx 1040 { 1041 redirect ( MAINADMIN_URL . "invalid" ); 1042 } 1043 1044…" at bounding box center [789, 259] width 900 height 823
type textarea "Tx"
type textarea "n"
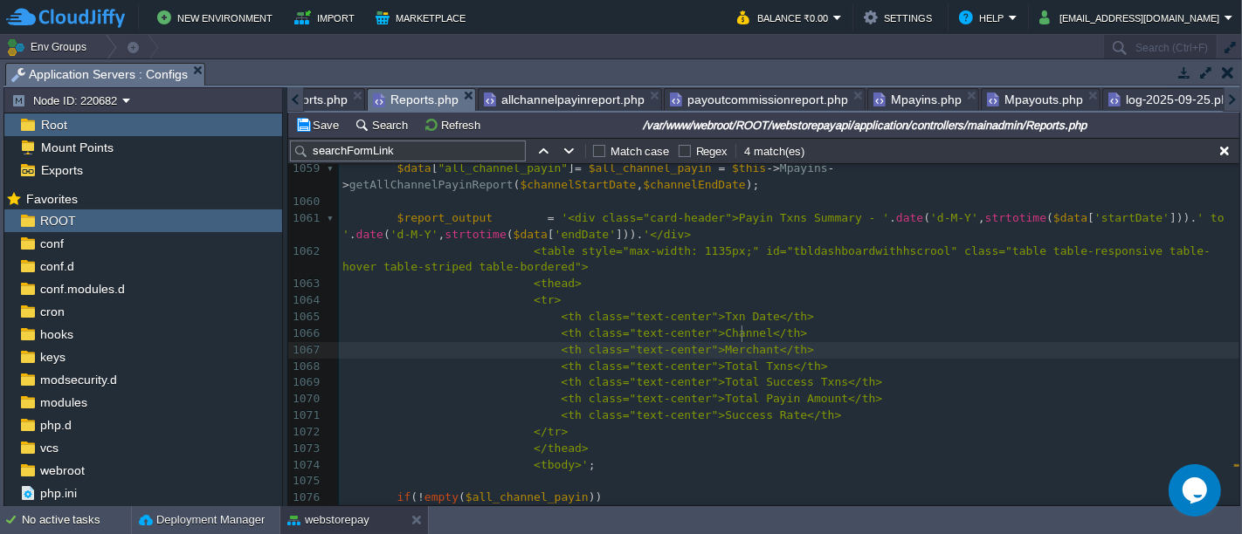
click at [741, 331] on div "xxxxxxxxxx 1040 { 1041 redirect ( MAINADMIN_URL . "invalid" ); 1042 } 1043 1044…" at bounding box center [789, 259] width 900 height 823
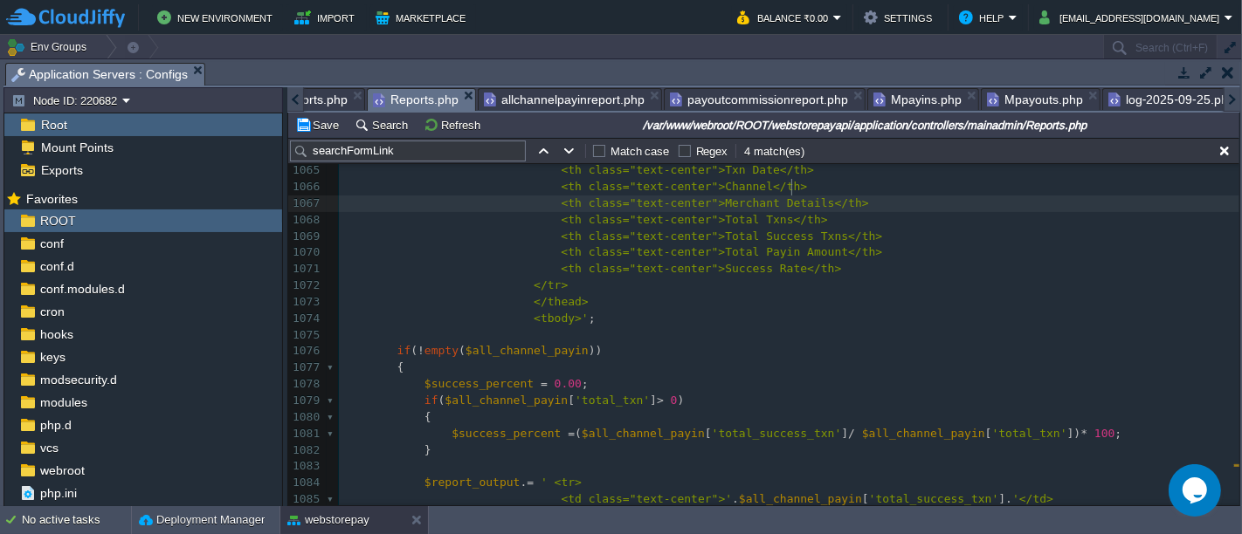
scroll to position [1247, 0]
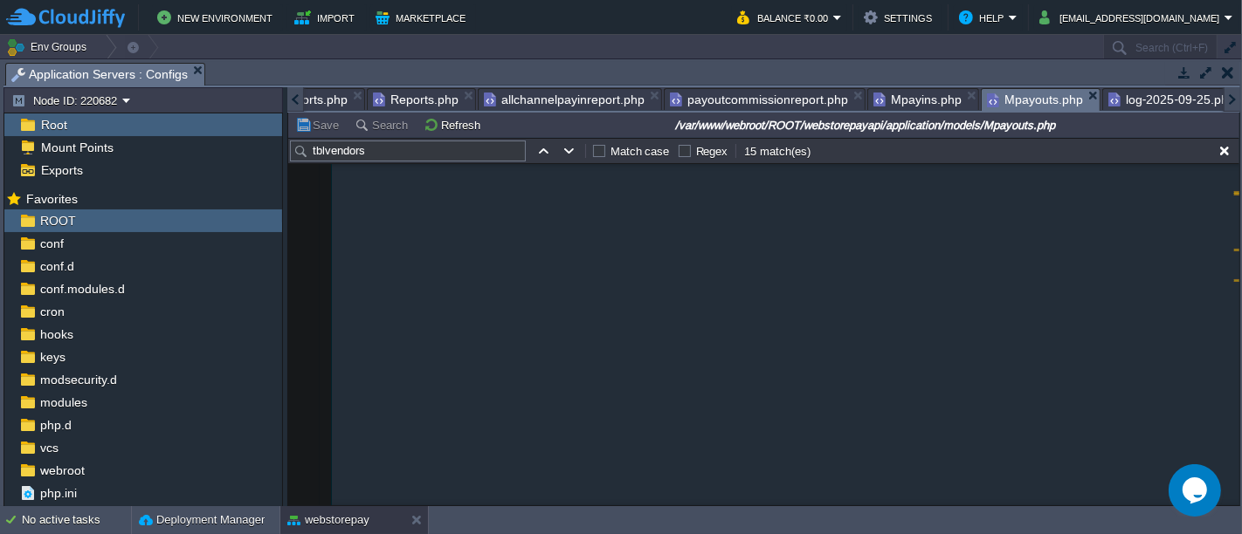
click at [1009, 102] on span "Mpayouts.php" at bounding box center [1035, 100] width 96 height 22
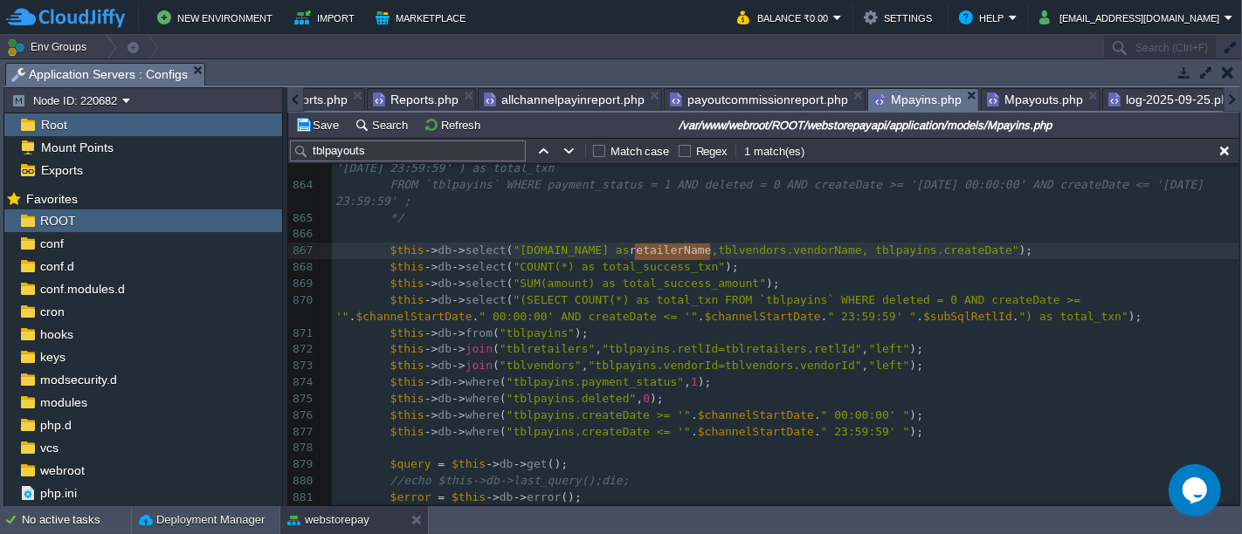
click at [903, 94] on span "Mpayins.php" at bounding box center [917, 100] width 88 height 22
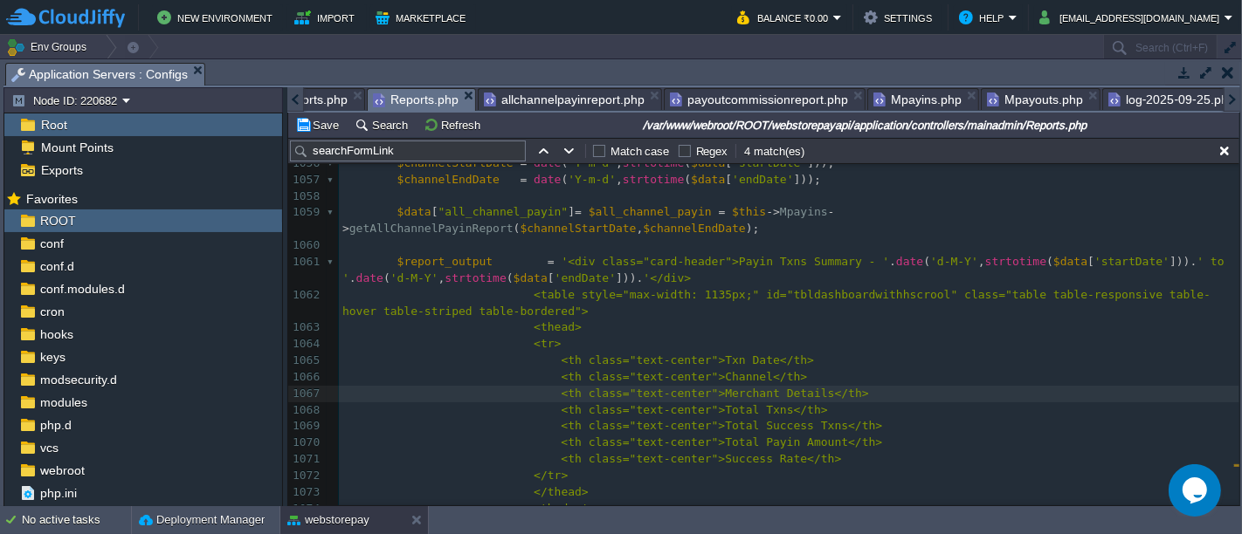
click at [419, 101] on span "Reports.php" at bounding box center [416, 100] width 86 height 22
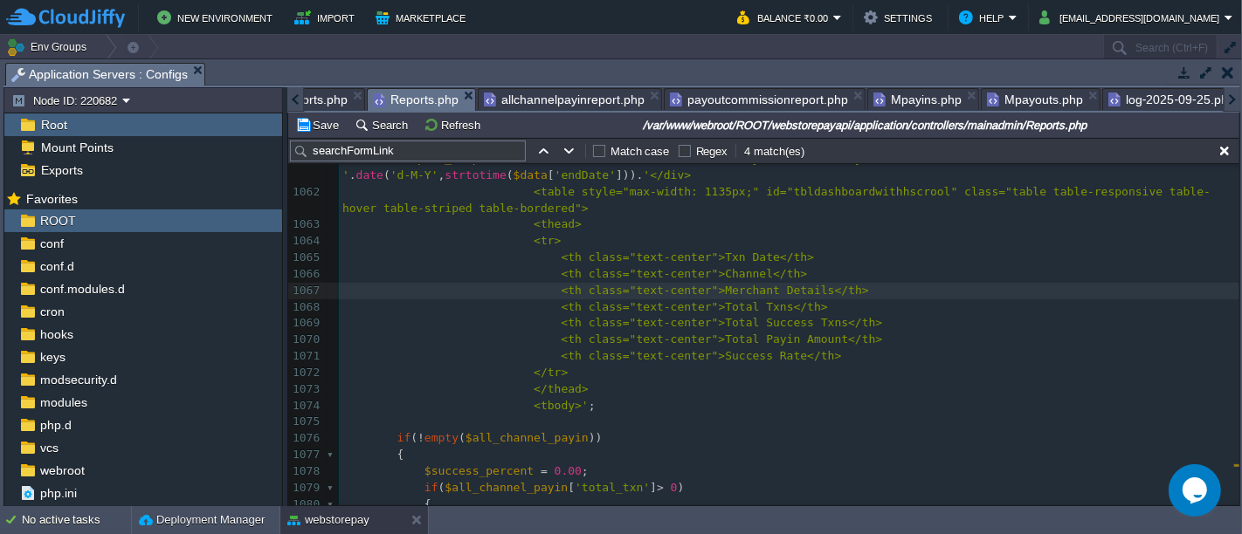
scroll to position [1377, 0]
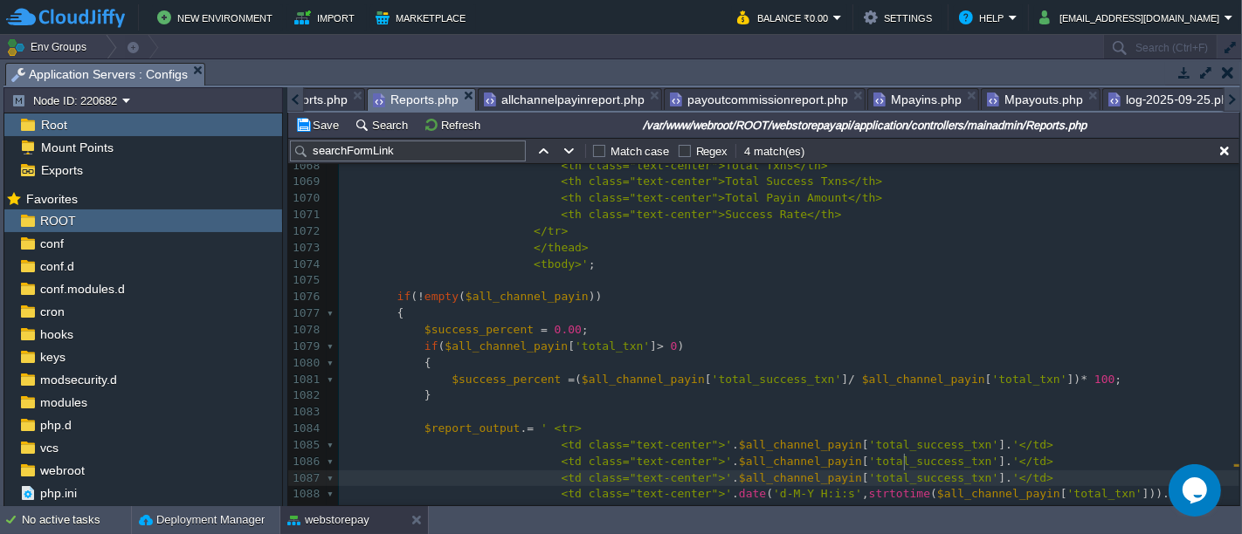
click at [900, 472] on span "'total_success_txn'" at bounding box center [934, 478] width 130 height 13
type textarea "total_success_txn"
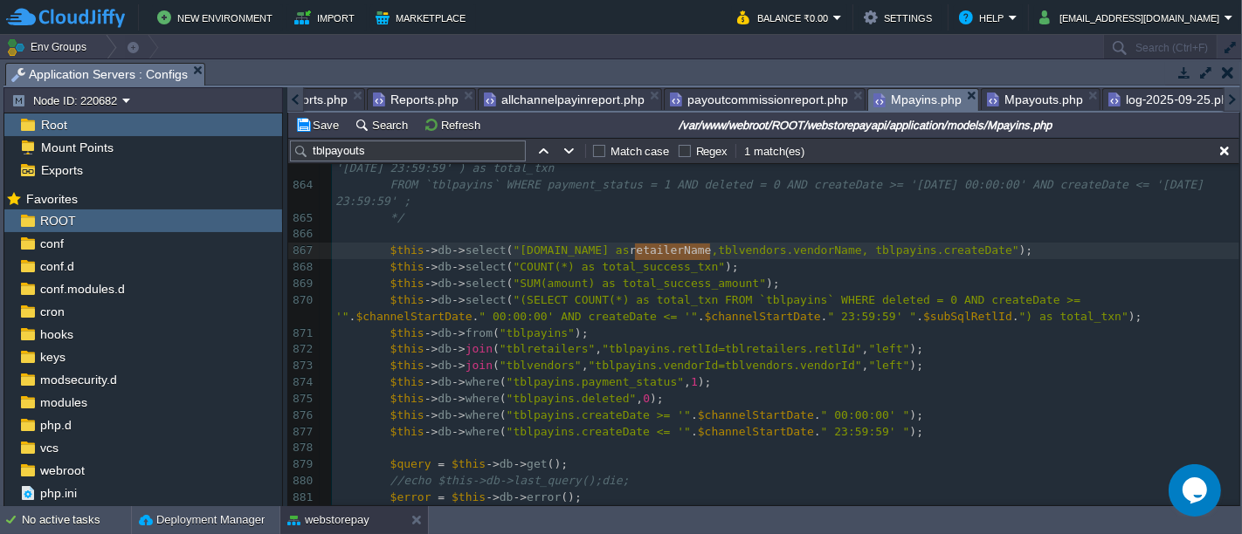
click at [913, 94] on span "Mpayins.php" at bounding box center [917, 100] width 88 height 22
type textarea "retailerName"
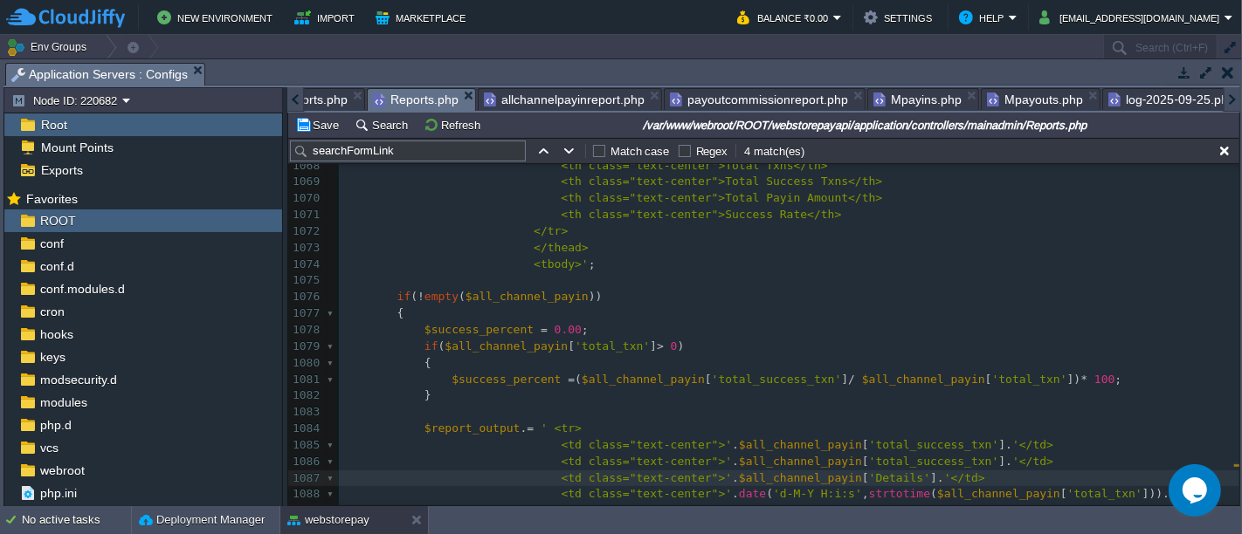
click at [419, 99] on span "Reports.php" at bounding box center [416, 100] width 86 height 22
click at [869, 472] on span "'Details'" at bounding box center [899, 478] width 61 height 13
type textarea "Details"
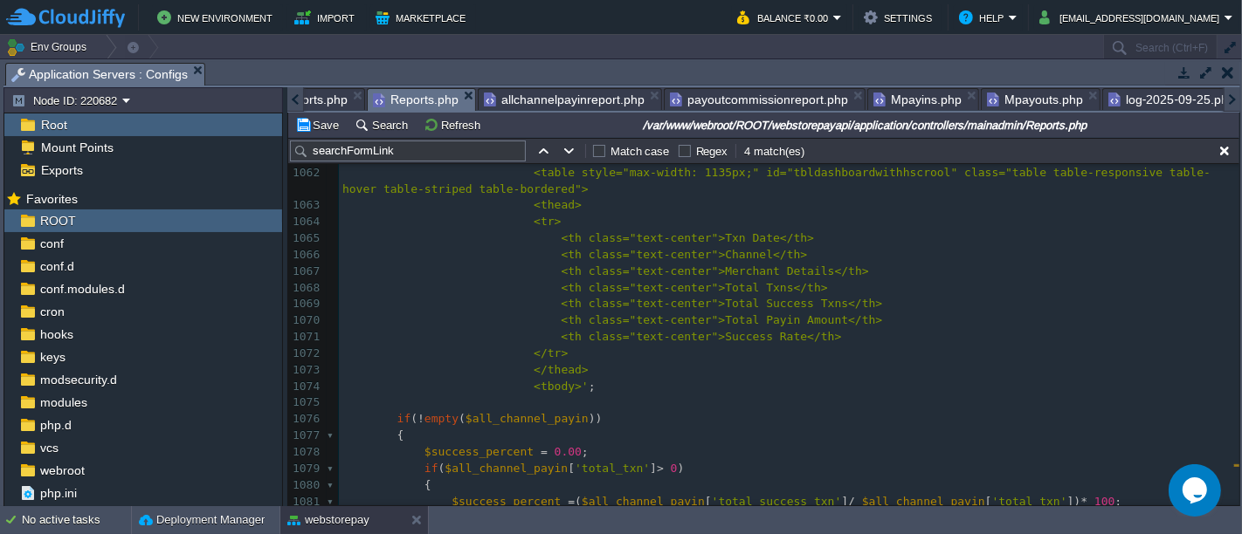
click at [789, 265] on span "<th class="text-center">Merchant Details</th>" at bounding box center [715, 271] width 307 height 13
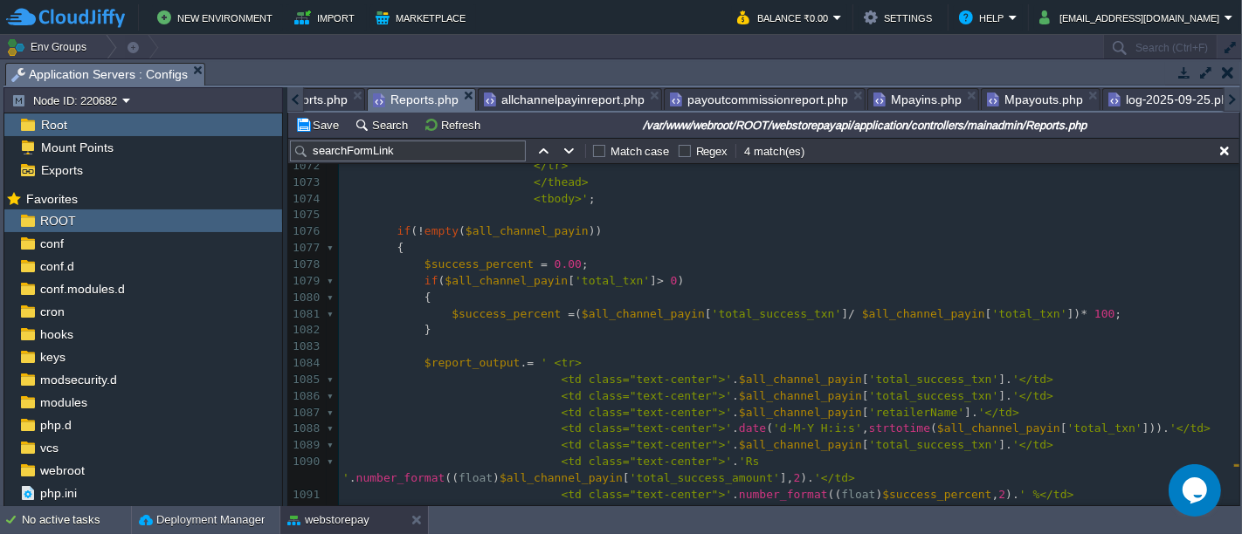
click at [892, 100] on span "Mpayins.php" at bounding box center [917, 99] width 88 height 21
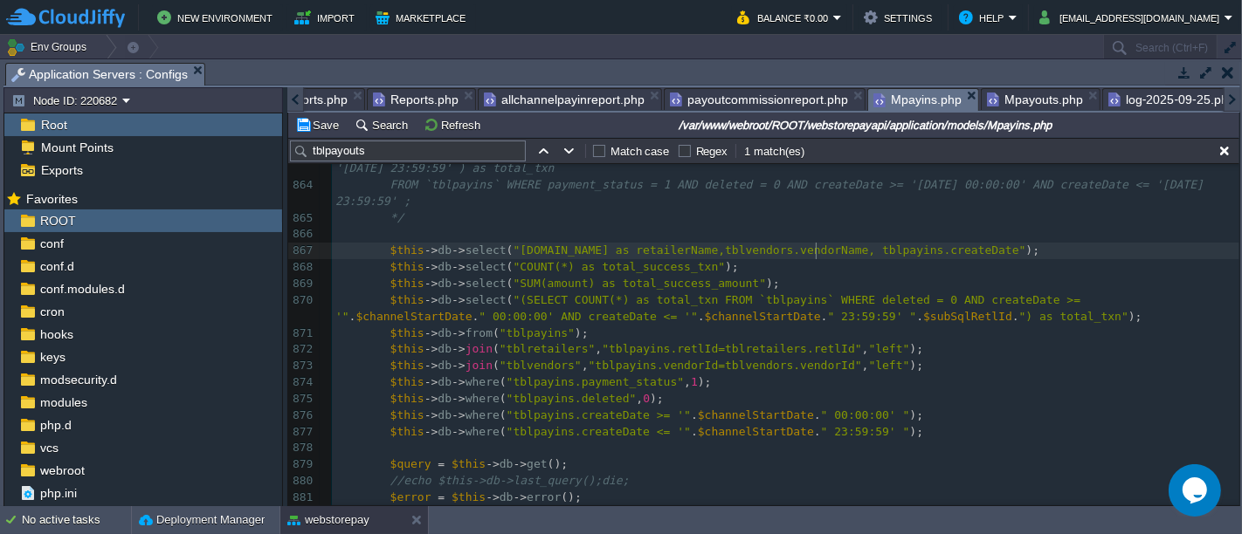
type textarea "vendorName"
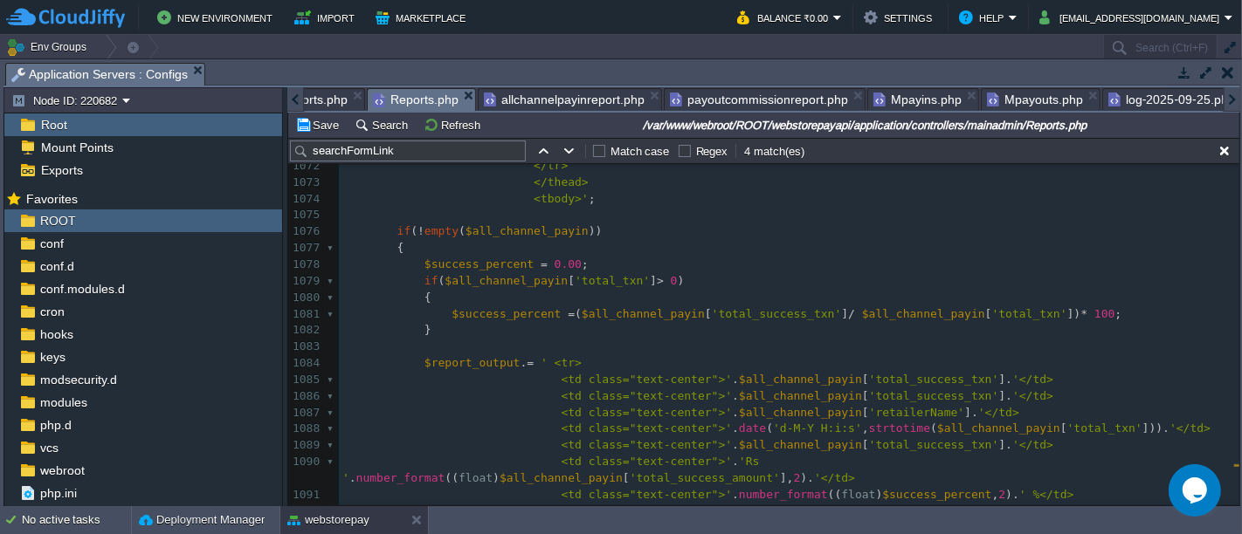
click at [413, 95] on span "Reports.php" at bounding box center [416, 100] width 86 height 22
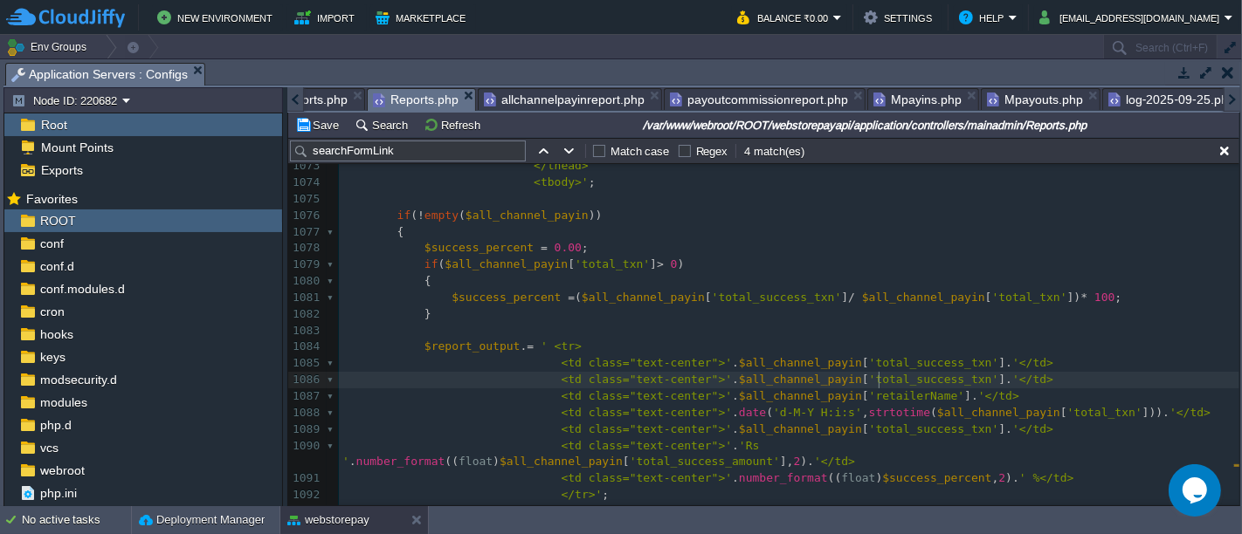
click at [877, 385] on pre "<td class="text-center">' . $all_channel_payin [ 'total_success_txn' ]. '</td>" at bounding box center [789, 380] width 900 height 17
click at [884, 376] on div "xxxxxxxxxx 1063 <thead> 1064 <tr> 1065 <th class="text-center">Txn Date</th> 10…" at bounding box center [789, 339] width 900 height 691
type textarea "total_success_txn"
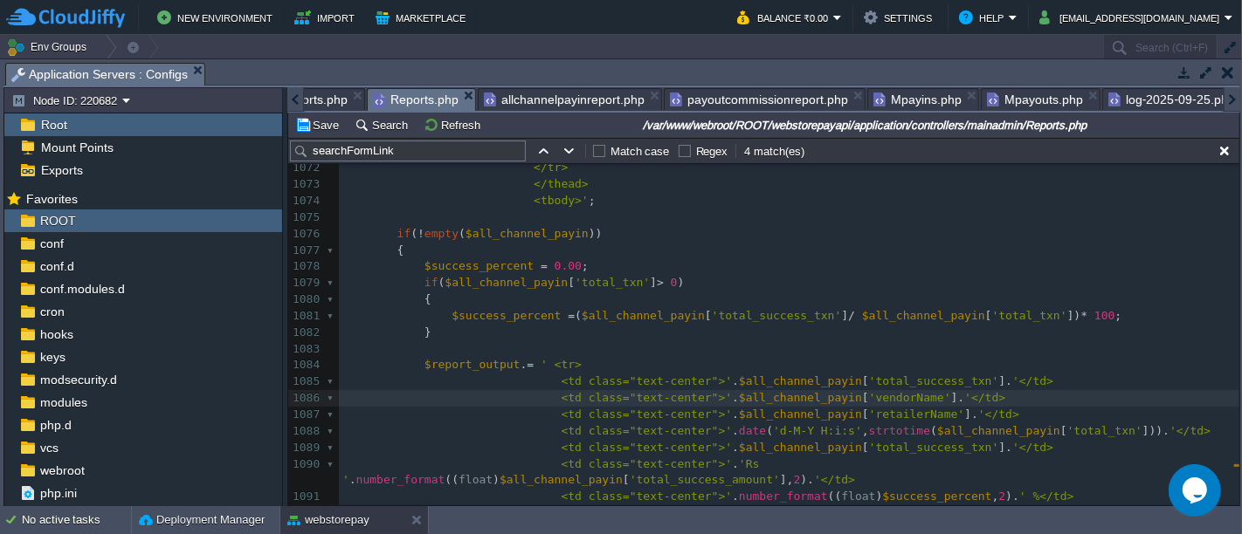
click at [732, 432] on span "." at bounding box center [735, 430] width 7 height 13
type textarea "date('d-M-Y H:i:s',strtotime($all_channel_payin['total_txn']))"
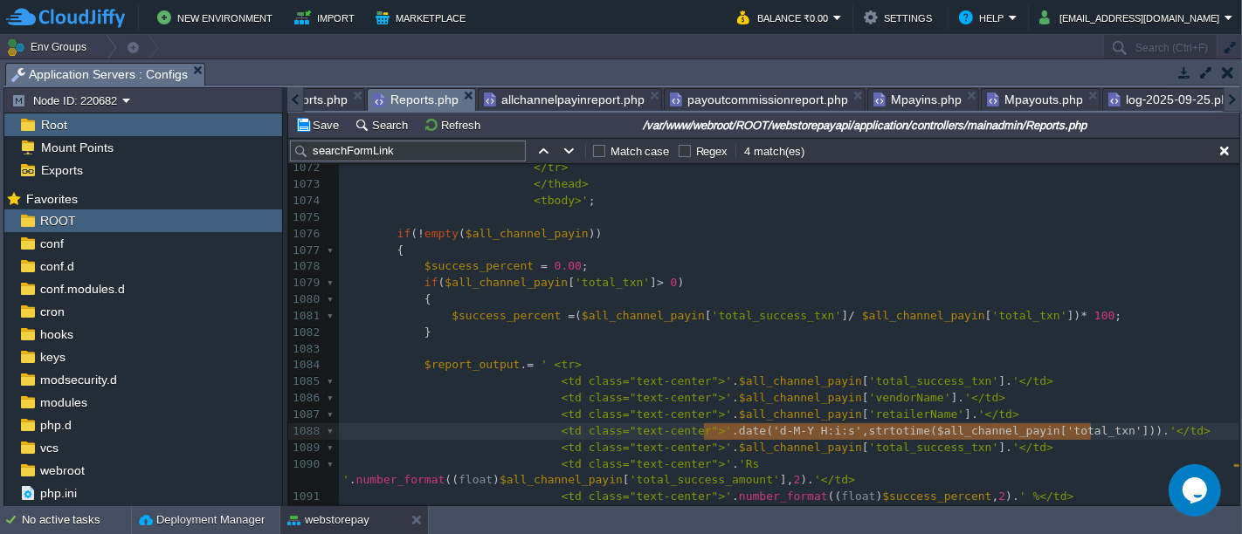
click at [732, 375] on span "." at bounding box center [735, 381] width 7 height 13
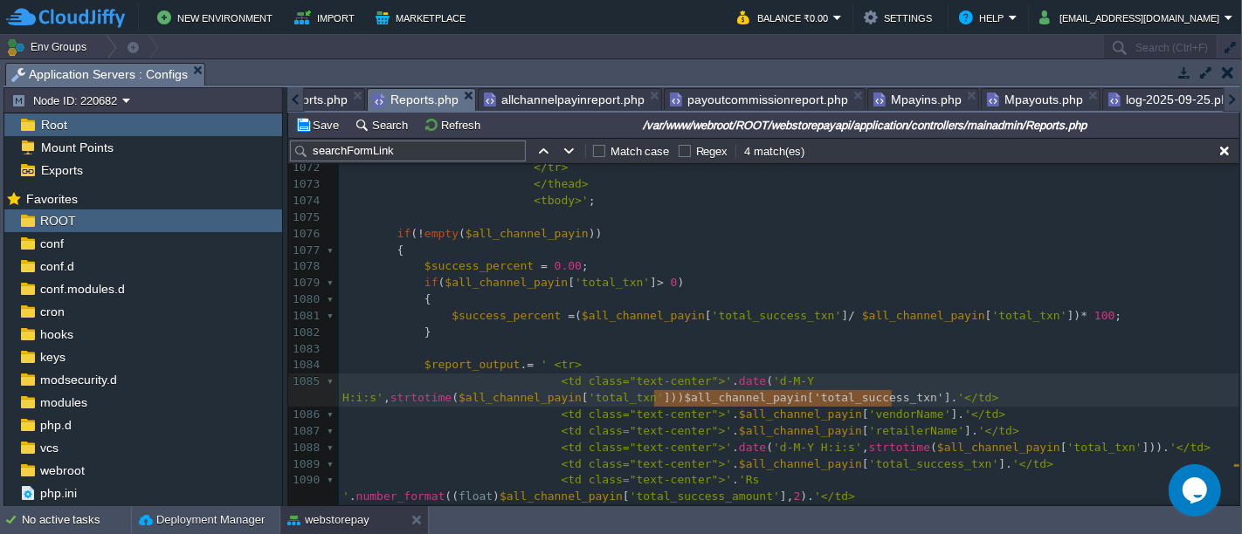
type textarea "$all_channel_payin['total_success_txn']"
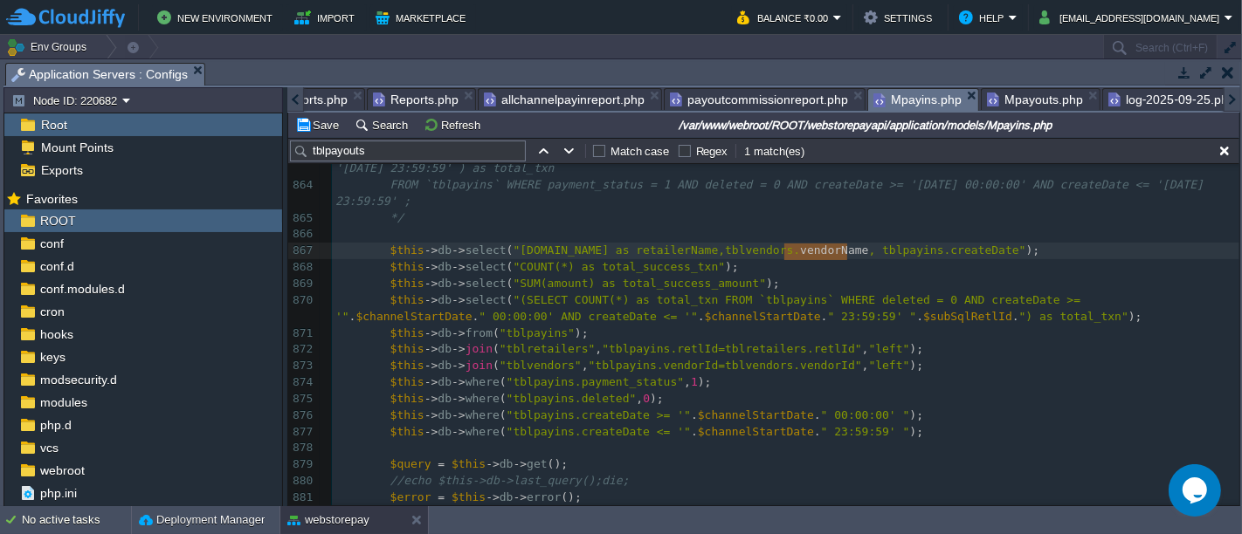
click at [889, 102] on span "Mpayins.php" at bounding box center [917, 100] width 88 height 22
type textarea "createDate"
click at [324, 128] on button "Save" at bounding box center [319, 125] width 49 height 16
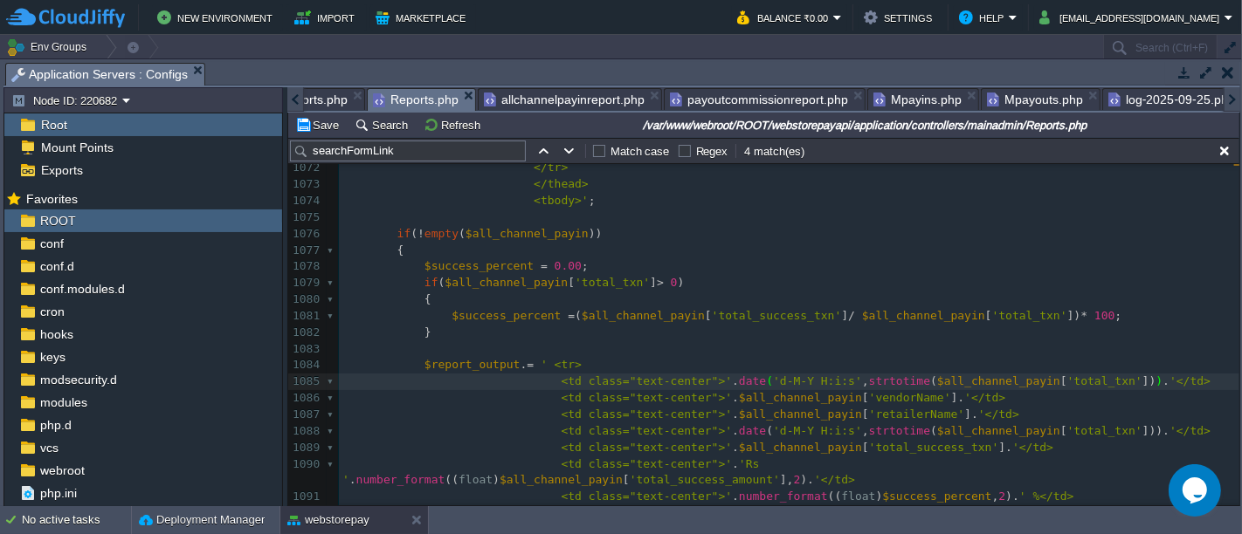
click at [406, 93] on span "Reports.php" at bounding box center [416, 100] width 86 height 22
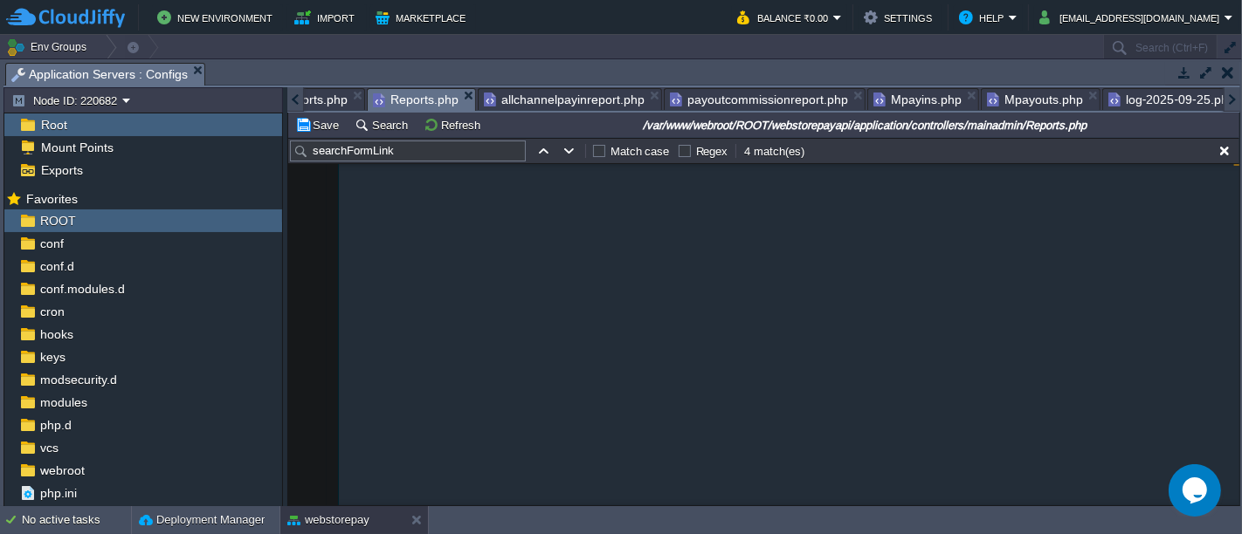
scroll to position [398, 0]
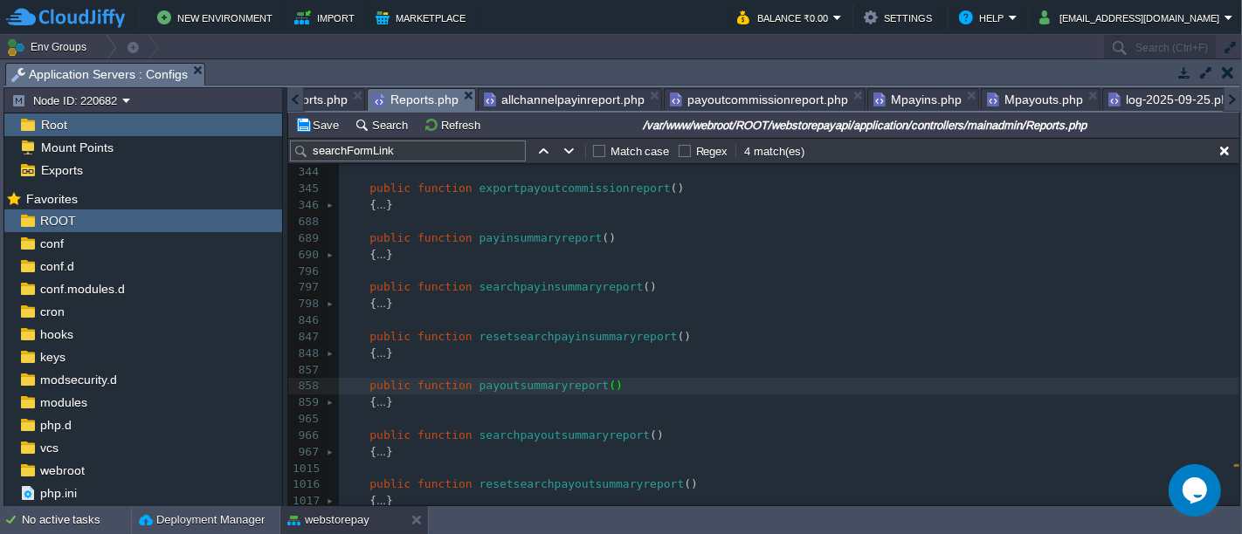
type textarea "$all_channel_payin['total_success_txn']"
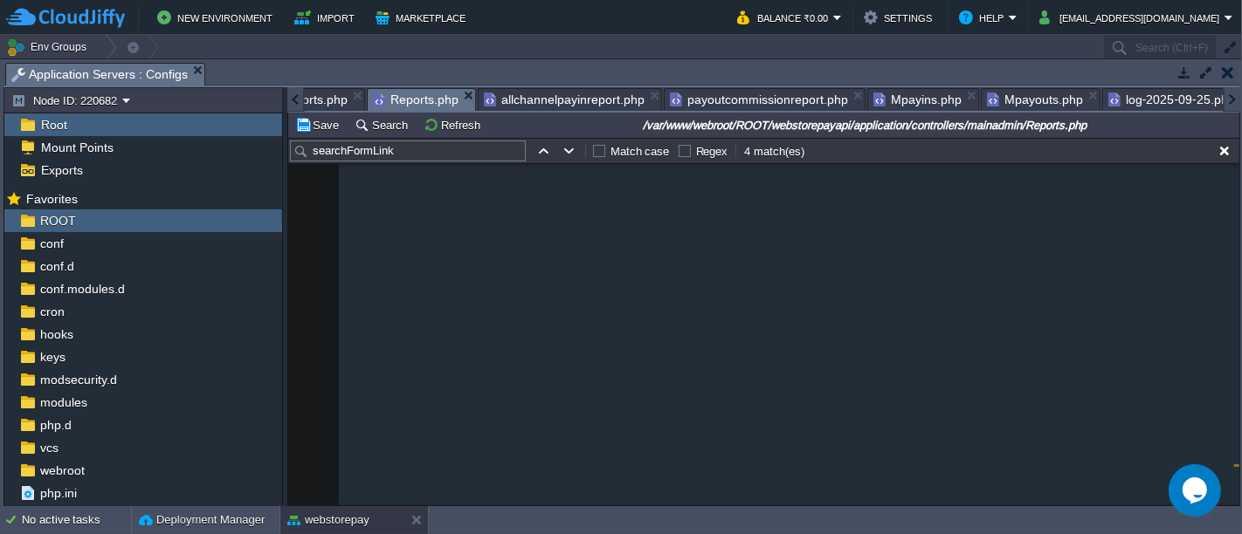
scroll to position [1439, 0]
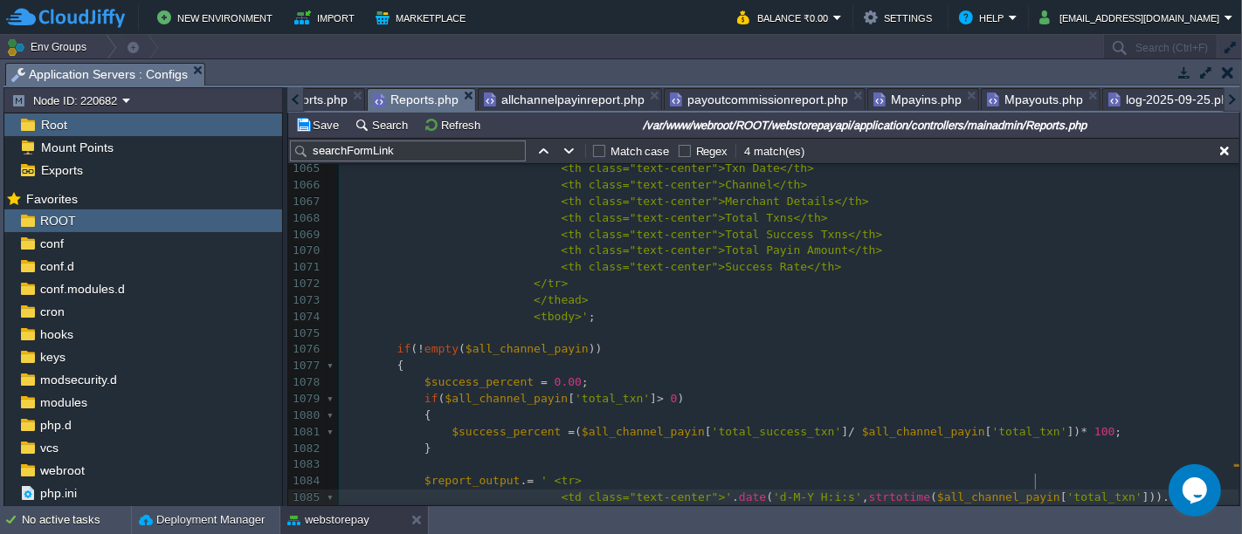
type textarea "total_txn"
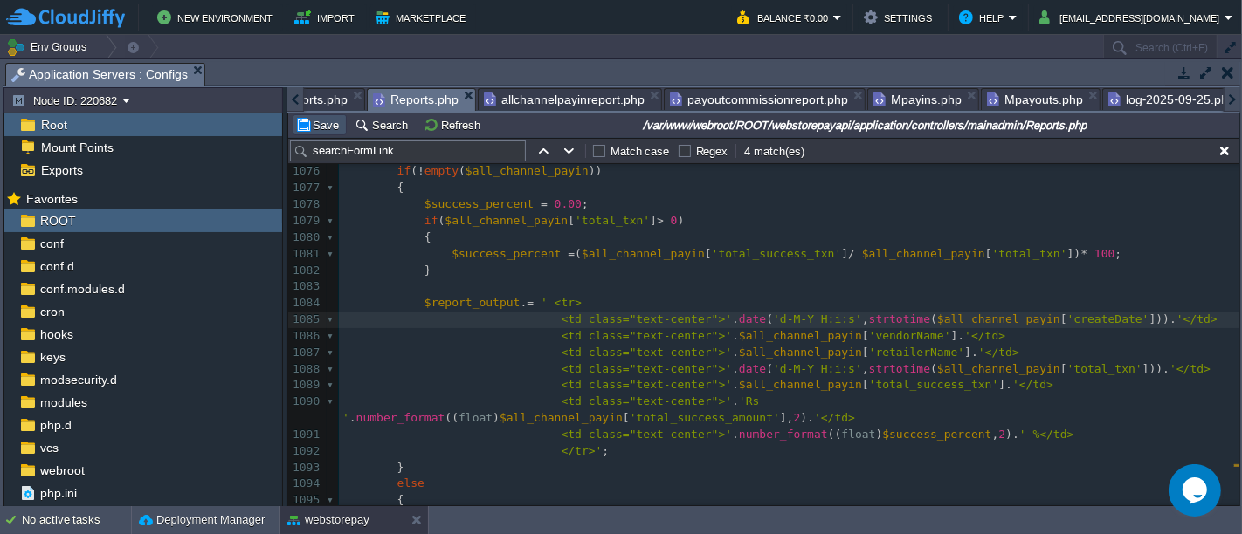
click at [313, 123] on button "Save" at bounding box center [319, 125] width 49 height 16
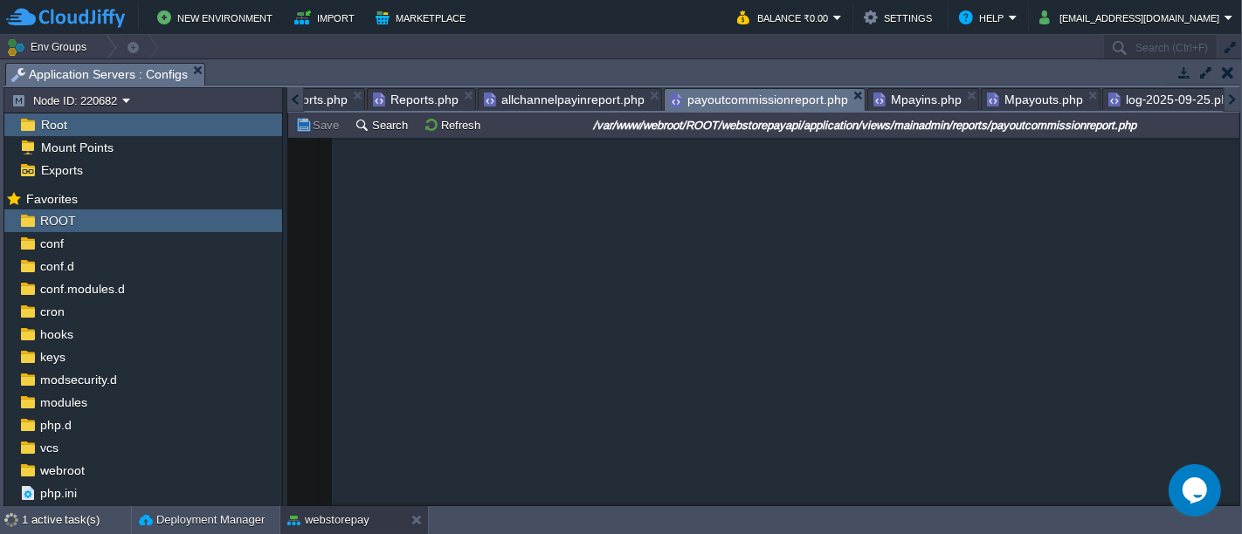
click at [734, 97] on span "payoutcommissionreport.php" at bounding box center [759, 100] width 178 height 22
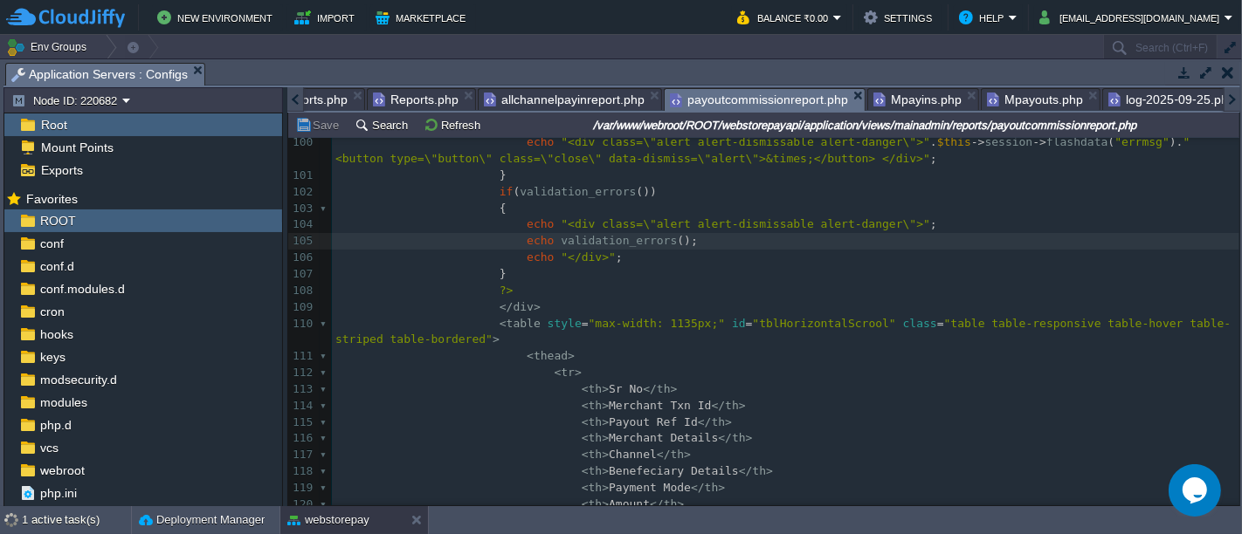
scroll to position [1874, 0]
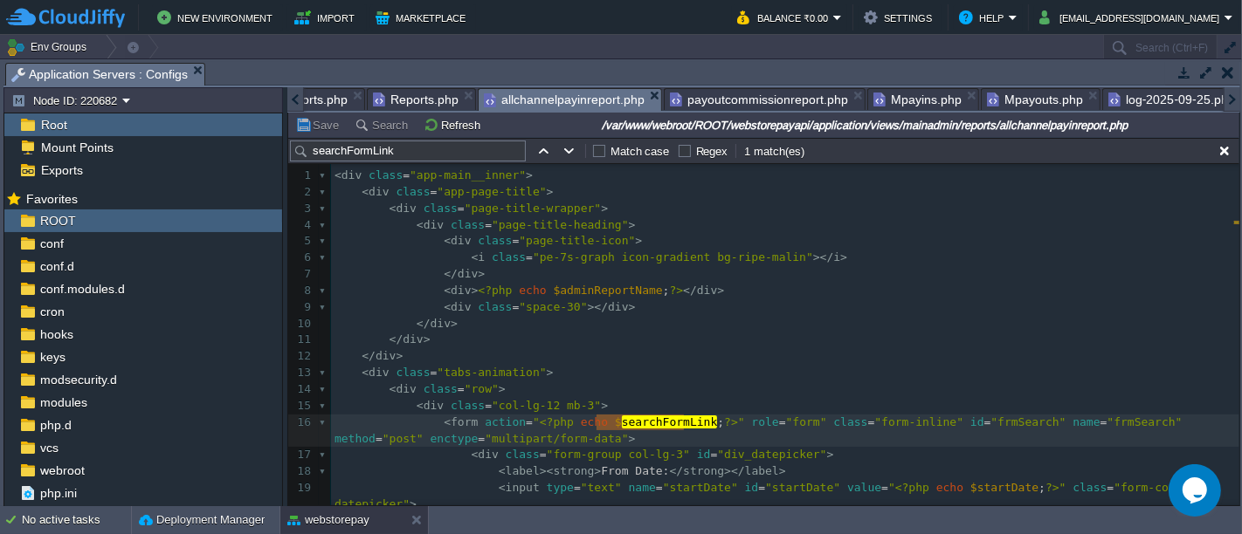
click at [546, 100] on span "allchannelpayinreport.php" at bounding box center [564, 100] width 161 height 22
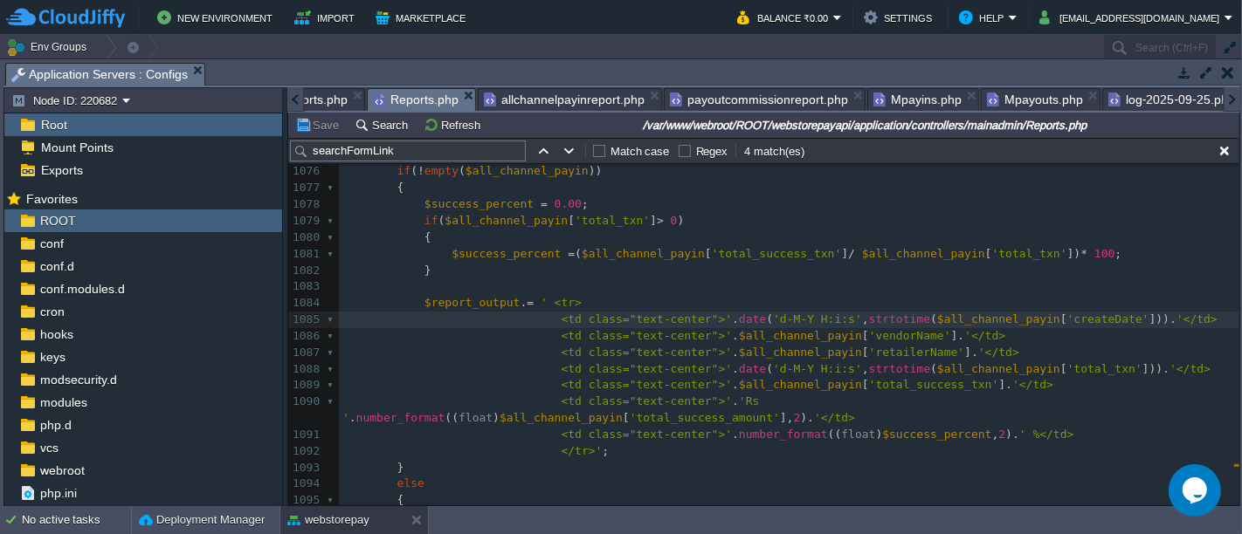
click at [416, 93] on span "Reports.php" at bounding box center [416, 100] width 86 height 22
click at [803, 306] on div "xxxxxxxxxx 1054 } 1055 1056 $channelStartDate = date ( 'Y-m-d' , strtotime ( $d…" at bounding box center [789, 221] width 900 height 938
click at [853, 335] on div "xxxxxxxxxx 1054 } 1055 1056 $channelStartDate = date ( 'Y-m-d' , strtotime ( $d…" at bounding box center [789, 221] width 900 height 938
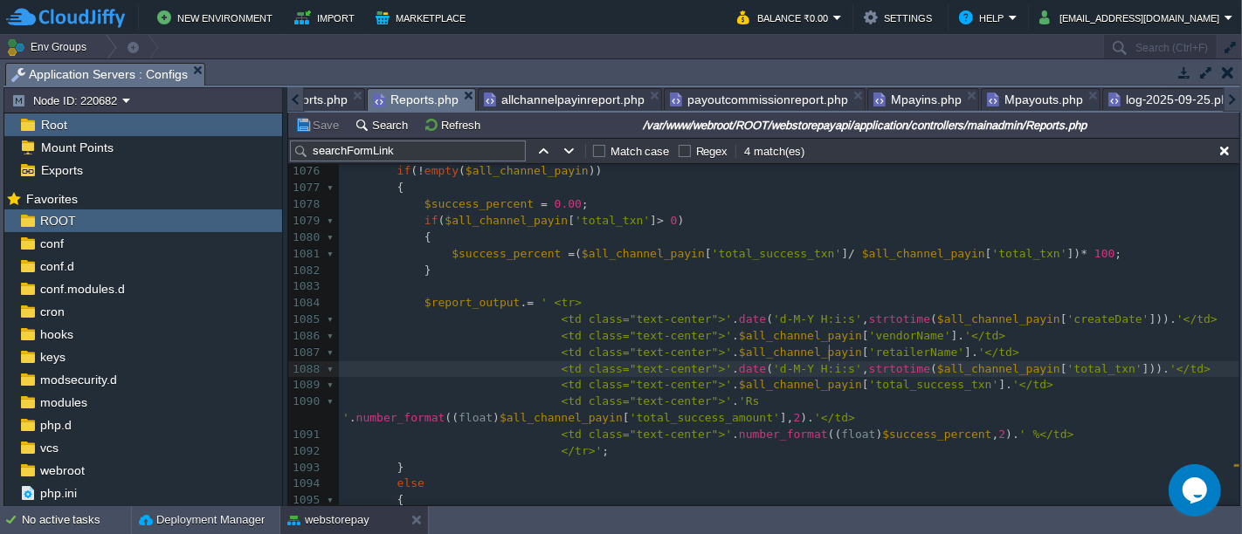
click at [830, 354] on div "xxxxxxxxxx 1054 } 1055 1056 $channelStartDate = date ( 'Y-m-d' , strtotime ( $d…" at bounding box center [789, 221] width 900 height 938
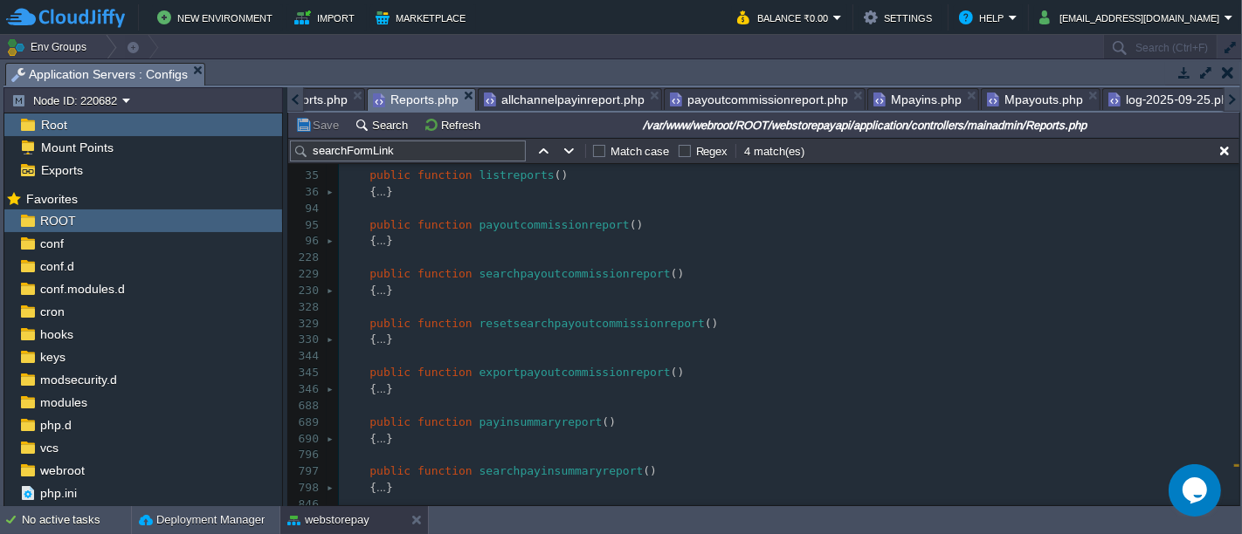
scroll to position [222, 0]
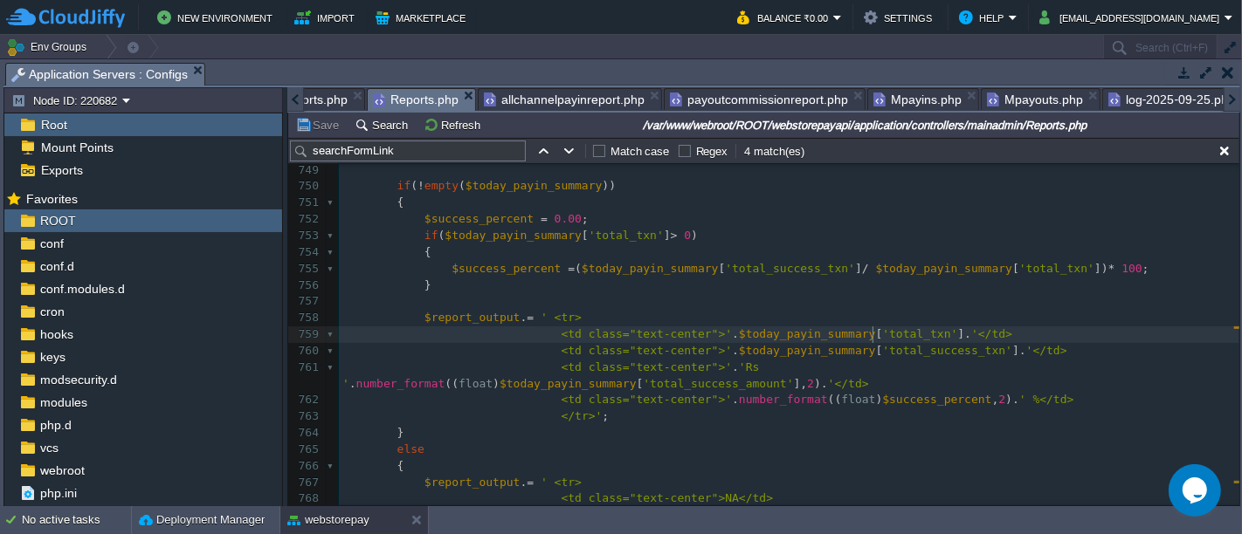
click at [872, 326] on div "xxxxxxxxxx <td class="text-center">' . date ( 'd-M-Y H:i:s' , strtotime ( $all_…" at bounding box center [789, 482] width 900 height 1003
type textarea "total_txn"
type textarea "<td class="text-center">'.$today_payin_summary['total_txn'].'</td>"
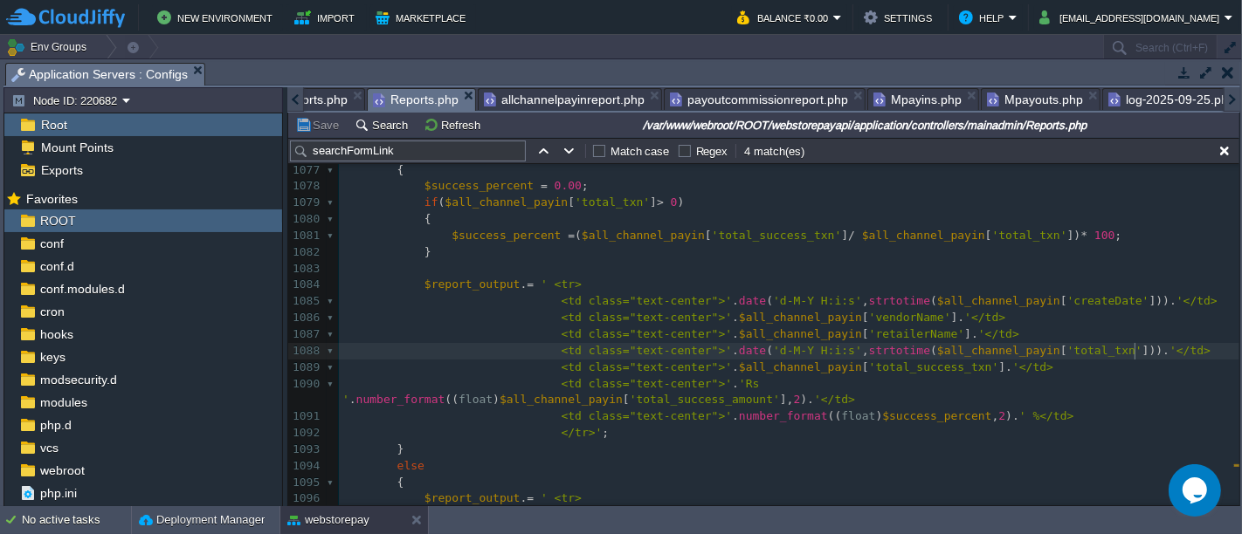
click at [1144, 343] on pre "<td class="text-center">' . date ( 'd-M-Y H:i:s' , strtotime ( $all_channel_pay…" at bounding box center [789, 351] width 900 height 17
type textarea "<td class="text-center">'.date('d-M-Y H:i:s',strtotime($all_channel_payin['tota…"
click at [303, 123] on button "Save" at bounding box center [319, 125] width 49 height 16
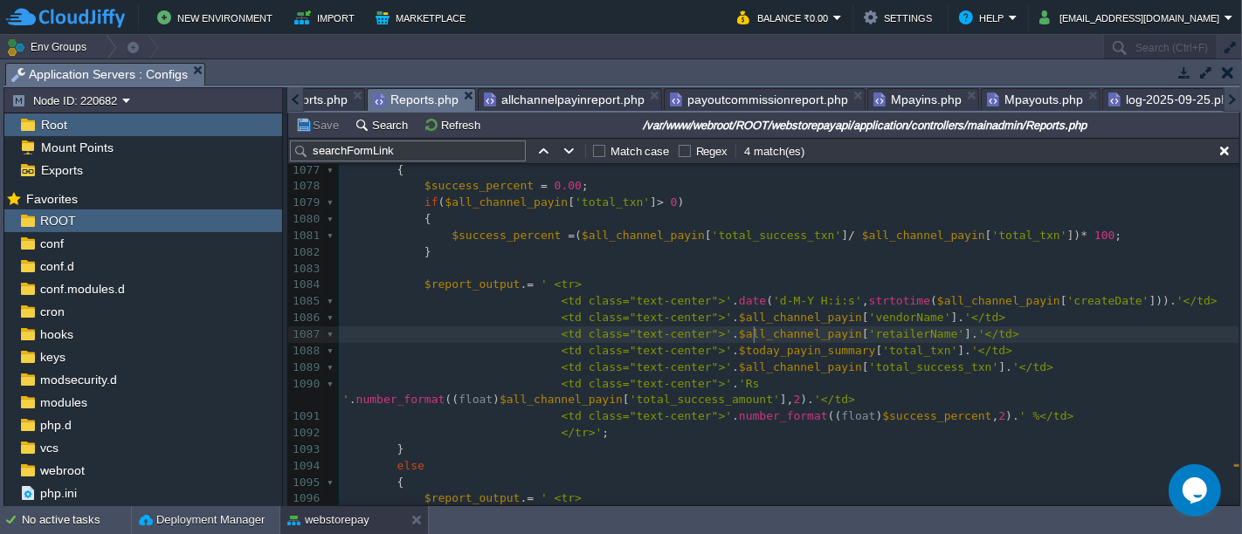
click at [754, 333] on div "xxxxxxxxxx { ... } 1064 <tr> 1065 <th class="text-center">Txn Date</th> 1066 <t…" at bounding box center [789, 310] width 900 height 724
type textarea "$all_channel_payin"
click at [755, 353] on div "xxxxxxxxxx { ... } 1064 <tr> 1065 <th class="text-center">Txn Date</th> 1066 <t…" at bounding box center [789, 310] width 900 height 724
type textarea "$today_payin_summary"
click at [323, 124] on button "Save" at bounding box center [319, 125] width 49 height 16
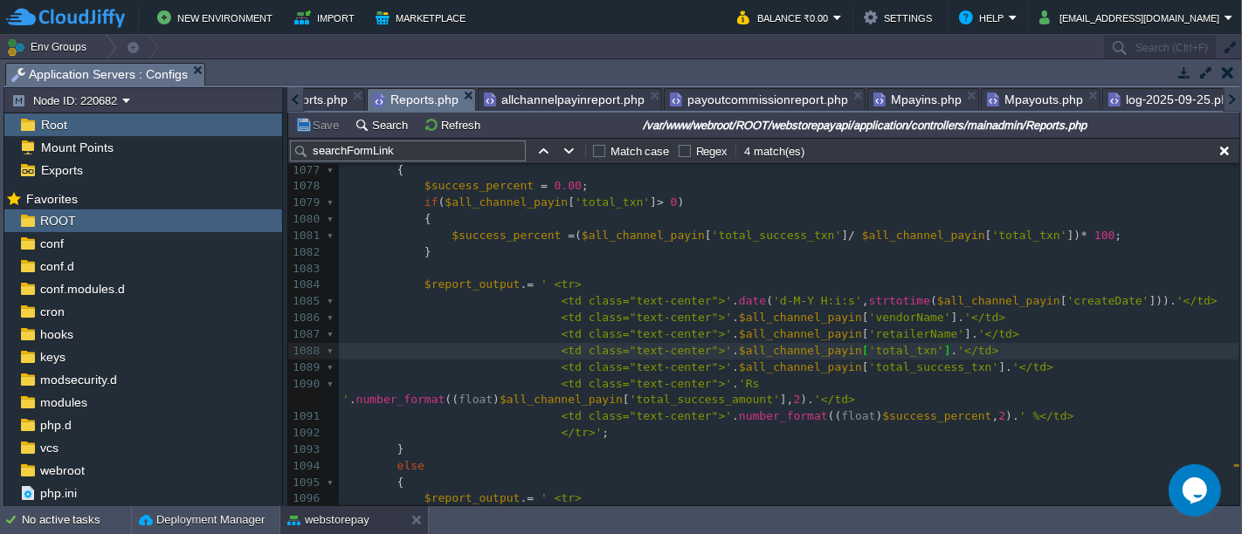
click at [812, 300] on div "xxxxxxxxxx { ... } 1064 <tr> 1065 <th class="text-center">Txn Date</th> 1066 <t…" at bounding box center [789, 310] width 900 height 724
click at [307, 127] on button "Save" at bounding box center [319, 125] width 49 height 16
click at [748, 94] on span "payoutcommissionreport.php" at bounding box center [759, 99] width 178 height 21
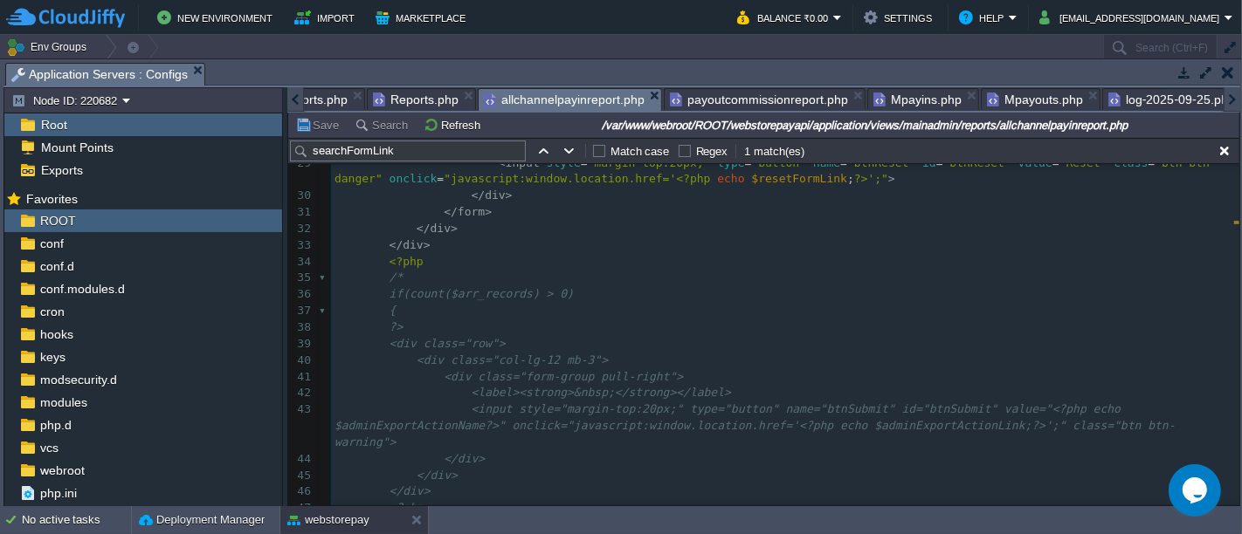
click at [521, 92] on span "allchannelpayinreport.php" at bounding box center [564, 100] width 161 height 22
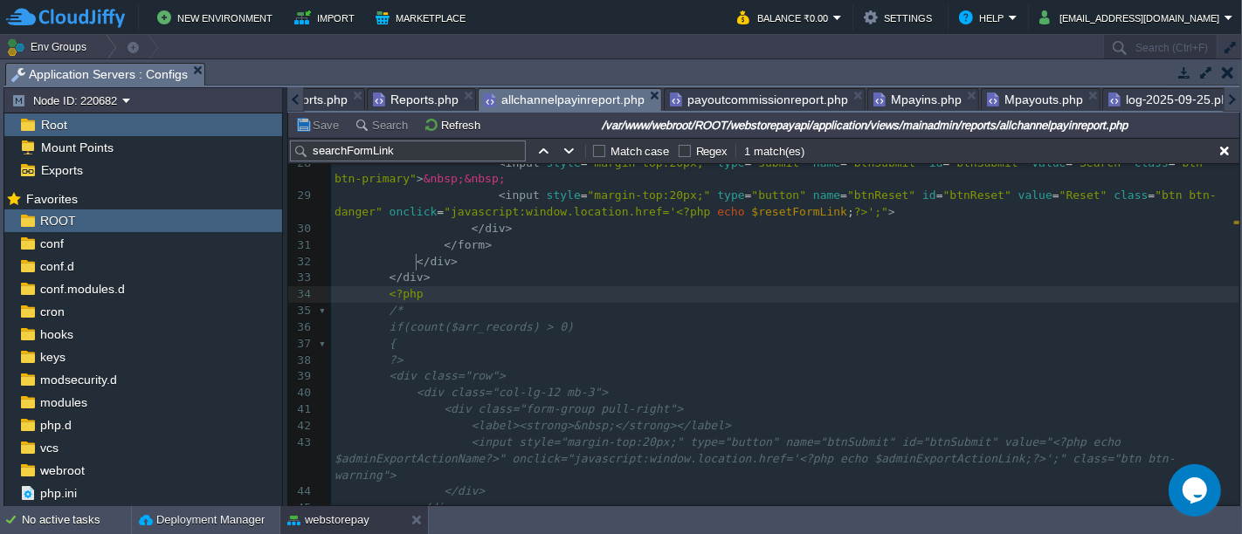
click at [617, 303] on pre "/*" at bounding box center [785, 311] width 908 height 17
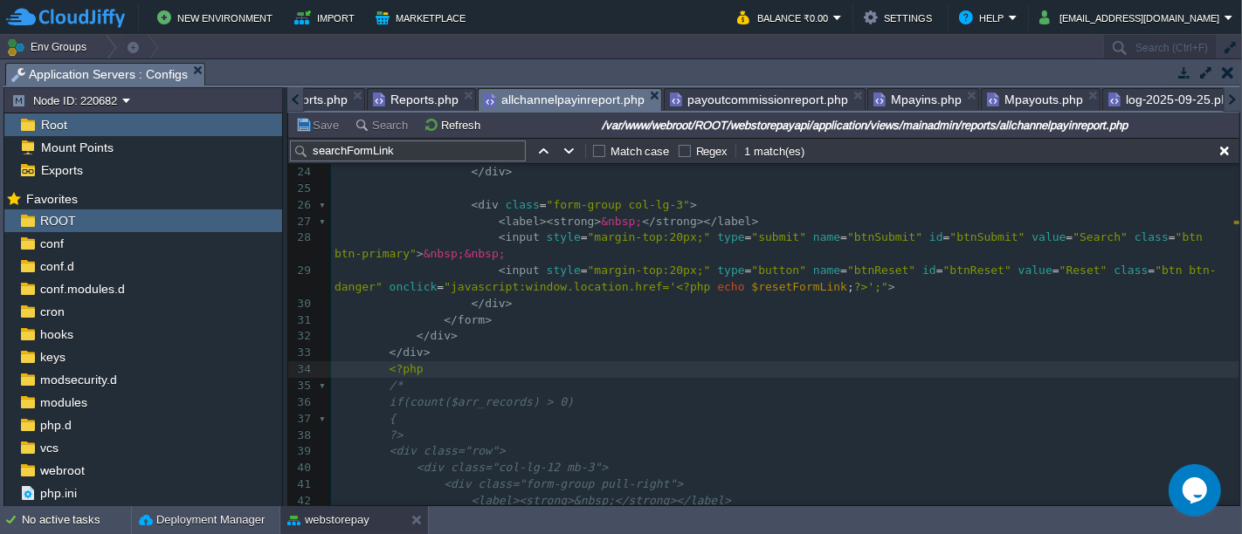
scroll to position [681, 0]
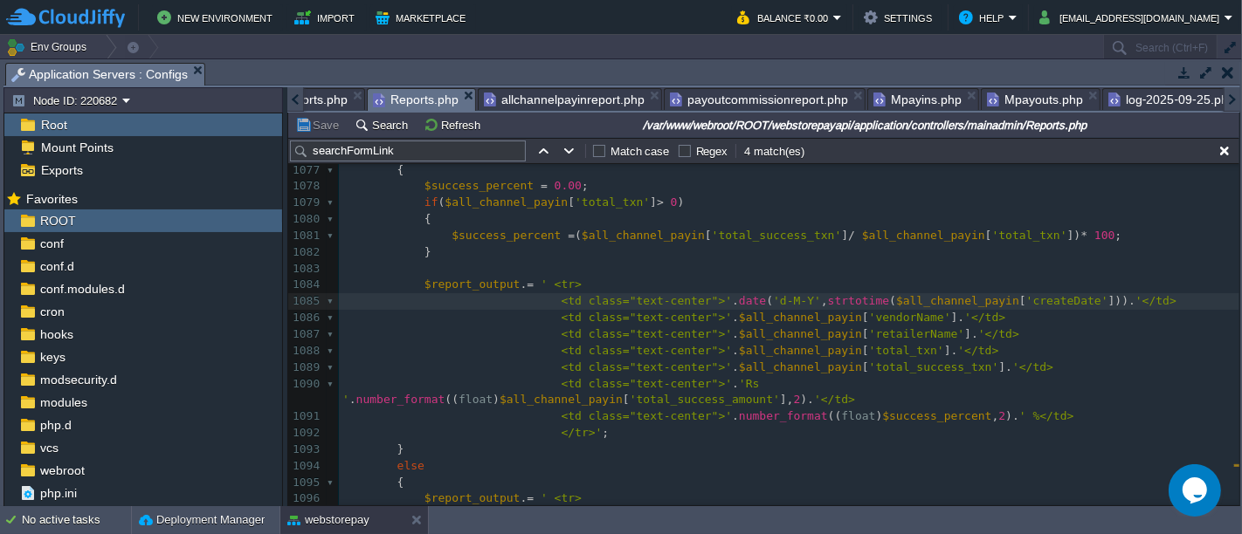
click at [406, 97] on span "Reports.php" at bounding box center [416, 100] width 86 height 22
click at [651, 361] on div "xxxxxxxxxx { ... } 1064 <tr> 1065 <th class="text-center">Txn Date</th> 1066 <t…" at bounding box center [789, 310] width 900 height 724
paste input "Payin Txns Summary"
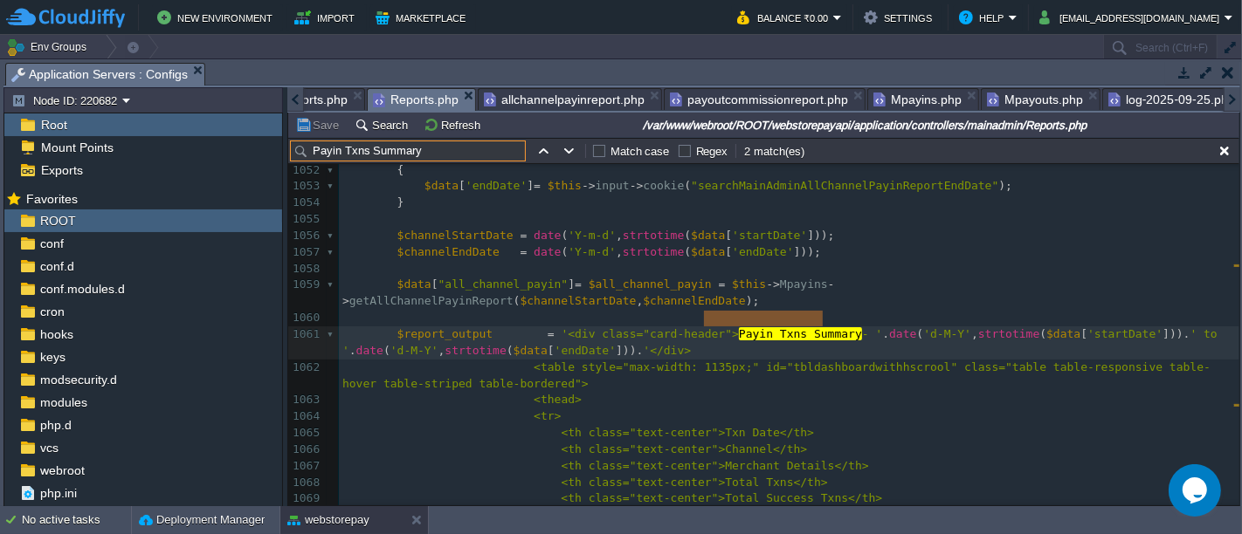
type input "Payin Txns Summary"
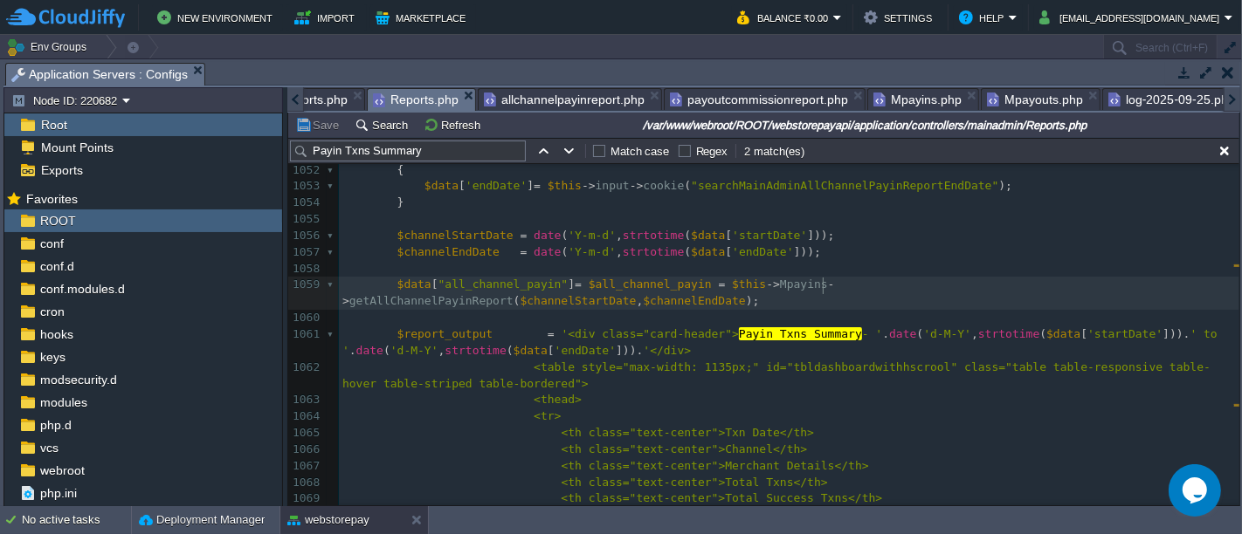
click at [824, 279] on div "xxxxxxxxxx 1038 1039 if ( ! $this -> Madmins -> chkIfAccessOfMenuActionMainAdmi…" at bounding box center [789, 302] width 900 height 741
type textarea "AllChannelPayin"
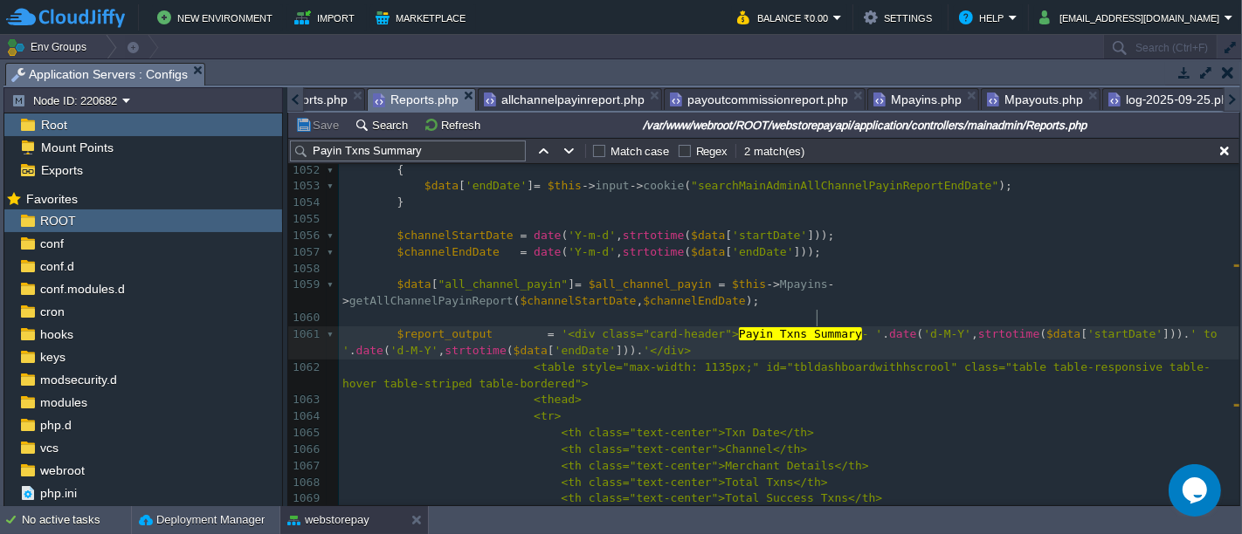
click at [813, 327] on span "Payin Txns Summary" at bounding box center [800, 333] width 123 height 13
type textarea "Payin Txns Summary"
paste textarea
click at [315, 128] on button "Save" at bounding box center [319, 125] width 49 height 16
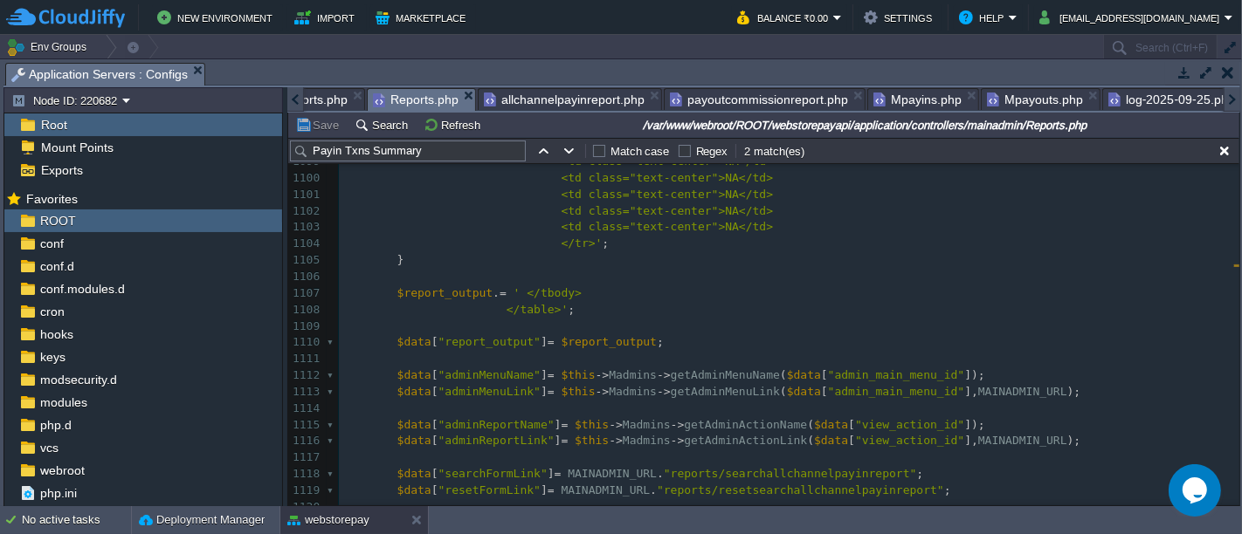
scroll to position [3730, 0]
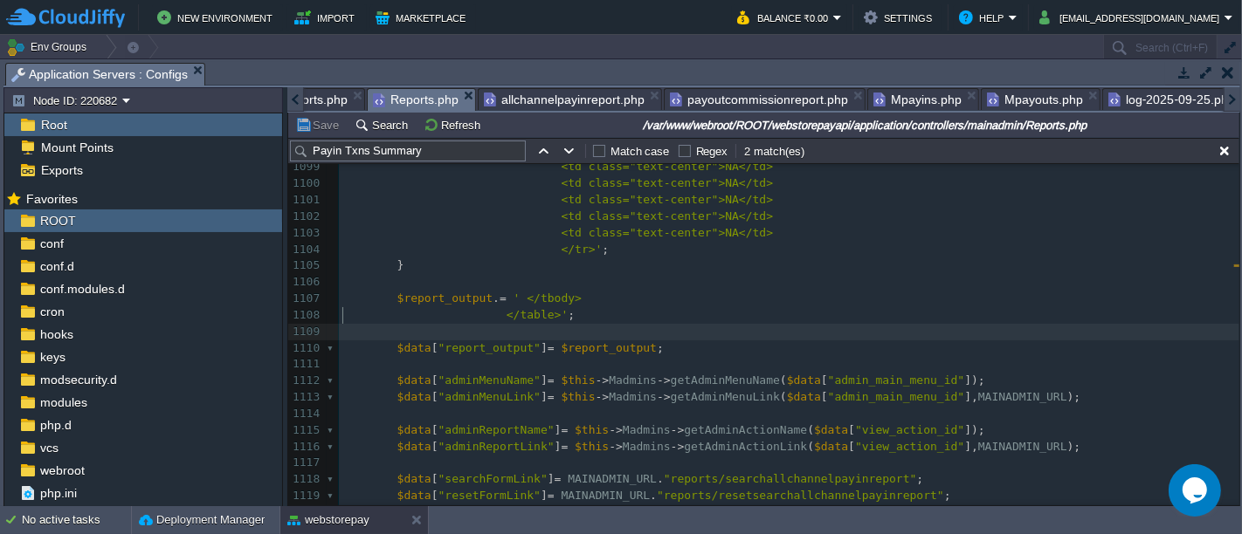
click at [788, 324] on pre "​" at bounding box center [789, 332] width 900 height 17
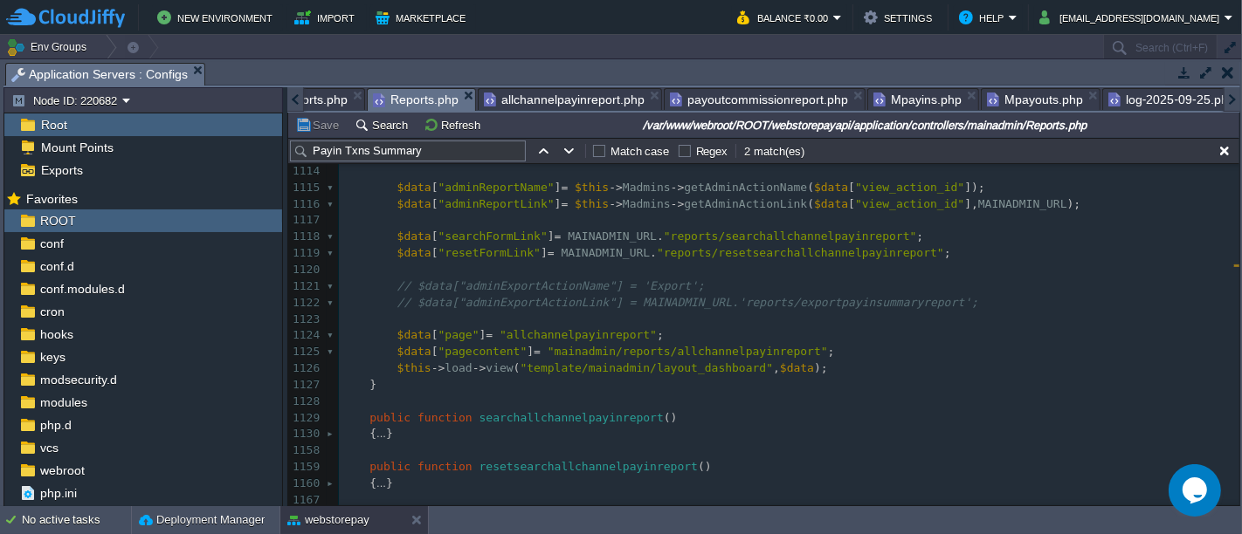
scroll to position [3976, 0]
click at [828, 361] on pre "$this -> load -> view ( "template/mainadmin/layout_dashboard" , $data );" at bounding box center [789, 369] width 900 height 17
click at [675, 265] on div "xxxxxxxxxx $report_output = '<div class="card-header">All Channel Payin - ' . d…" at bounding box center [789, 139] width 900 height 774
type textarea "// $data["adminExportActionLink"] = MAINADMIN"
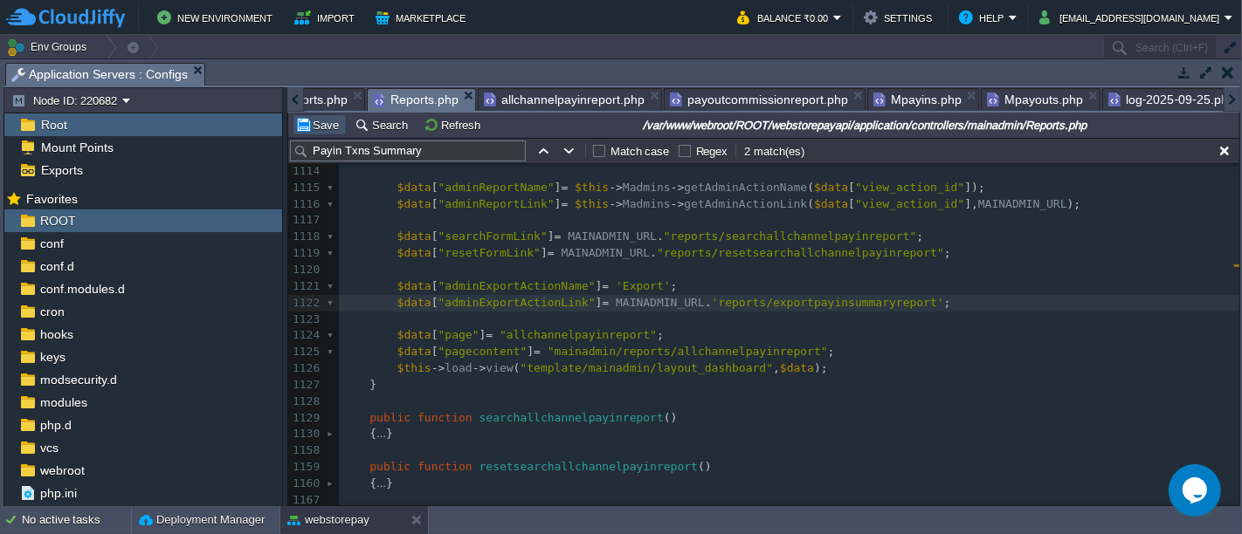
click at [321, 121] on button "Save" at bounding box center [319, 125] width 49 height 16
click at [394, 265] on div "xxxxxxxxxx $report_output = '<div class="card-header">All Channel Payin - ' . d…" at bounding box center [789, 139] width 900 height 774
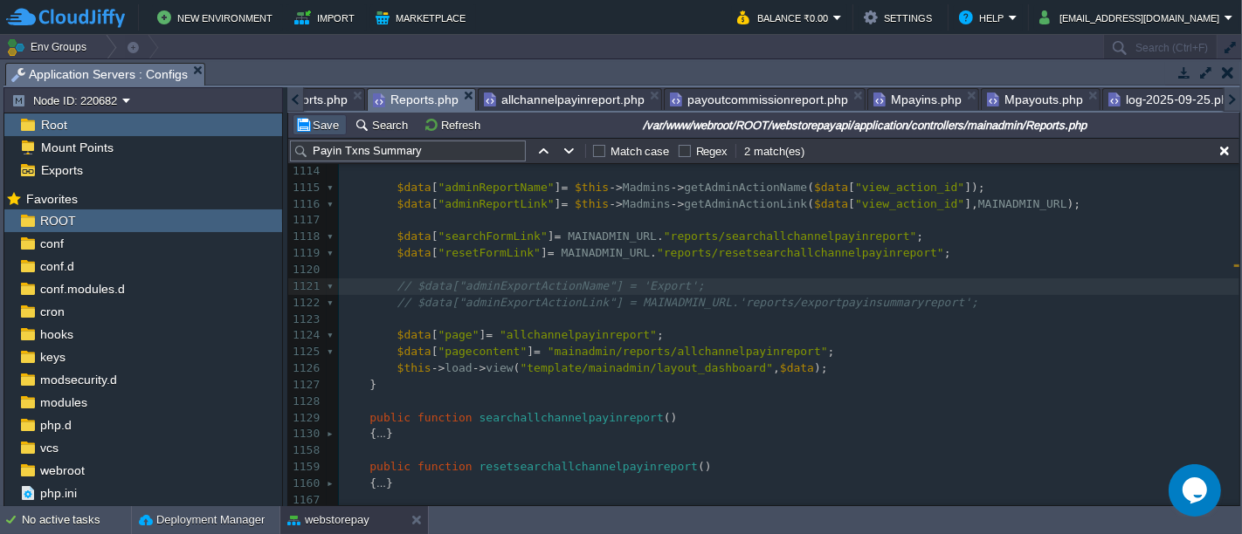
click at [324, 121] on button "Save" at bounding box center [319, 125] width 49 height 16
